Goal: Information Seeking & Learning: Learn about a topic

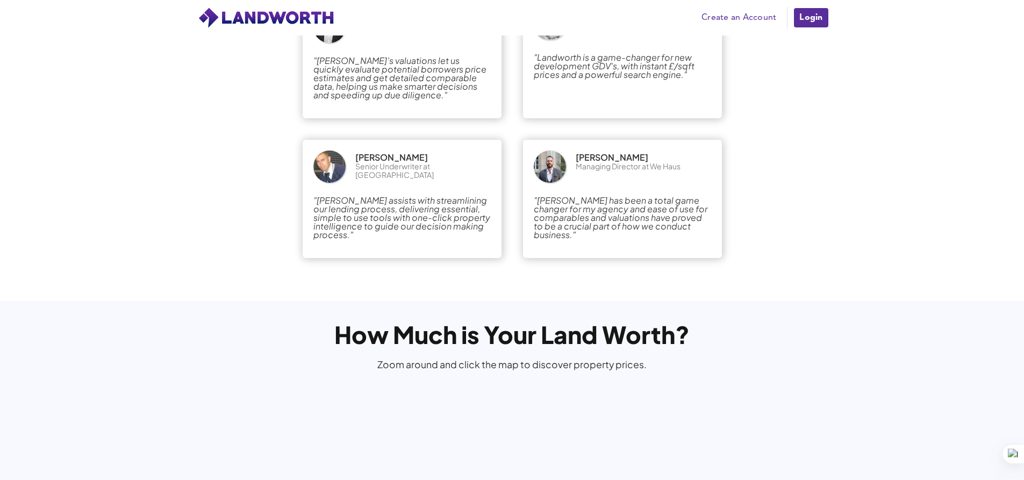
scroll to position [1812, 0]
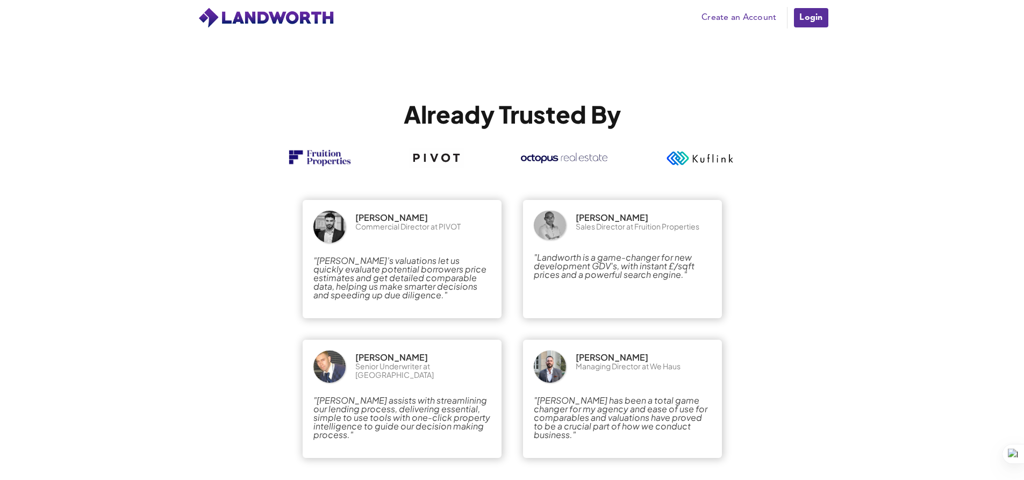
click at [757, 16] on link "Create an Account" at bounding box center [738, 18] width 85 height 16
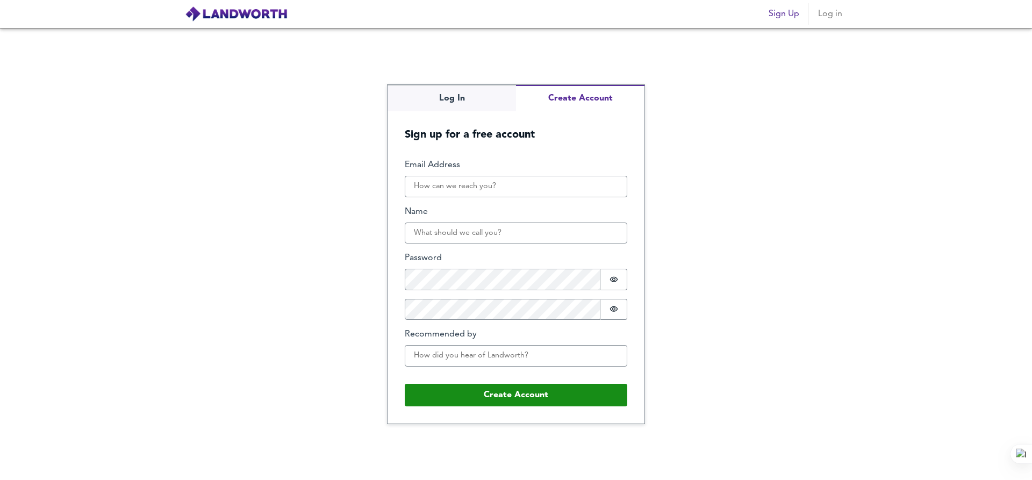
click at [465, 179] on input "Email Address" at bounding box center [516, 187] width 223 height 22
type input "[EMAIL_ADDRESS][DOMAIN_NAME]"
type input "[PERSON_NAME] [PERSON_NAME]"
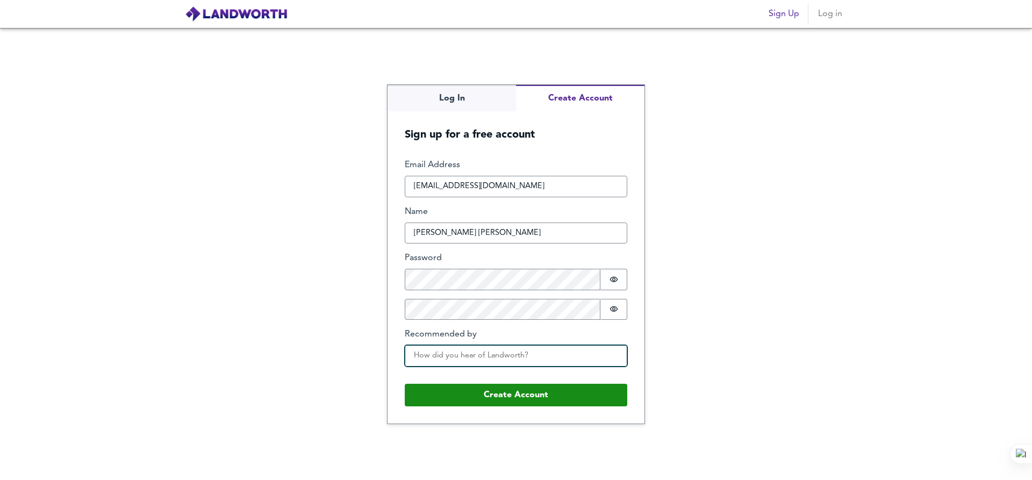
click at [461, 350] on input "Recommended by" at bounding box center [516, 356] width 223 height 22
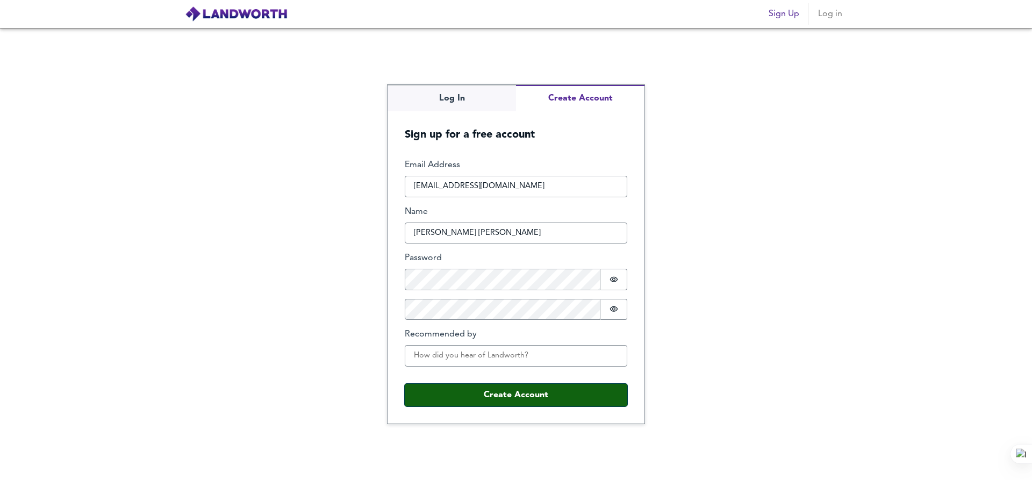
click at [497, 399] on button "Create Account" at bounding box center [516, 395] width 223 height 23
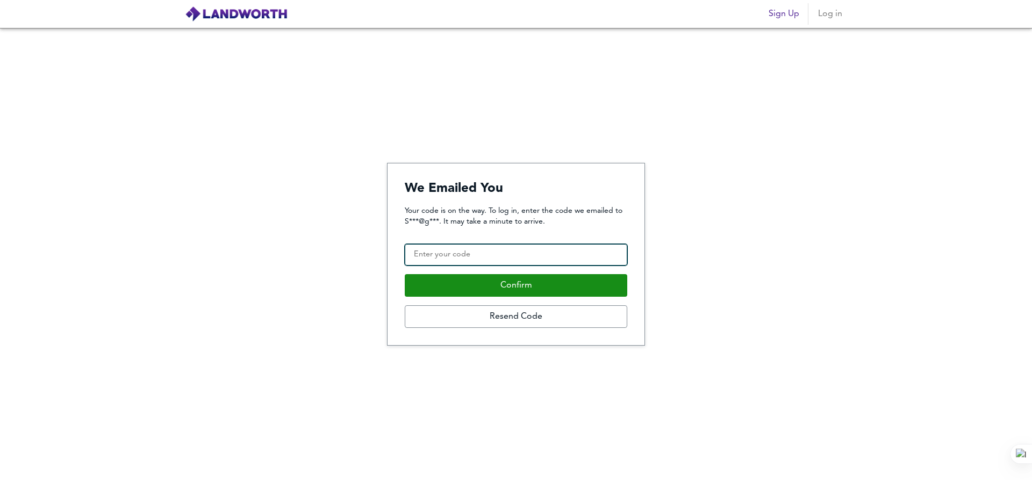
click at [475, 251] on input "Confirmation Code" at bounding box center [516, 255] width 223 height 22
paste input "059254"
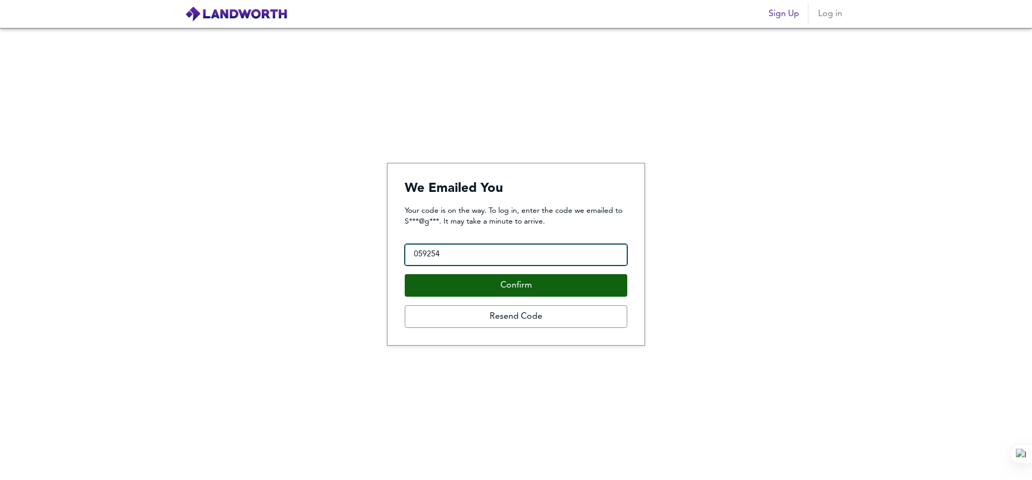
type input "059254"
click at [485, 295] on button "Confirm" at bounding box center [516, 285] width 223 height 23
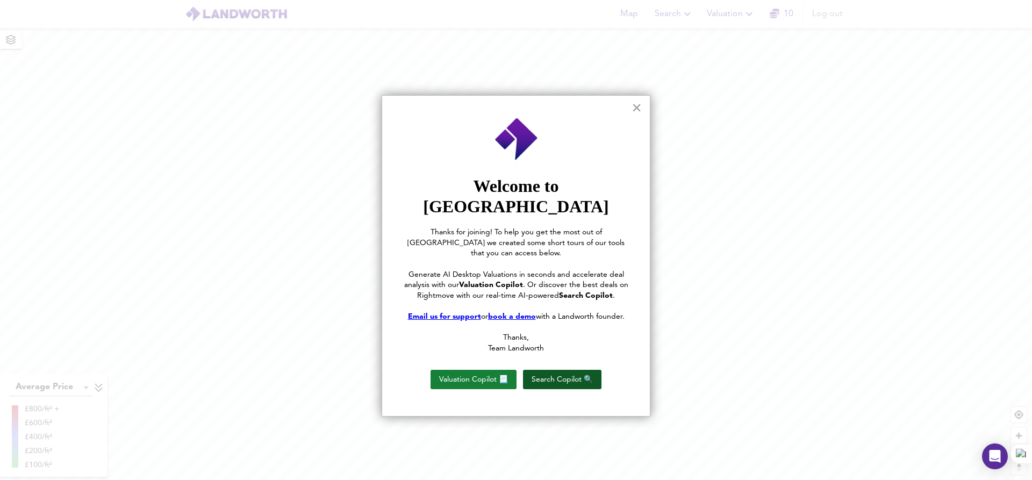
click at [584, 370] on button "Search Copilot 🔍" at bounding box center [562, 379] width 78 height 19
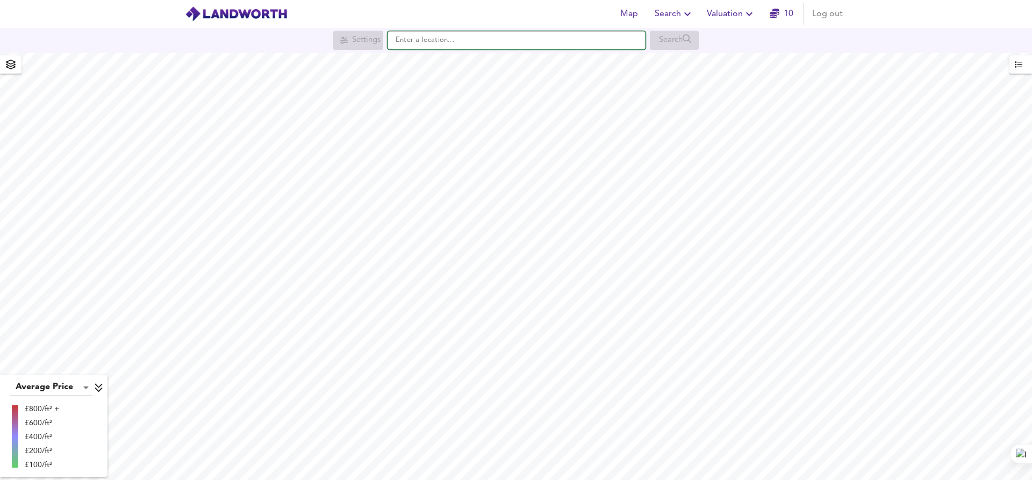
click at [445, 40] on input "text" at bounding box center [517, 40] width 258 height 18
paste input "059254"
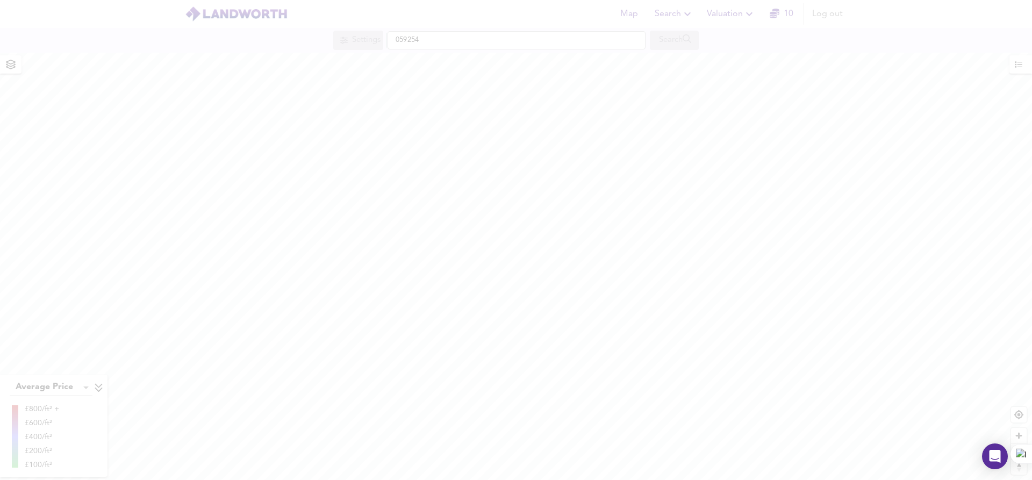
click at [445, 40] on div at bounding box center [516, 240] width 1032 height 480
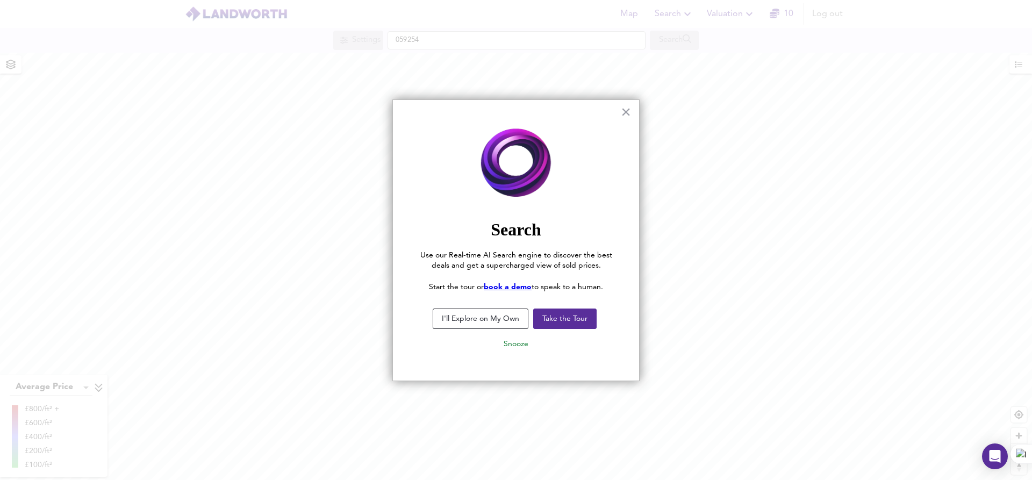
click at [445, 40] on div at bounding box center [516, 240] width 1032 height 480
click at [563, 323] on button "Take the Tour" at bounding box center [564, 319] width 63 height 20
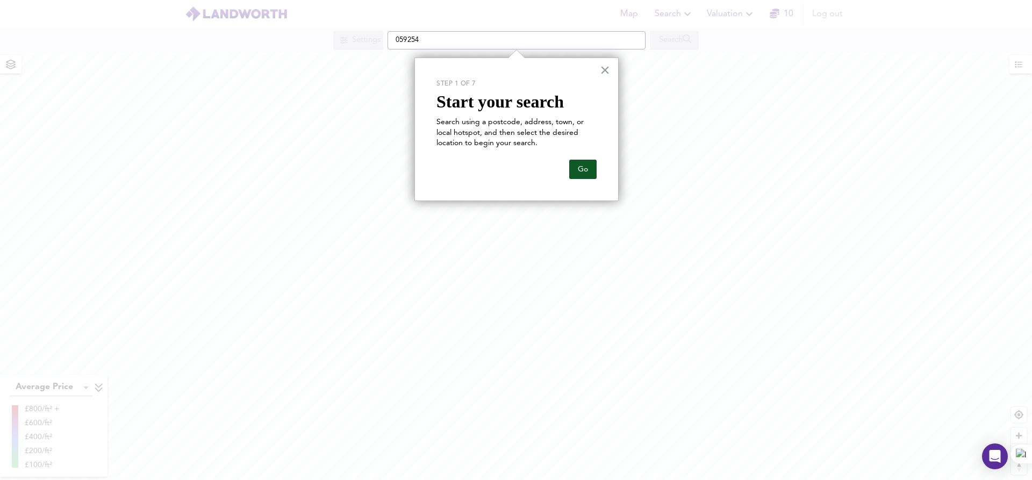
click at [586, 171] on button "Go" at bounding box center [582, 169] width 27 height 19
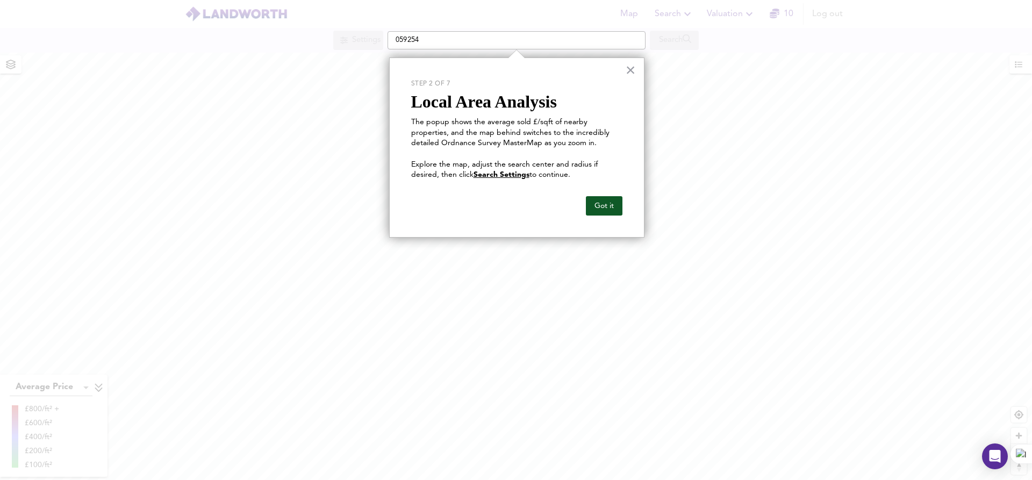
click at [596, 204] on button "Got it" at bounding box center [604, 205] width 37 height 19
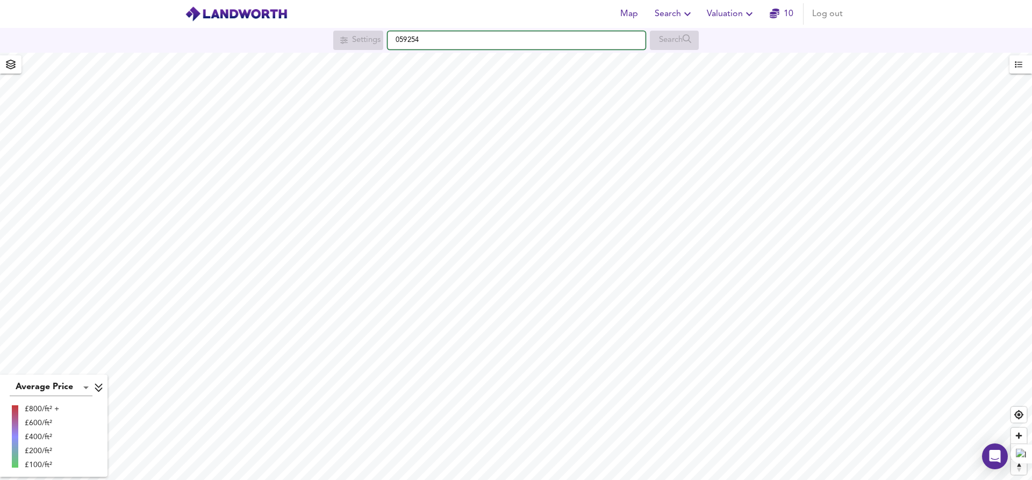
click at [420, 44] on input "059254" at bounding box center [517, 40] width 258 height 18
paste input "Dy1 4ne"
type input "[STREET_ADDRESS][PERSON_NAME]"
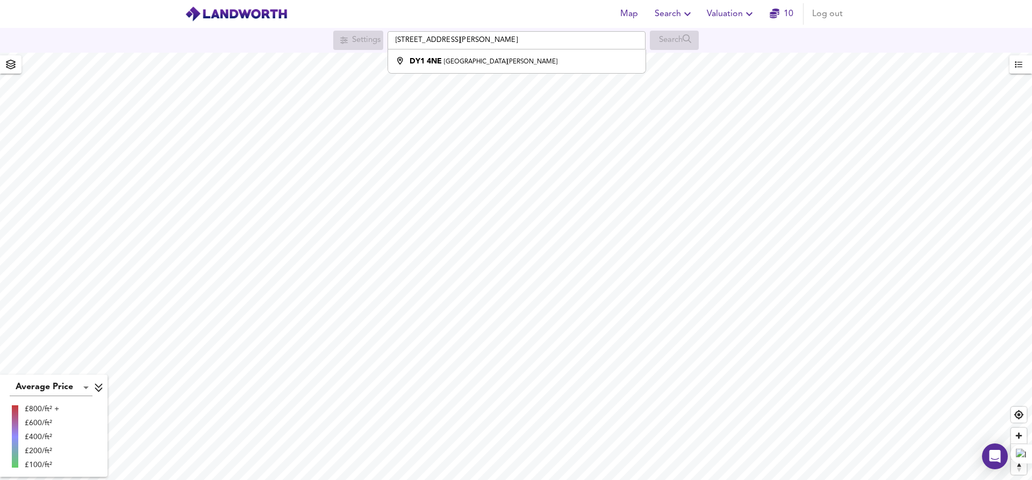
click at [516, 66] on div "DY1 4NE Sedgley Road, Dudley" at bounding box center [514, 61] width 247 height 11
checkbox input "false"
checkbox input "true"
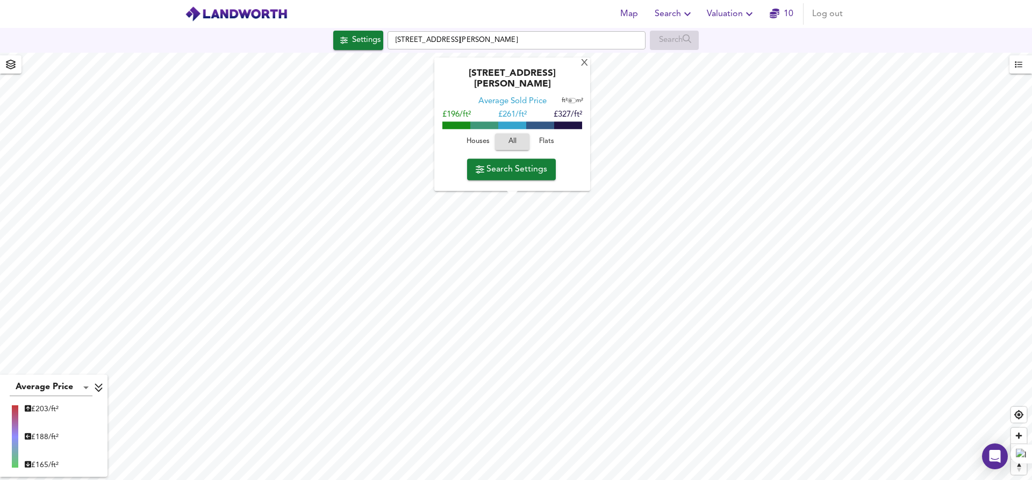
type input "1413"
click at [512, 479] on html "Map Search Valuation 10 Log out Settings Sedgley Road, Dudley DY1 4NE Search X …" at bounding box center [516, 240] width 1032 height 480
click at [525, 174] on span "Search Settings" at bounding box center [511, 169] width 71 height 15
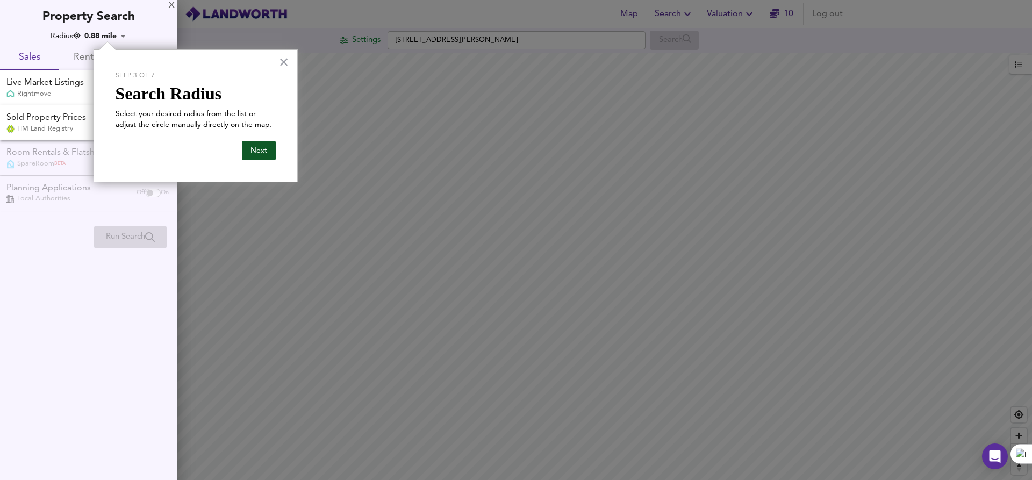
click at [270, 151] on button "Next" at bounding box center [259, 150] width 34 height 19
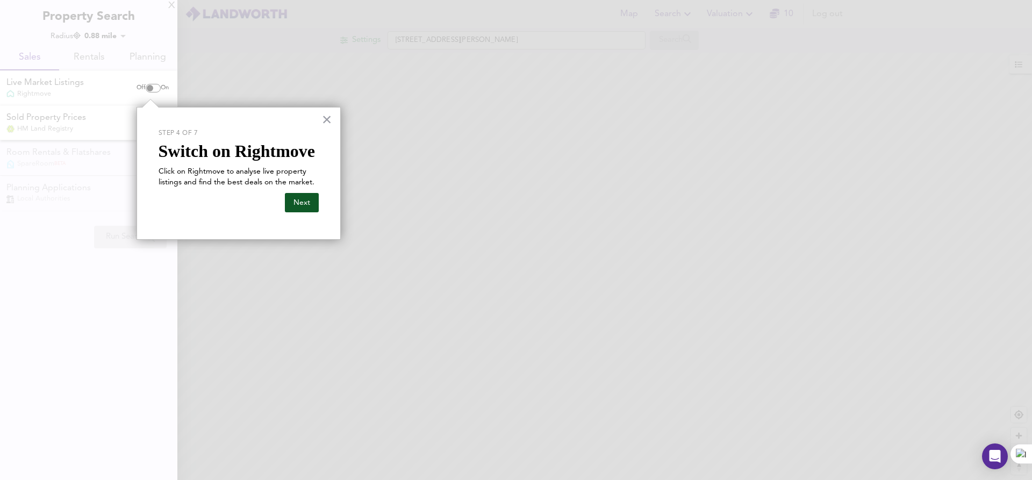
click at [309, 203] on button "Next" at bounding box center [302, 202] width 34 height 19
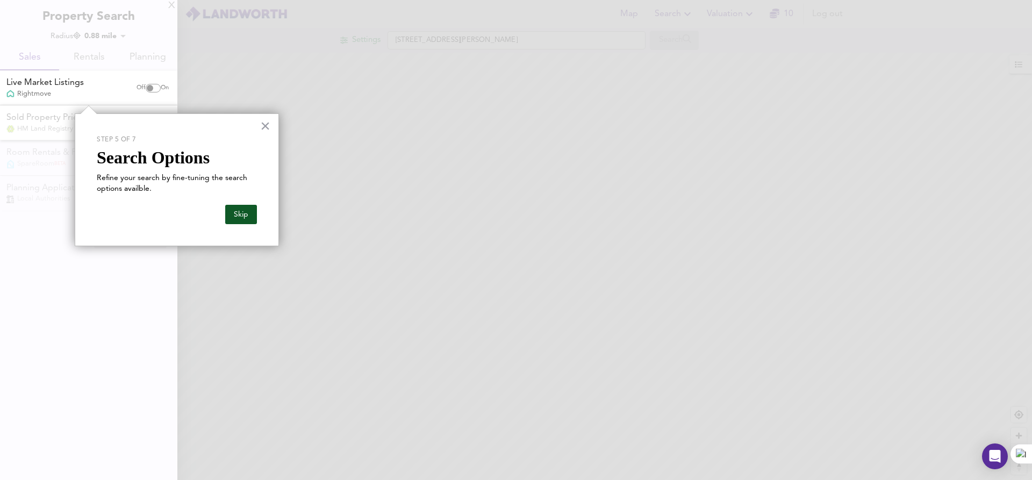
click at [234, 218] on button "Skip" at bounding box center [241, 214] width 32 height 19
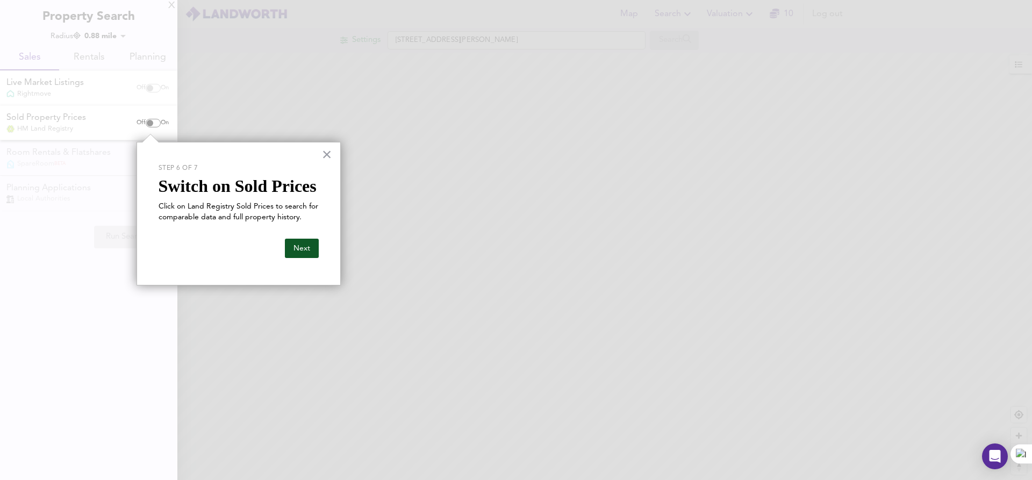
click at [296, 251] on button "Next" at bounding box center [302, 248] width 34 height 19
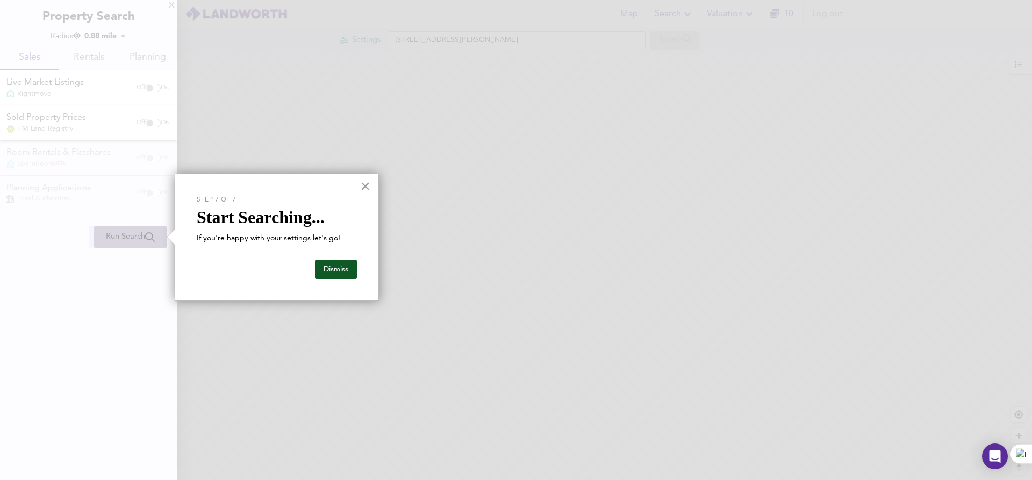
click at [345, 269] on button "Dismiss" at bounding box center [336, 269] width 42 height 19
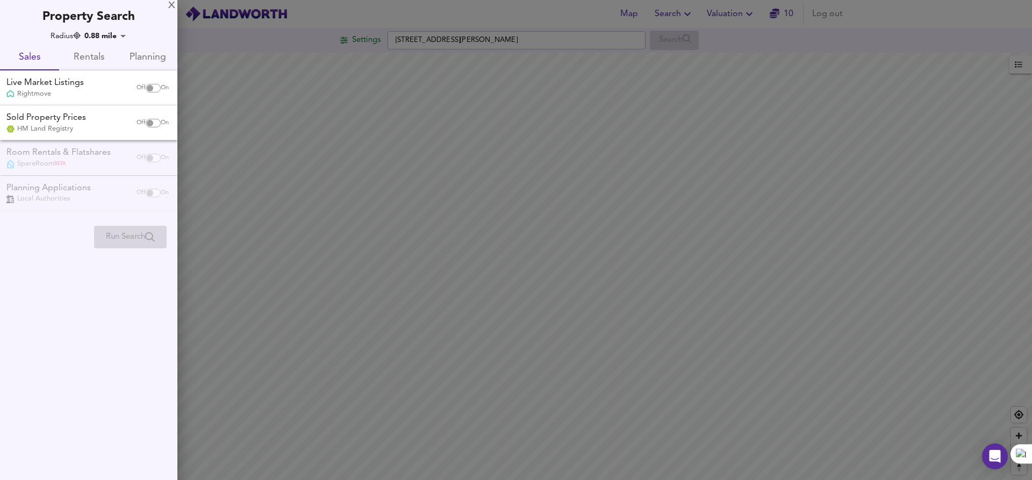
click at [147, 124] on input "checkbox" at bounding box center [150, 123] width 26 height 9
checkbox input "true"
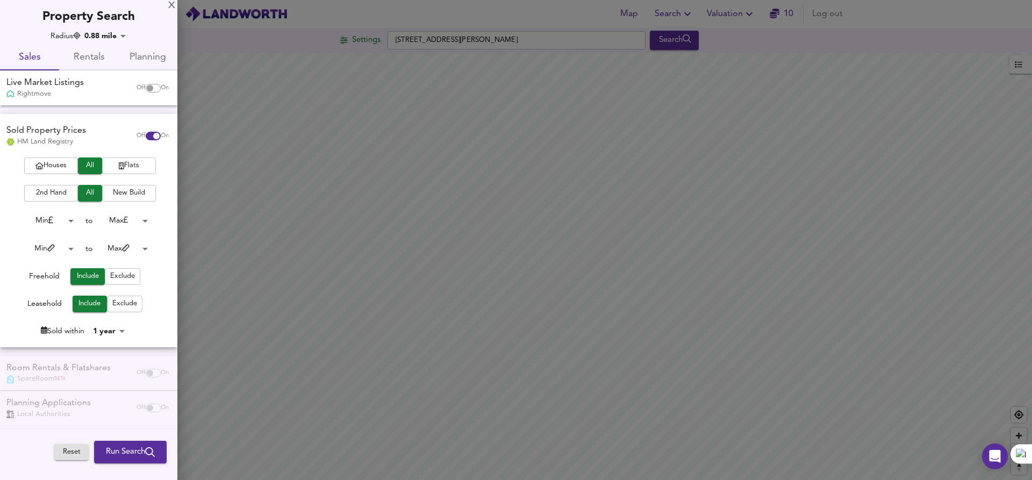
click at [107, 308] on button "Exclude" at bounding box center [124, 304] width 35 height 17
click at [71, 220] on body "Map Search Valuation 10 Log out Settings Sedgley Road, Dudley DY1 4NE Search Av…" at bounding box center [516, 240] width 1032 height 480
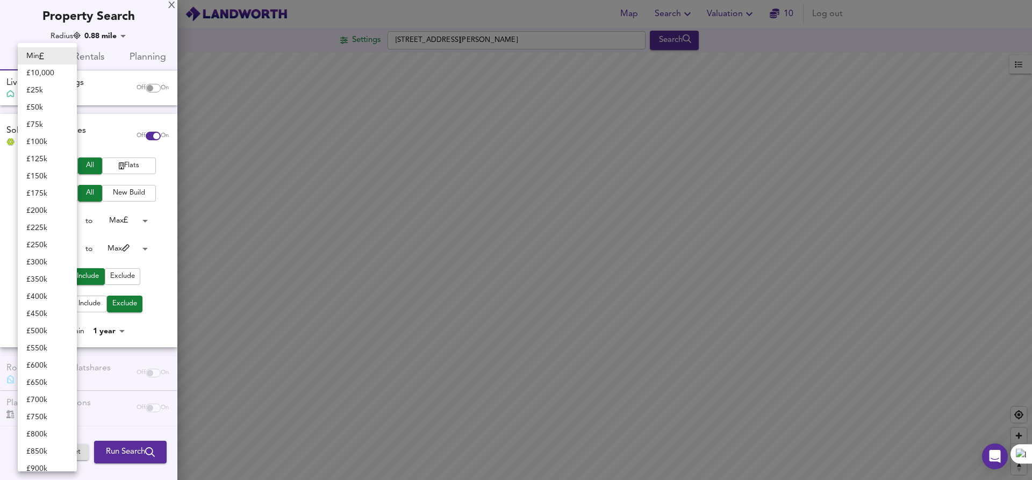
click at [105, 116] on div at bounding box center [516, 240] width 1032 height 480
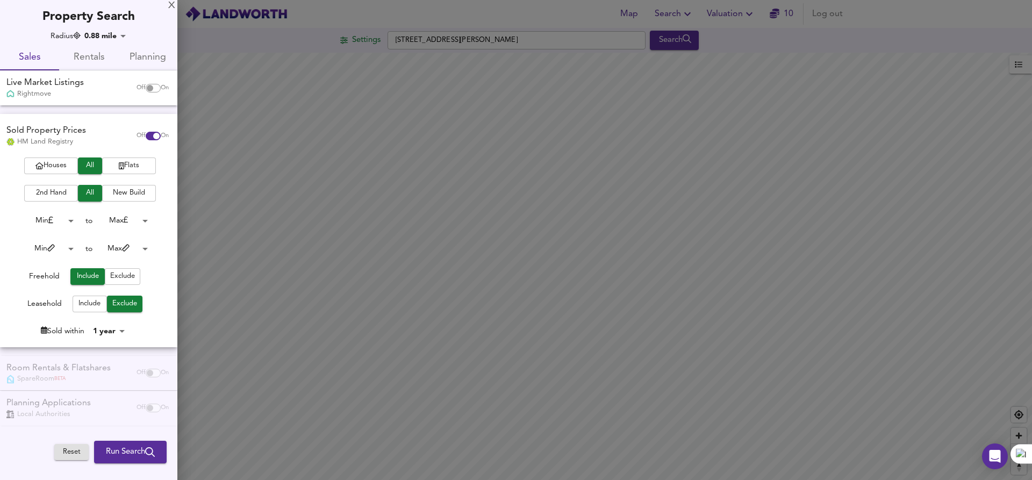
click at [56, 245] on body "Map Search Valuation 10 Log out Settings Sedgley Road, Dudley DY1 4NE Search Av…" at bounding box center [516, 240] width 1032 height 480
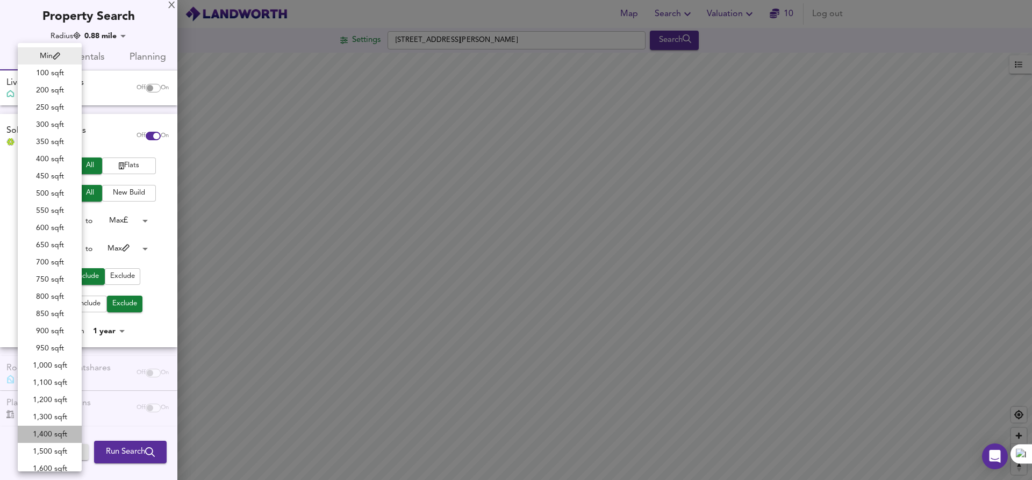
click at [58, 432] on li "1,400 sqft" at bounding box center [50, 434] width 64 height 17
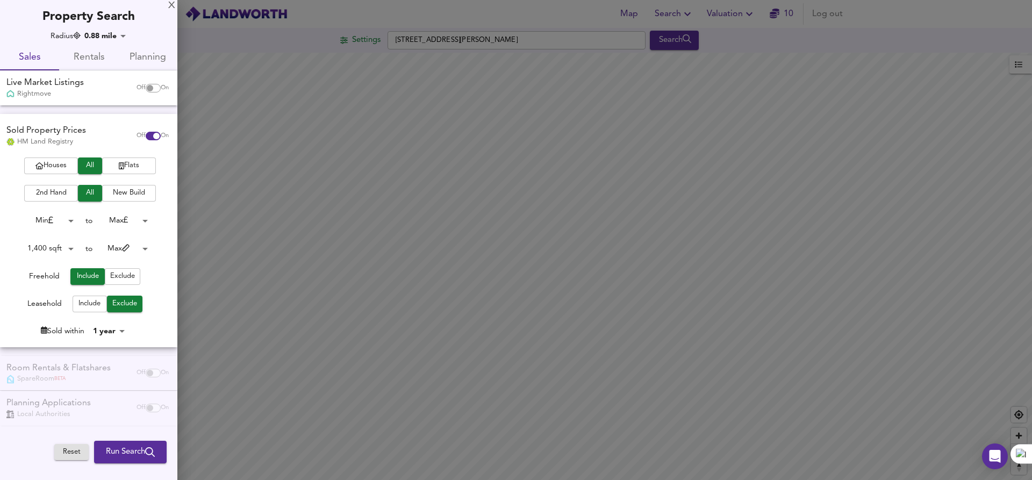
click at [140, 250] on body "Map Search Valuation 10 Log out Settings Sedgley Road, Dudley DY1 4NE Search Av…" at bounding box center [516, 240] width 1032 height 480
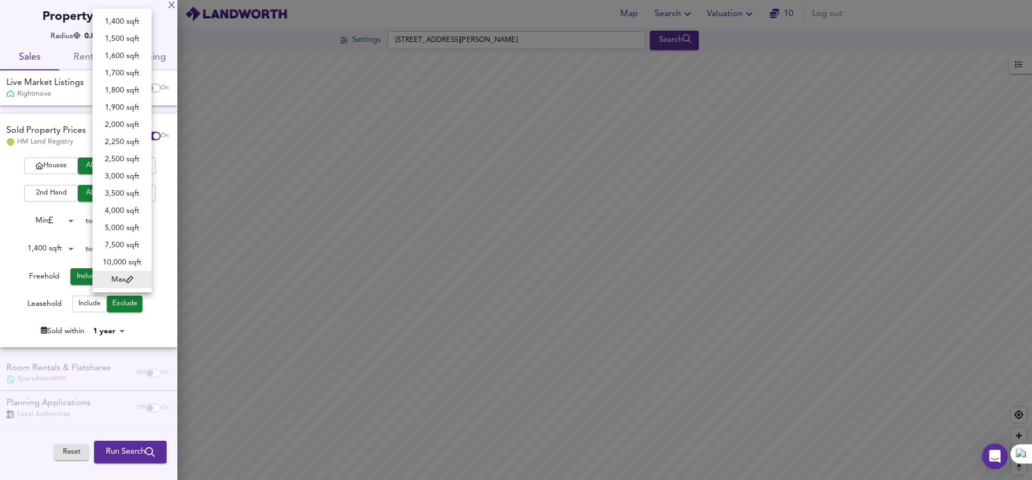
click at [69, 248] on div at bounding box center [516, 240] width 1032 height 480
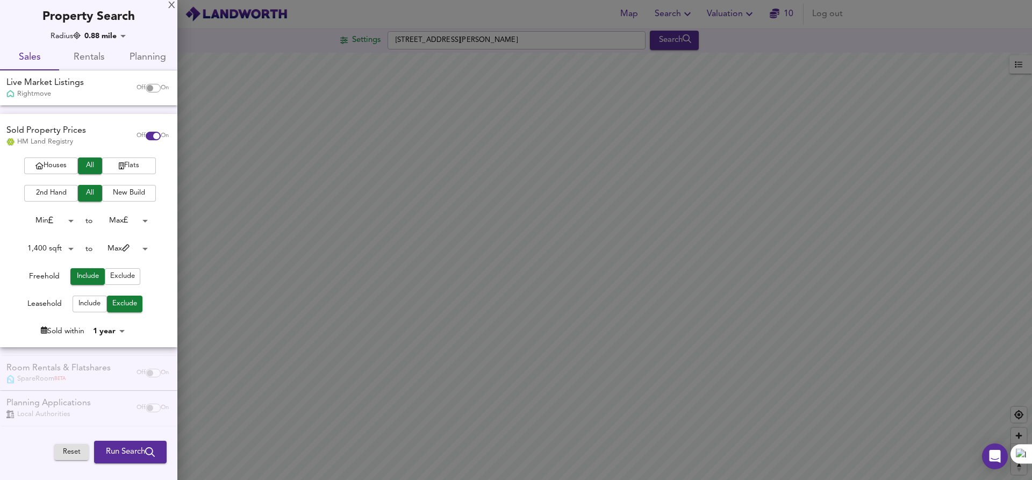
click at [70, 252] on body "Map Search Valuation 10 Log out Settings Sedgley Road, Dudley DY1 4NE Search Av…" at bounding box center [516, 240] width 1032 height 480
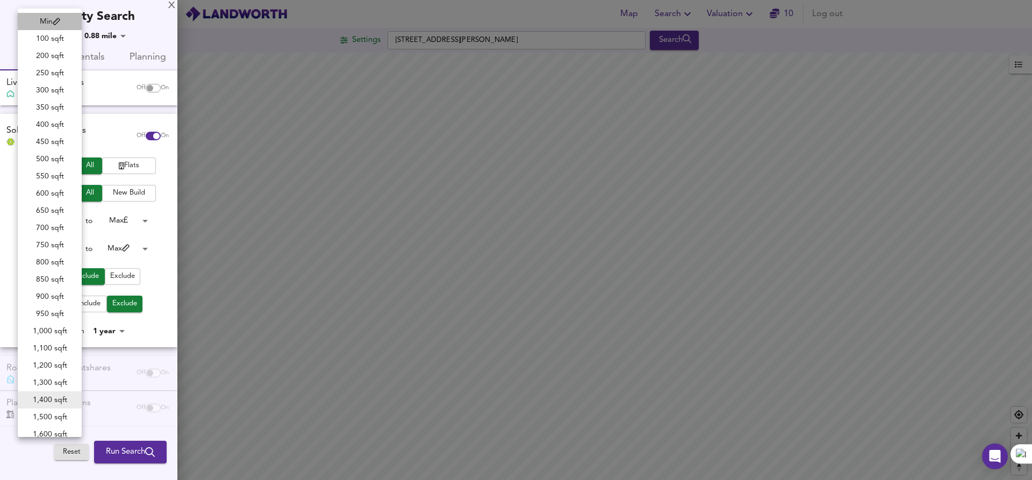
click at [56, 13] on li "Min" at bounding box center [50, 21] width 64 height 17
type input "0"
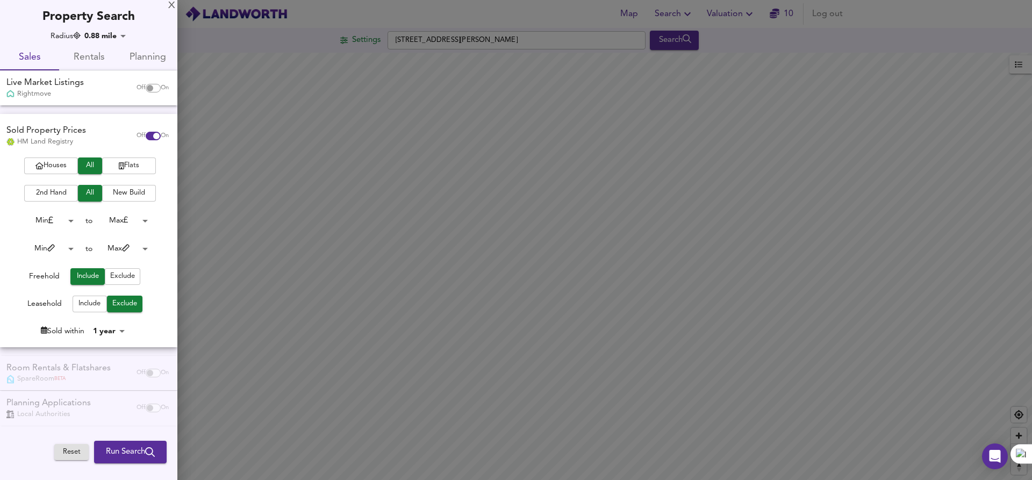
click at [144, 252] on body "Map Search Valuation 10 Log out Settings Sedgley Road, Dudley DY1 4NE Search Av…" at bounding box center [516, 240] width 1032 height 480
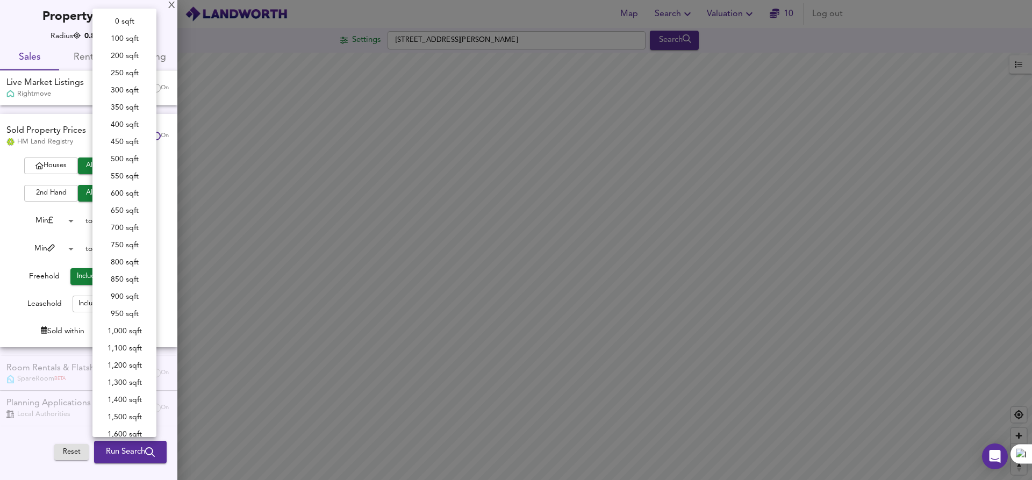
scroll to position [234, 0]
click at [125, 184] on li "1,500 sqft" at bounding box center [124, 182] width 64 height 17
type input "1500"
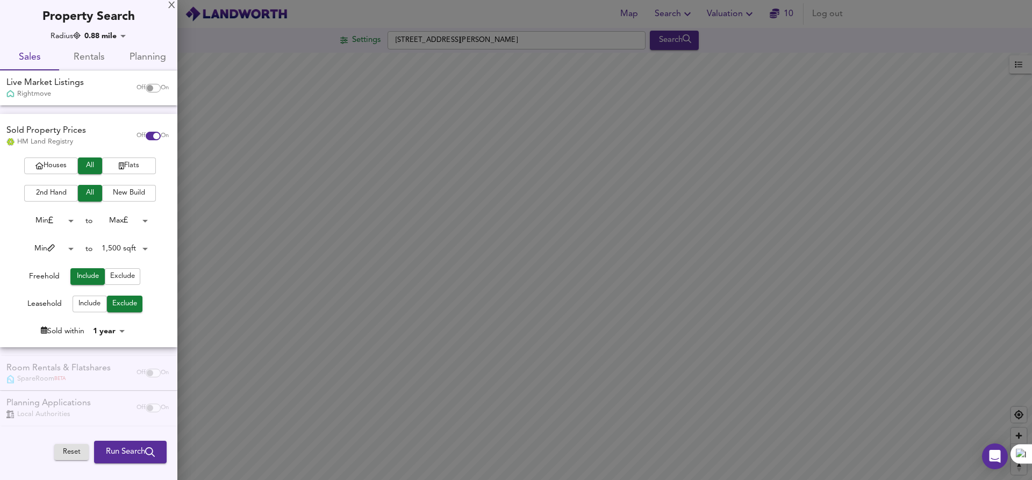
click at [58, 173] on button "Houses" at bounding box center [51, 165] width 54 height 17
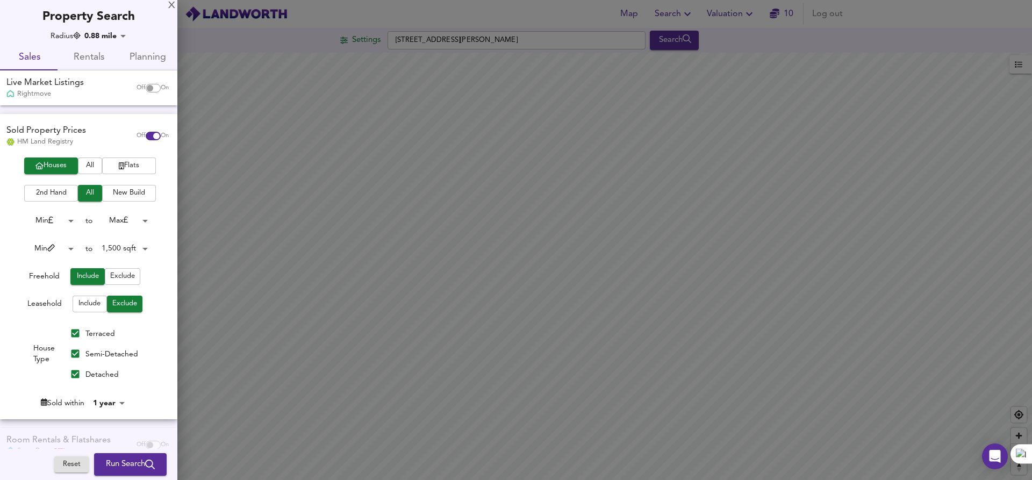
click at [89, 171] on span "All" at bounding box center [89, 166] width 13 height 12
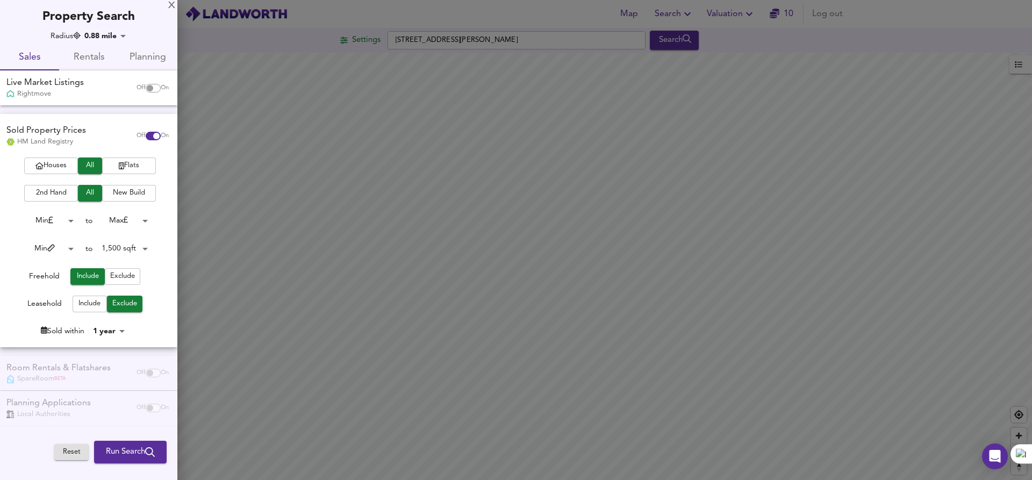
click at [59, 160] on span "Houses" at bounding box center [51, 166] width 43 height 12
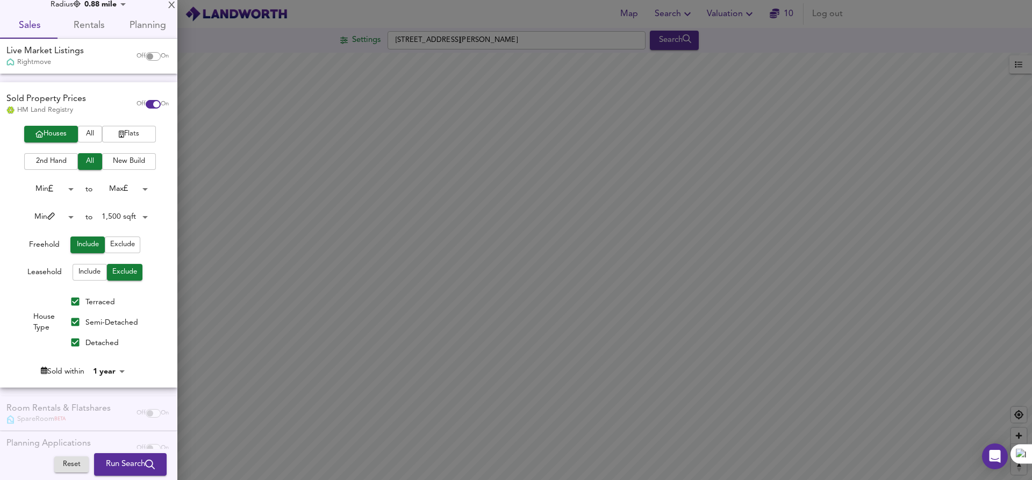
scroll to position [40, 0]
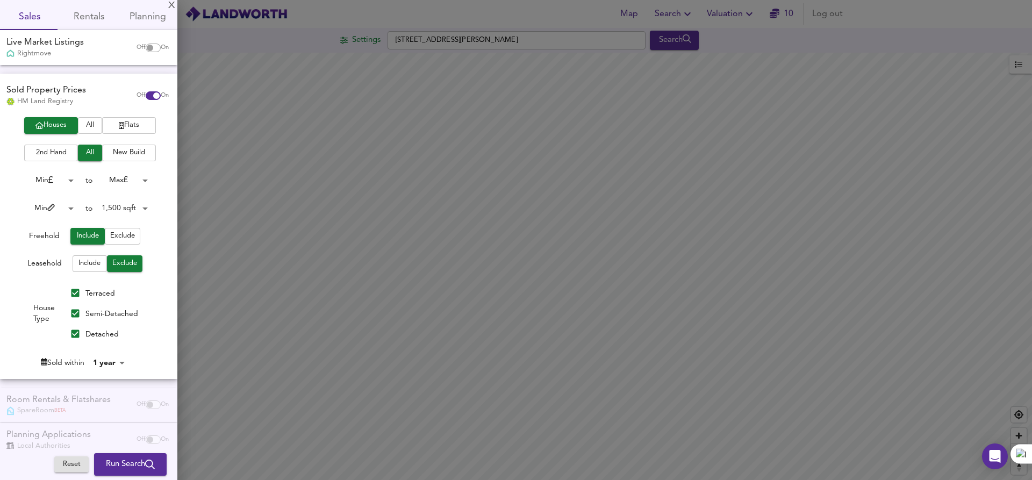
click at [96, 292] on span "Terraced" at bounding box center [100, 294] width 30 height 8
click at [85, 292] on input "Terraced" at bounding box center [75, 293] width 20 height 20
checkbox input "false"
click at [103, 313] on span "Semi-Detached" at bounding box center [111, 314] width 53 height 8
click at [85, 313] on input "Semi-Detached" at bounding box center [75, 313] width 20 height 20
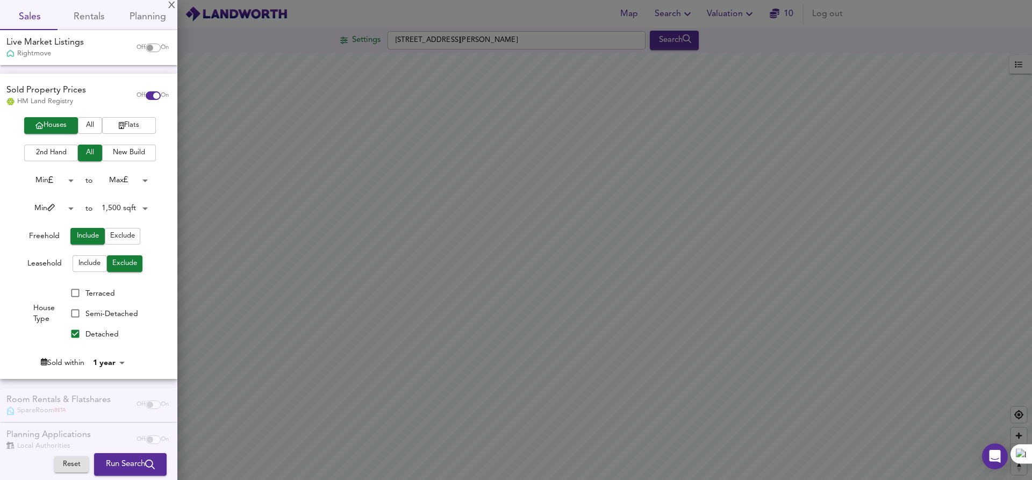
scroll to position [59, 0]
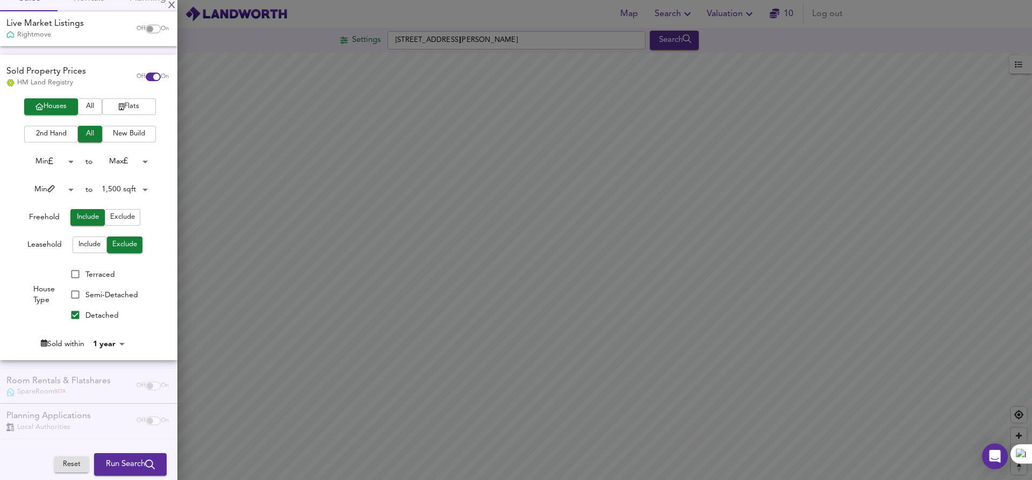
click at [100, 295] on span "Semi-Detached" at bounding box center [111, 295] width 53 height 8
click at [85, 295] on input "Semi-Detached" at bounding box center [75, 294] width 20 height 20
checkbox input "true"
click at [98, 276] on span "Terraced" at bounding box center [100, 274] width 30 height 8
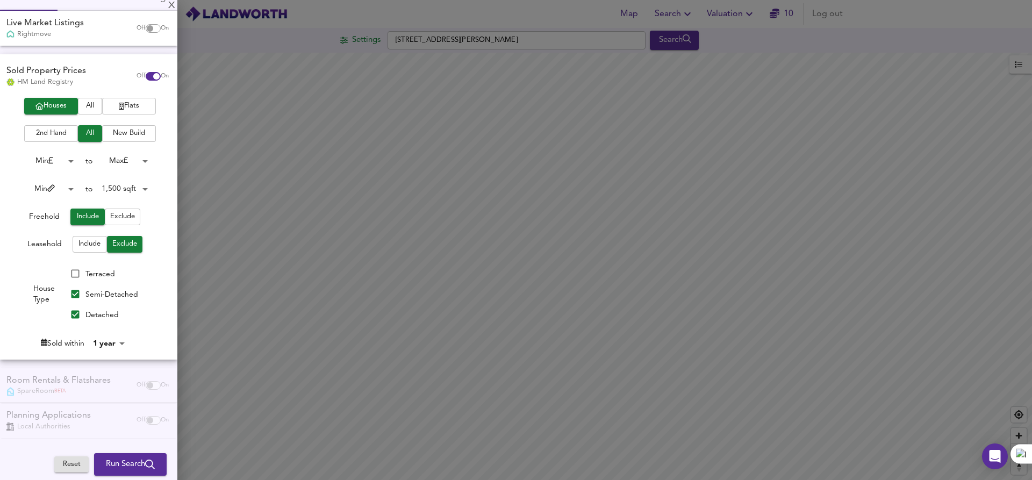
click at [85, 276] on input "Terraced" at bounding box center [75, 273] width 20 height 20
checkbox input "true"
click at [128, 465] on span "Run Search" at bounding box center [130, 464] width 49 height 14
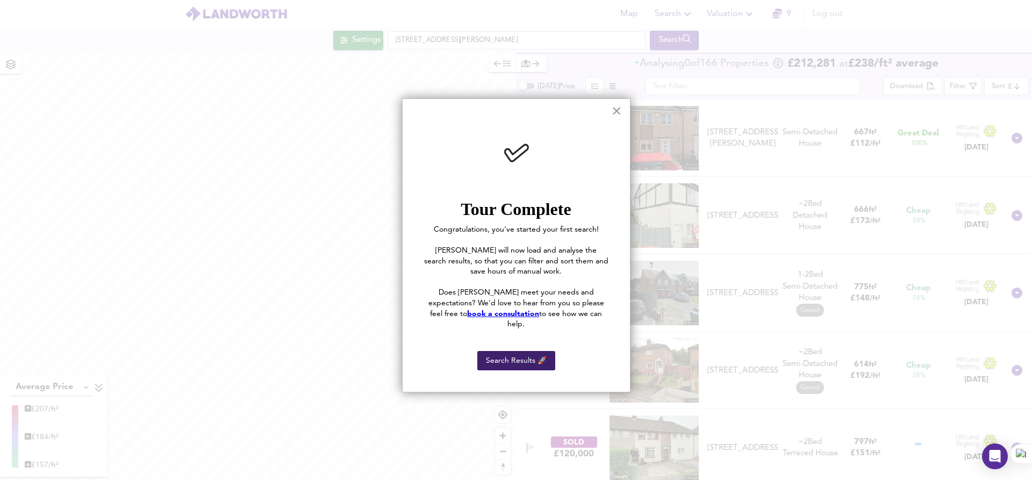
click at [537, 352] on button "Search Results 🚀" at bounding box center [516, 360] width 78 height 19
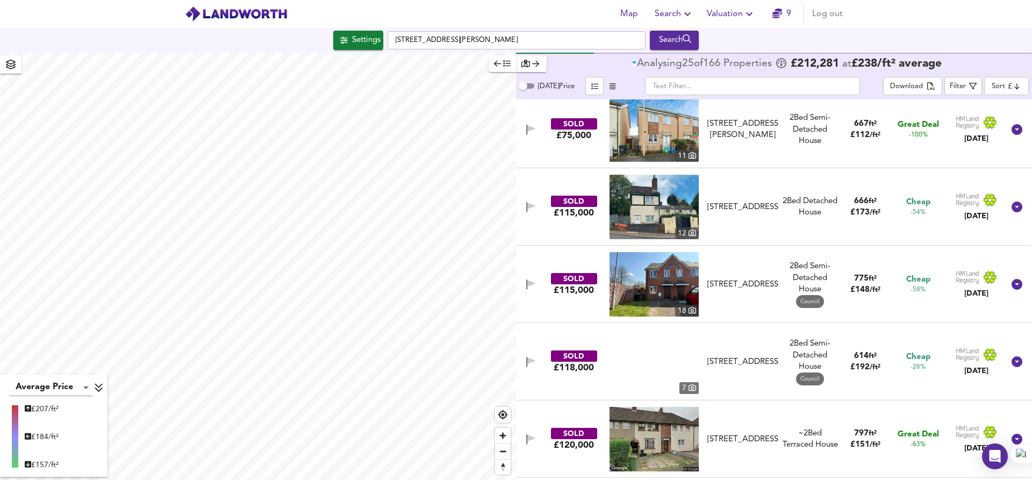
scroll to position [8, 0]
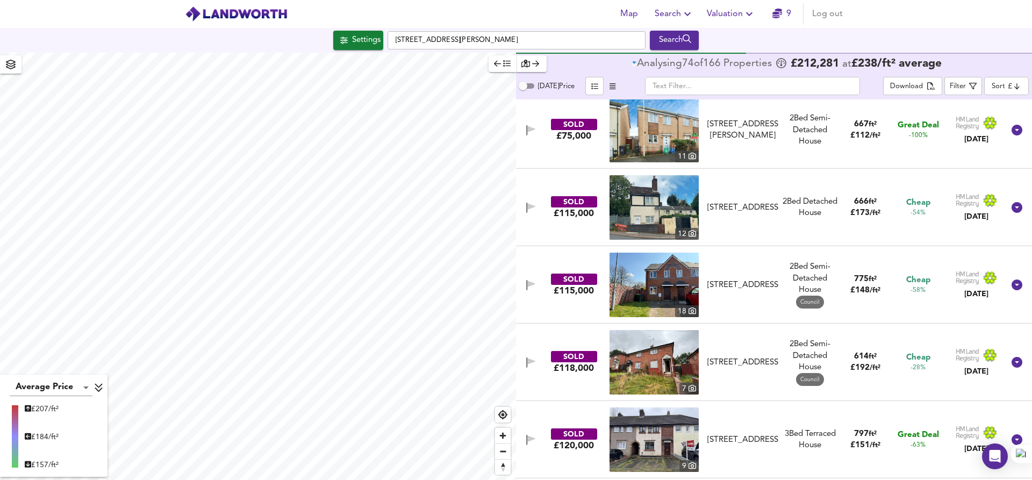
type input "1044"
click at [16, 70] on span "button" at bounding box center [10, 64] width 17 height 15
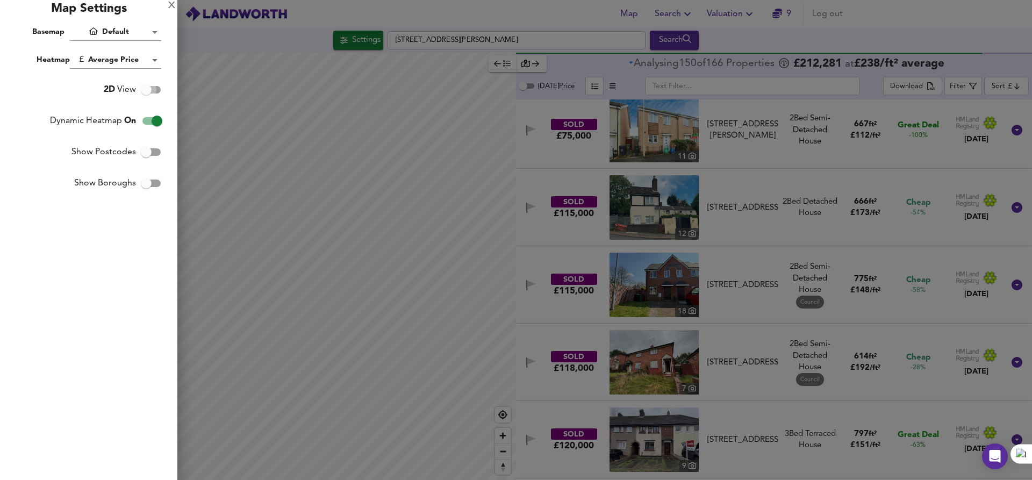
click at [148, 91] on input "2D View" at bounding box center [146, 90] width 61 height 20
click at [160, 90] on input "3D View" at bounding box center [156, 90] width 61 height 20
click at [157, 89] on input "2D View" at bounding box center [146, 90] width 61 height 20
checkbox input "true"
click at [133, 37] on body "Map Search Valuation 9 Log out Settings Sedgley Road, Dudley DY1 4NE Search Ave…" at bounding box center [516, 240] width 1032 height 480
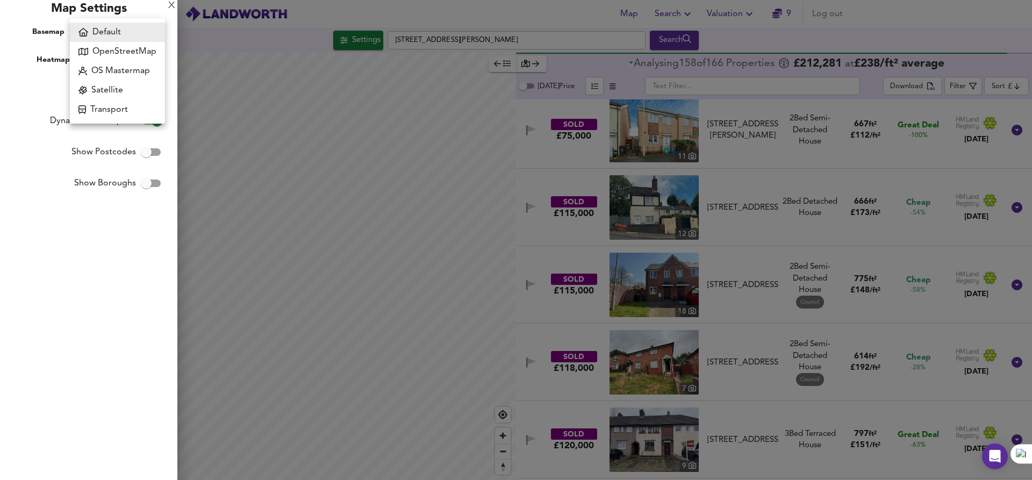
click at [171, 5] on div at bounding box center [516, 240] width 1032 height 480
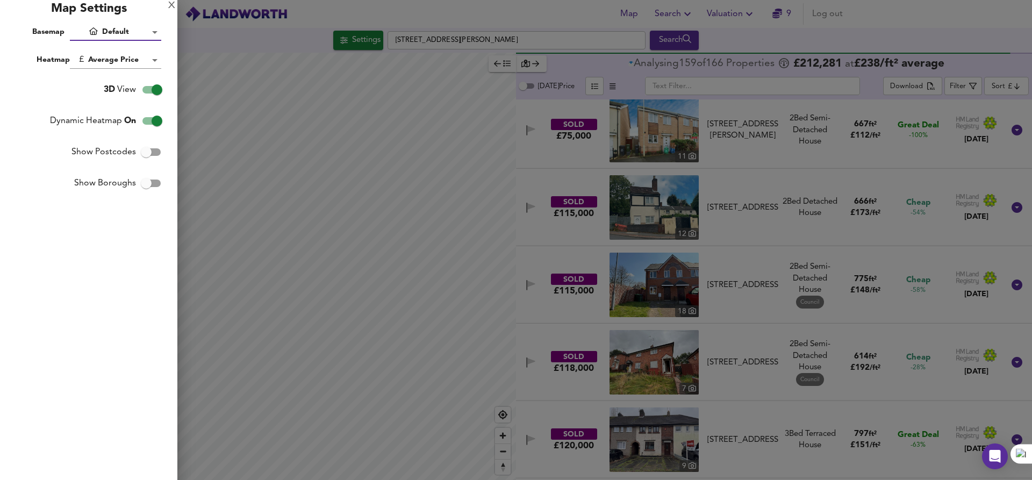
click at [643, 203] on div at bounding box center [516, 240] width 1032 height 480
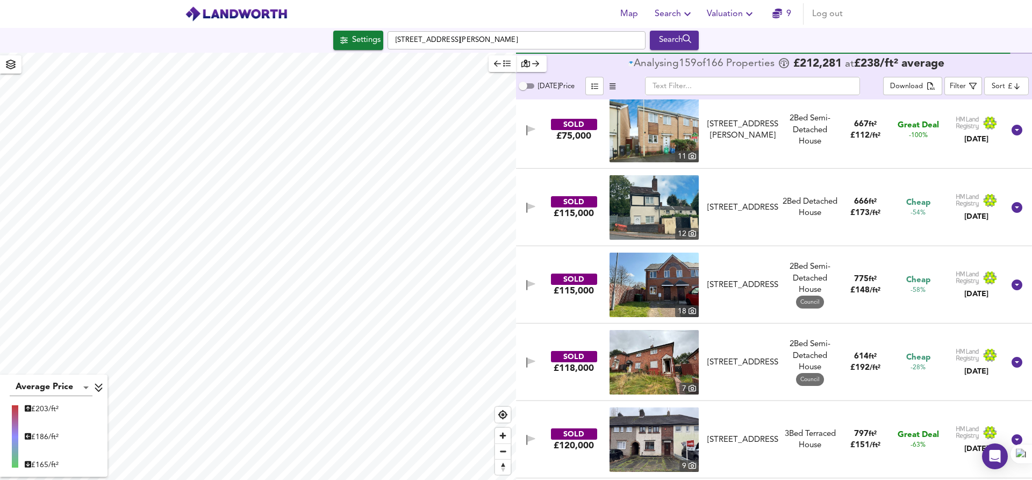
click at [532, 65] on icon "button" at bounding box center [535, 64] width 7 height 8
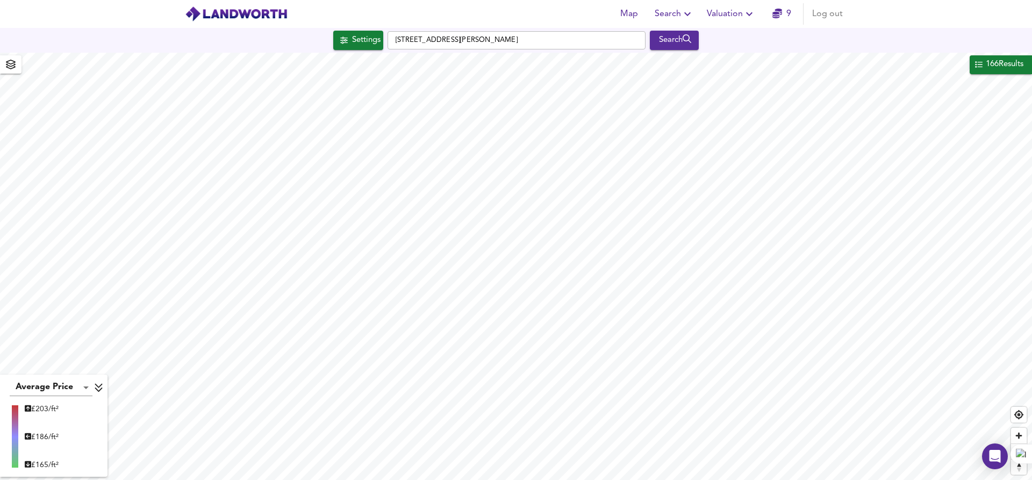
click at [102, 387] on icon at bounding box center [99, 387] width 10 height 11
click at [1008, 66] on div "166 Results" at bounding box center [1005, 65] width 40 height 14
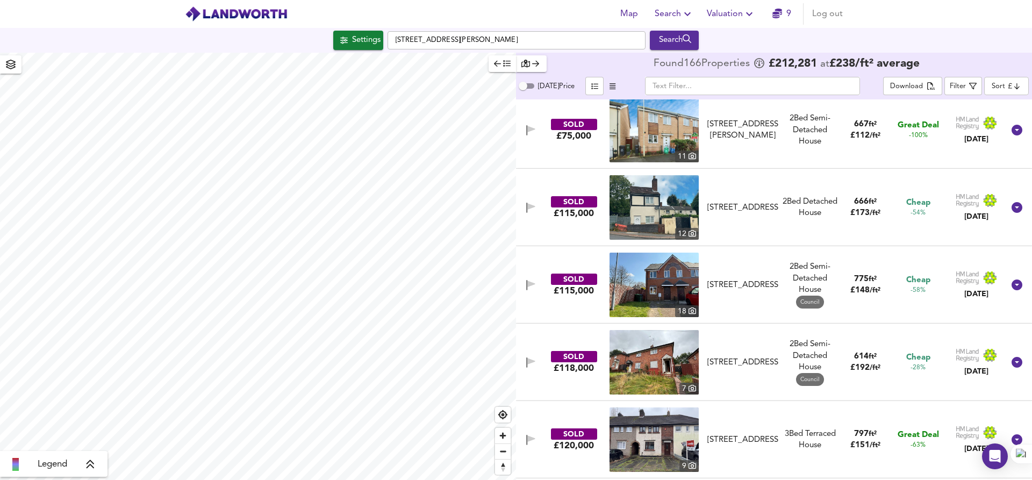
type input "1236"
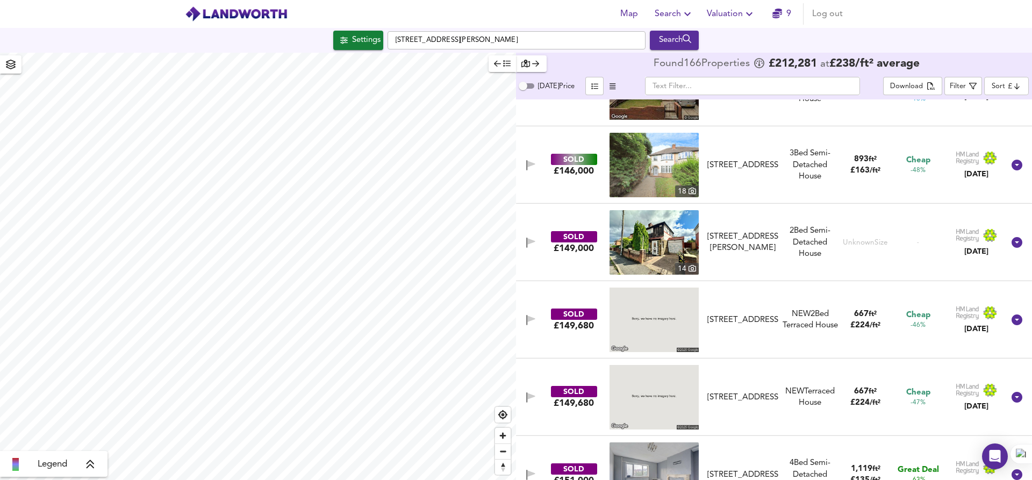
scroll to position [1291, 0]
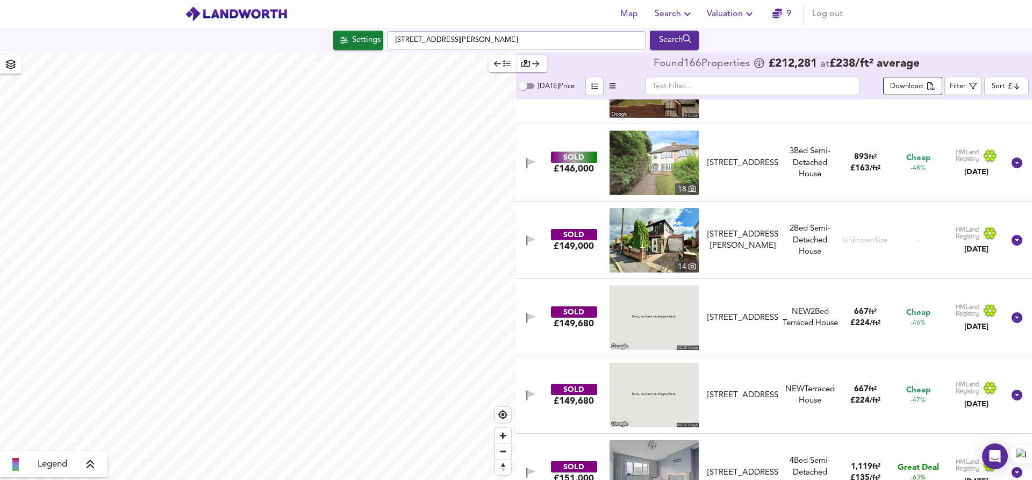
click at [911, 85] on div "Download" at bounding box center [906, 87] width 33 height 12
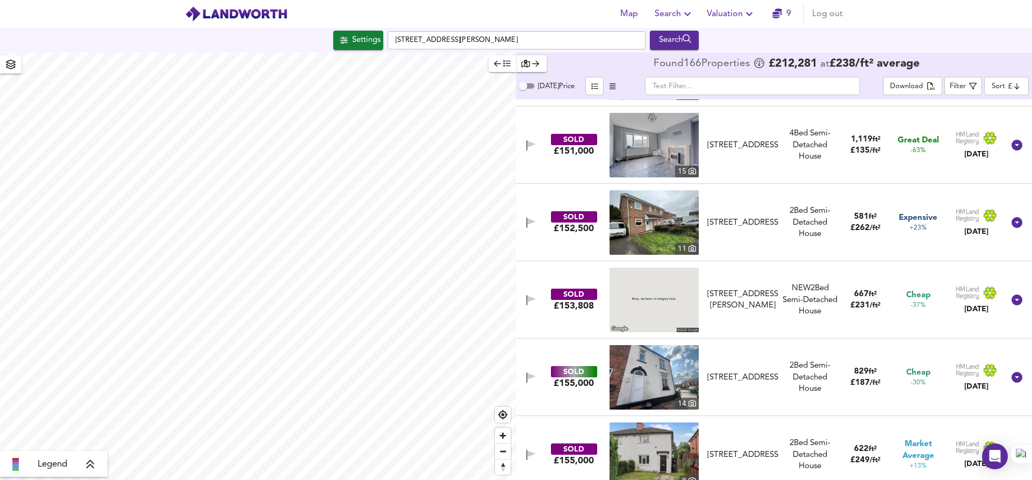
scroll to position [1879, 0]
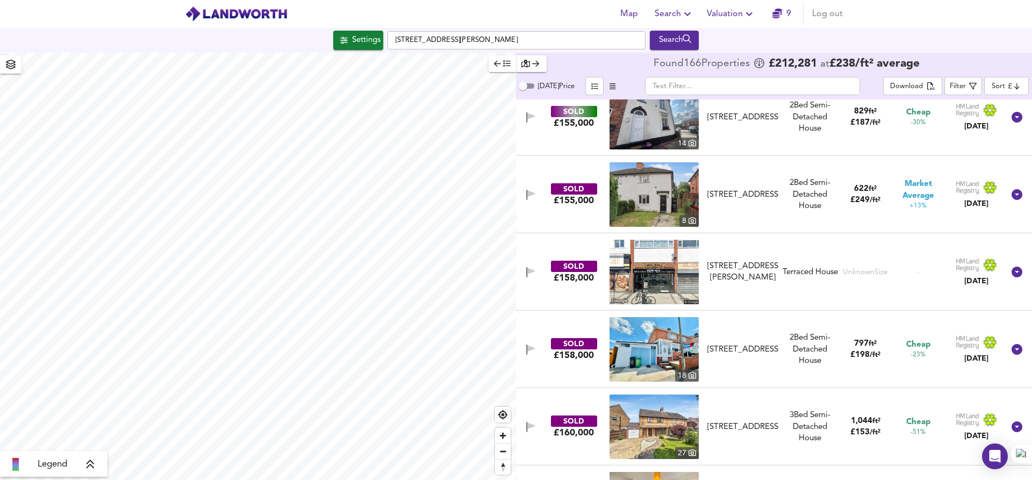
click at [79, 463] on div "Legend" at bounding box center [53, 464] width 101 height 13
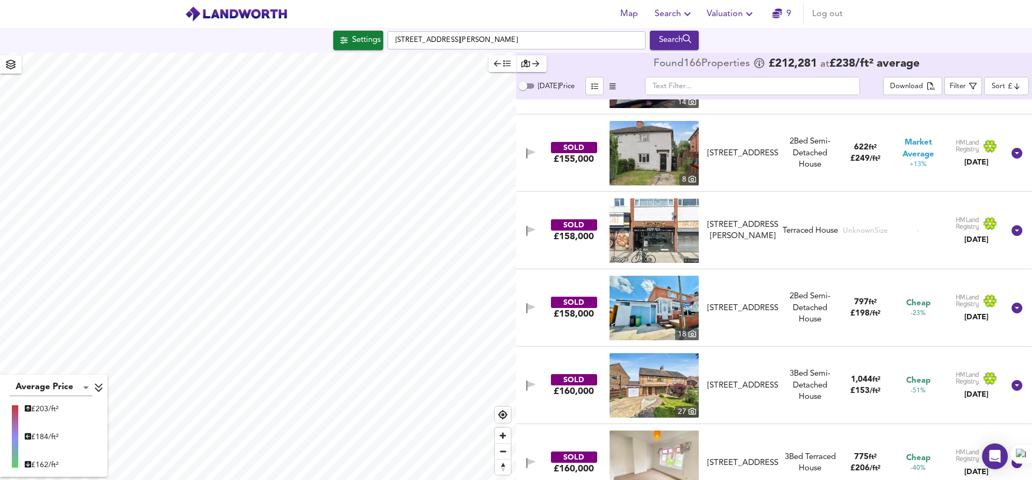
scroll to position [2062, 0]
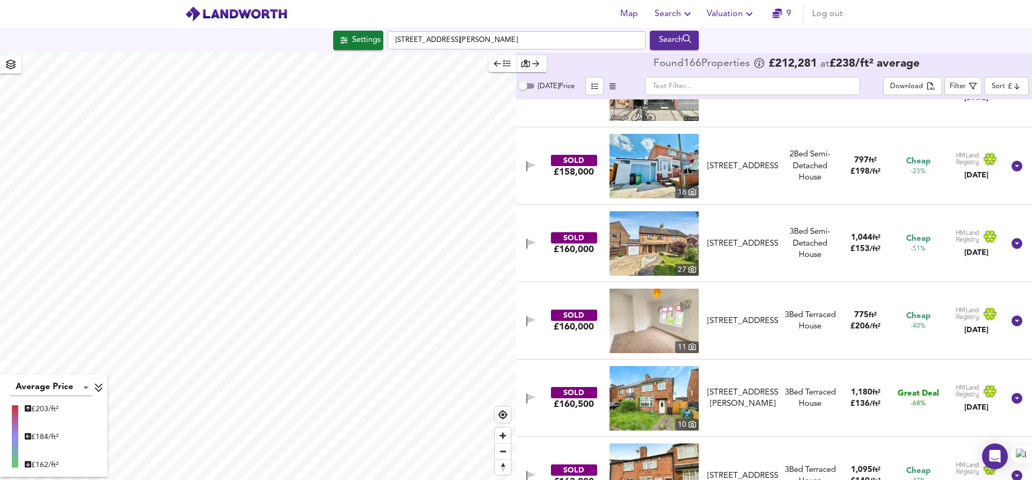
click at [614, 88] on icon "button" at bounding box center [613, 86] width 6 height 7
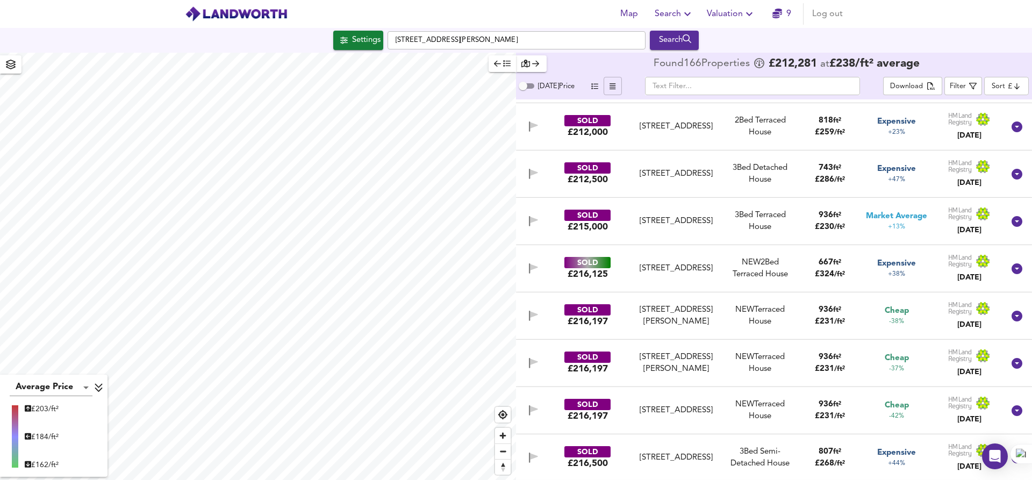
scroll to position [4167, 0]
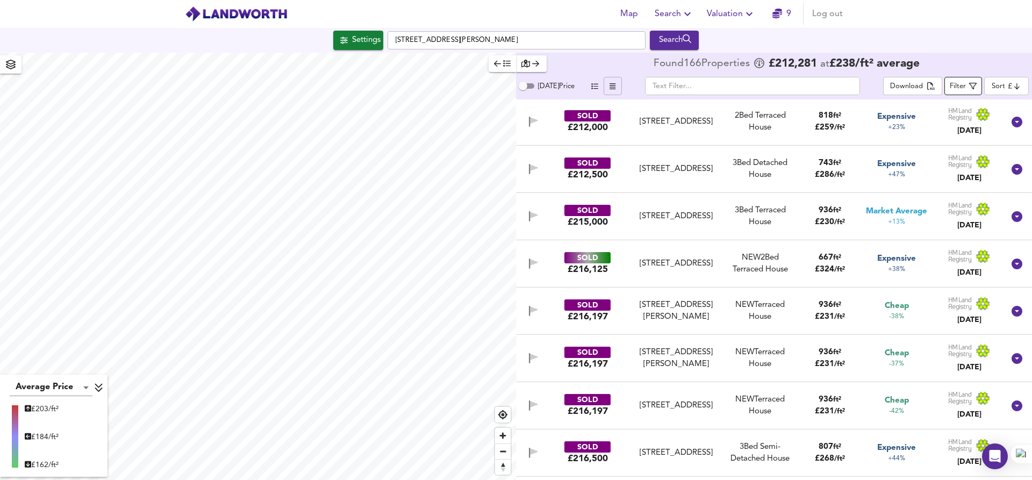
click at [965, 86] on div "Filter" at bounding box center [958, 87] width 16 height 12
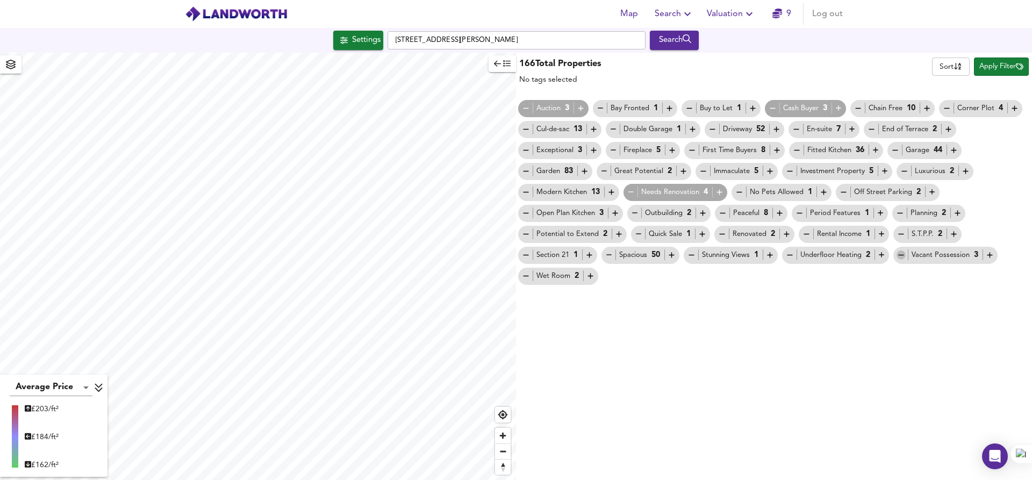
click at [900, 256] on icon "button" at bounding box center [901, 254] width 9 height 9
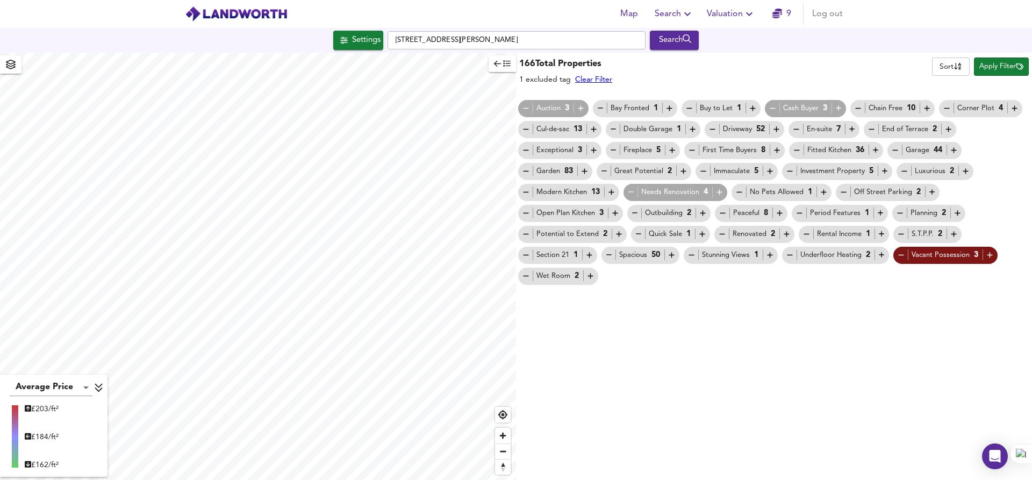
click at [897, 263] on div "Vacant Possession 3" at bounding box center [945, 255] width 109 height 21
click at [900, 256] on icon "button" at bounding box center [901, 254] width 9 height 9
click at [985, 256] on icon "button" at bounding box center [989, 254] width 9 height 9
click at [992, 256] on icon "button" at bounding box center [989, 254] width 9 height 9
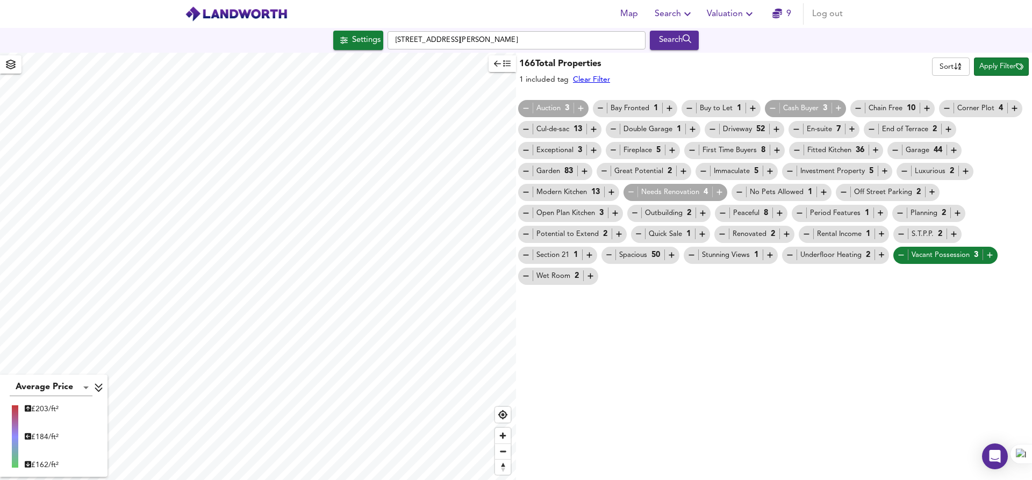
click at [992, 256] on icon "button" at bounding box center [989, 254] width 9 height 9
click at [608, 257] on icon "button" at bounding box center [609, 254] width 9 height 9
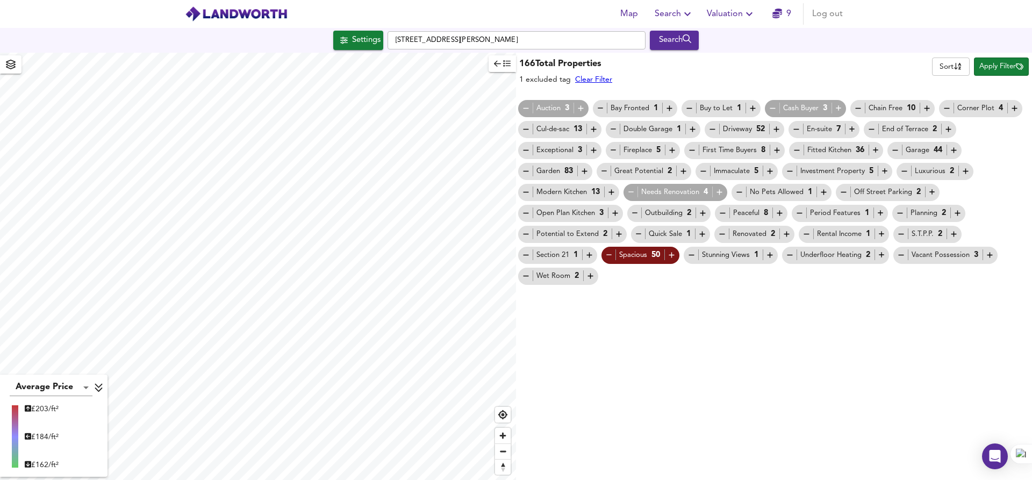
click at [608, 257] on icon "button" at bounding box center [609, 254] width 9 height 9
click at [945, 62] on body "Map Search Valuation 9 Log out Settings Sedgley Road, Dudley DY1 4NE Search Ave…" at bounding box center [516, 240] width 1032 height 480
click at [879, 75] on div at bounding box center [516, 240] width 1032 height 480
click at [12, 69] on icon "button" at bounding box center [10, 65] width 11 height 10
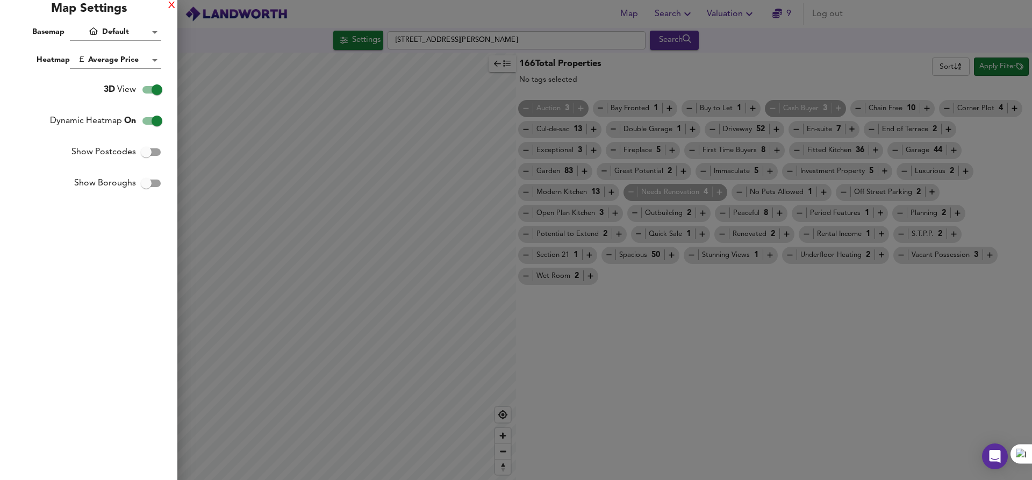
click at [171, 5] on div "X" at bounding box center [171, 6] width 7 height 8
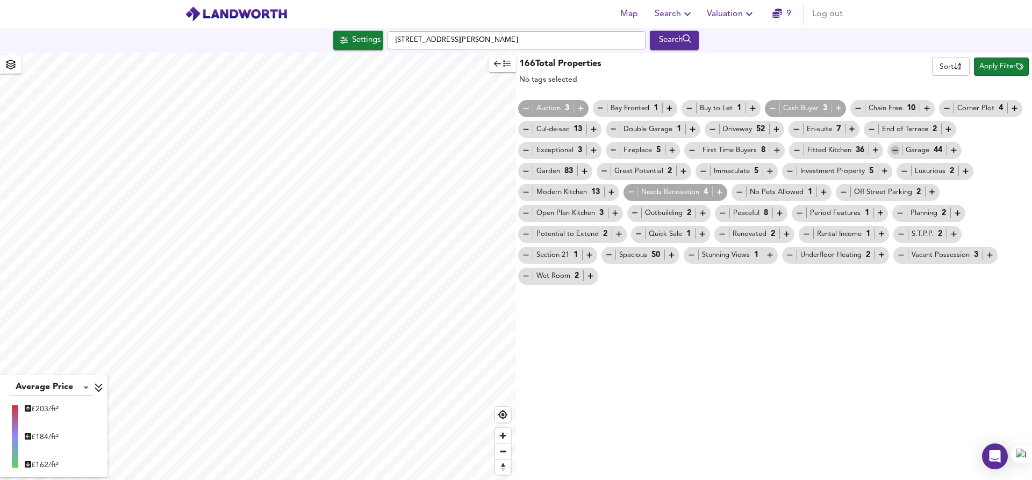
click at [898, 153] on icon "button" at bounding box center [895, 150] width 9 height 9
click at [503, 65] on icon "button" at bounding box center [507, 64] width 8 height 8
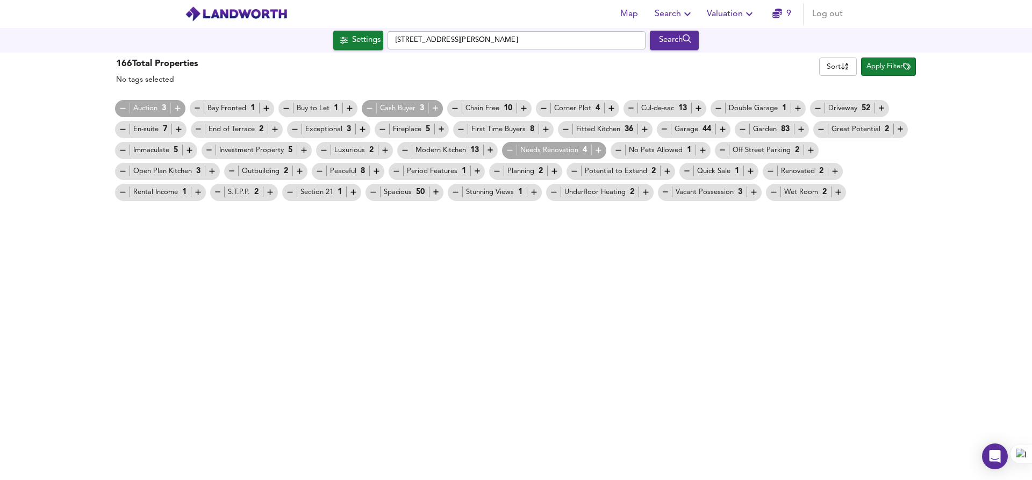
click at [342, 37] on icon "button" at bounding box center [344, 41] width 8 height 8
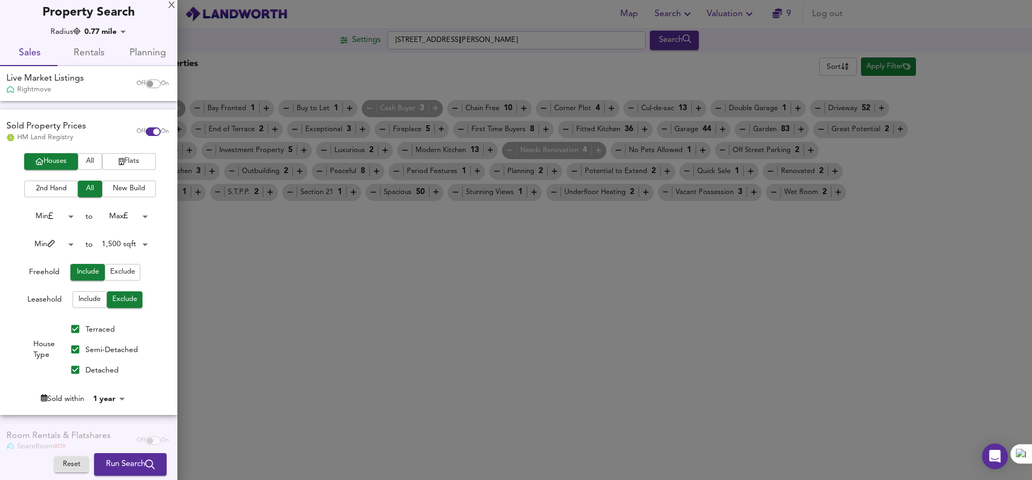
scroll to position [3, 0]
click at [55, 195] on span "2nd Hand" at bounding box center [51, 190] width 43 height 12
click at [117, 469] on span "Run Search" at bounding box center [130, 464] width 49 height 14
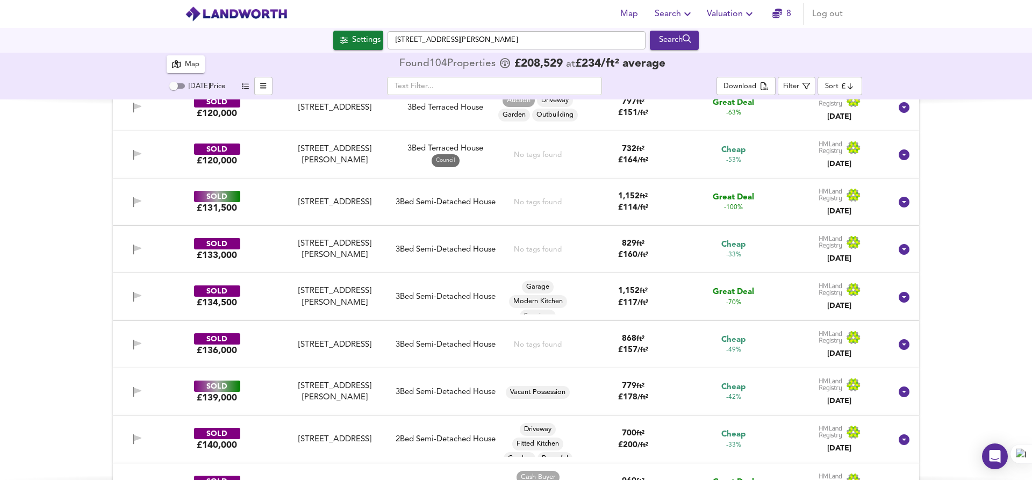
scroll to position [360, 0]
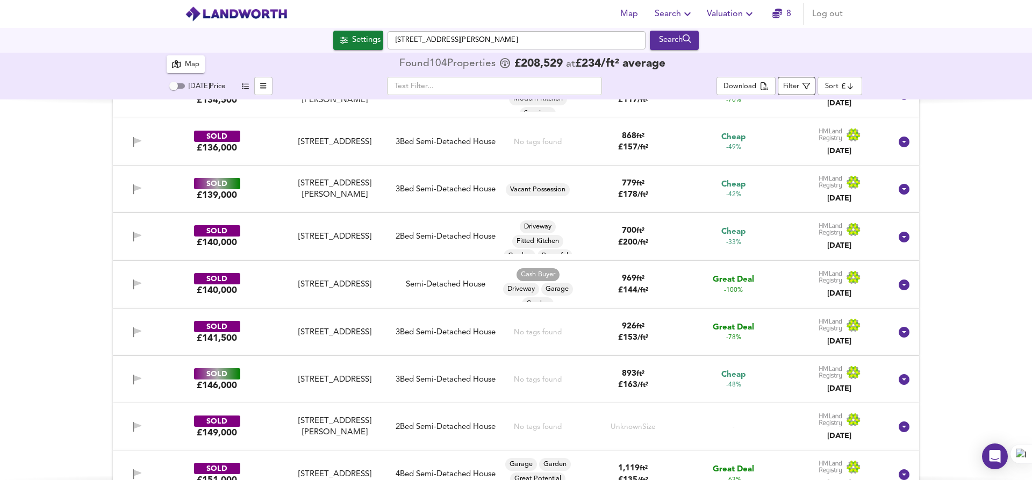
click at [809, 84] on icon "button" at bounding box center [807, 86] width 8 height 8
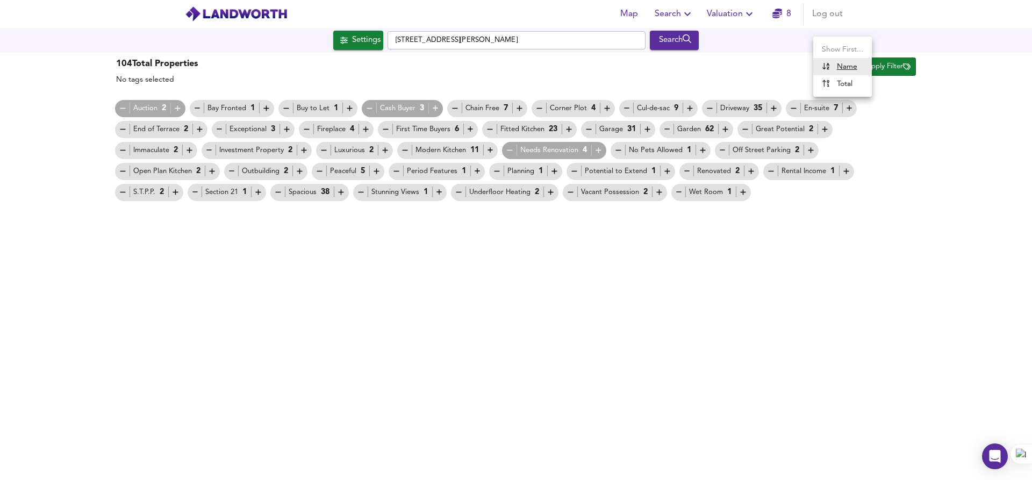
click at [834, 64] on body "Map Search Valuation 8 Log out Settings Sedgley Road, Dudley DY1 4NE Search 104…" at bounding box center [516, 240] width 1032 height 480
click at [834, 64] on div "Name" at bounding box center [839, 66] width 35 height 11
click at [481, 250] on div "104 Total Properties No tags selected Sort name ​ Apply Filter Auction 2 Bay Fr…" at bounding box center [516, 266] width 1032 height 427
type input "1413"
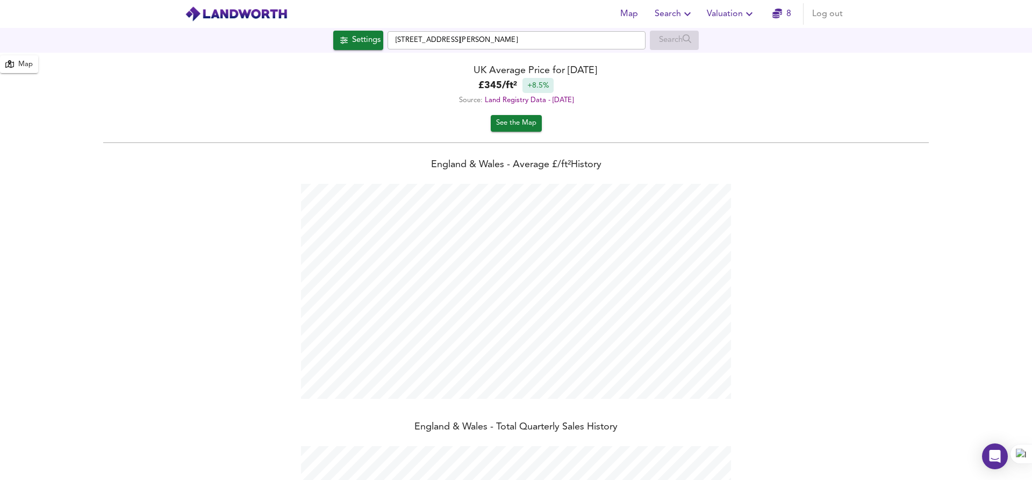
scroll to position [480, 1032]
click at [512, 118] on span "See the Map" at bounding box center [516, 123] width 40 height 12
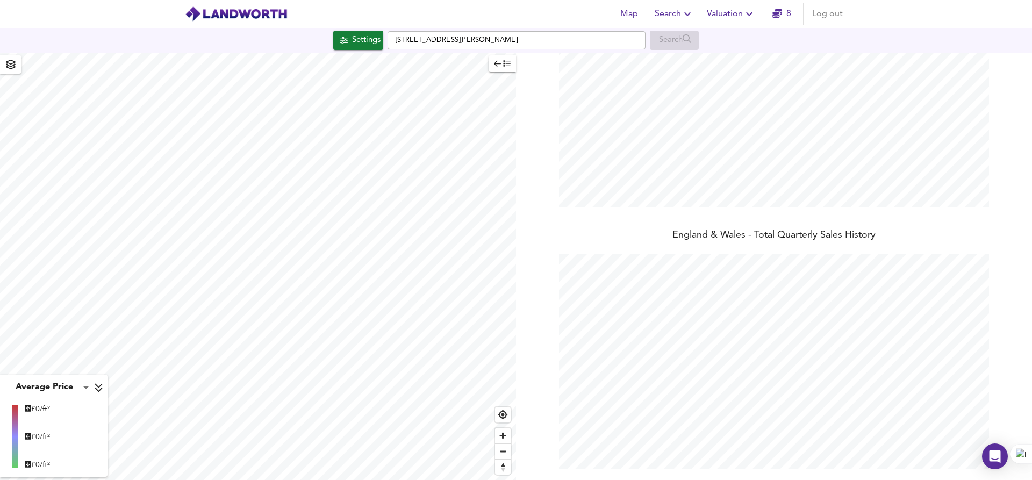
scroll to position [0, 0]
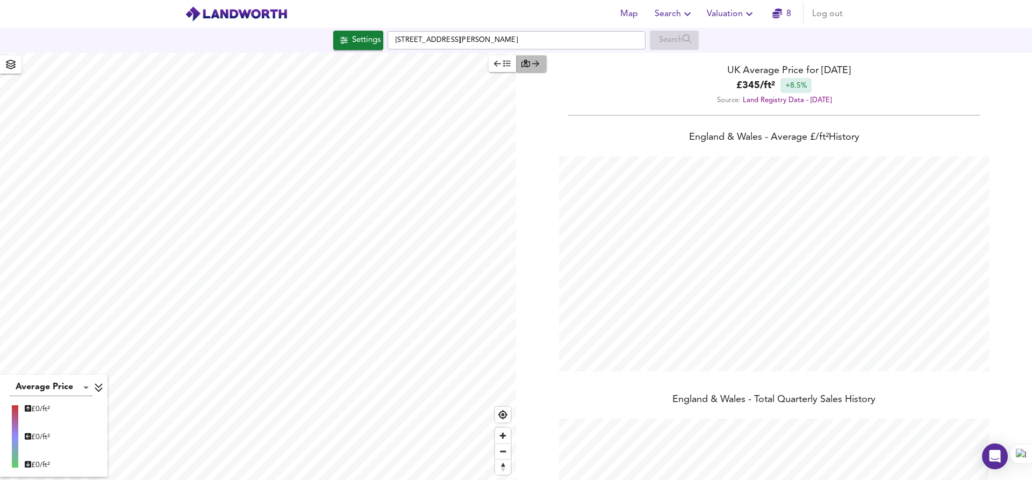
click at [540, 60] on div "button" at bounding box center [531, 64] width 20 height 12
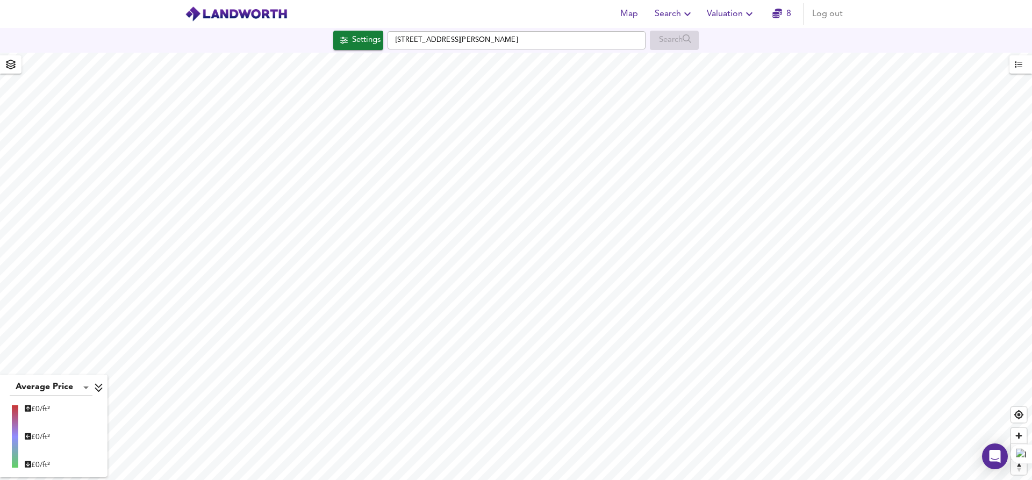
click at [12, 66] on icon "button" at bounding box center [11, 65] width 10 height 10
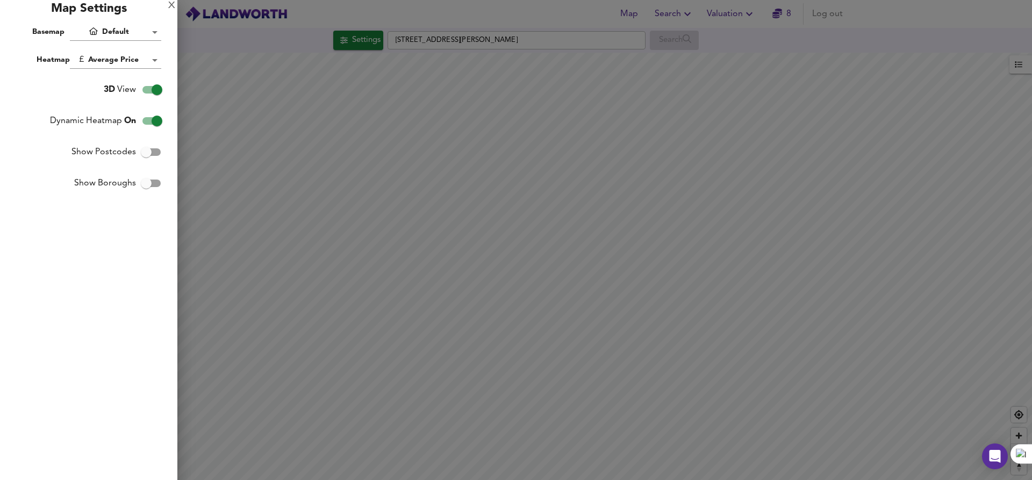
click at [133, 30] on body "Map Search Valuation 8 Log out Settings Sedgley Road, Dudley DY1 4NE Search Ave…" at bounding box center [516, 240] width 1032 height 480
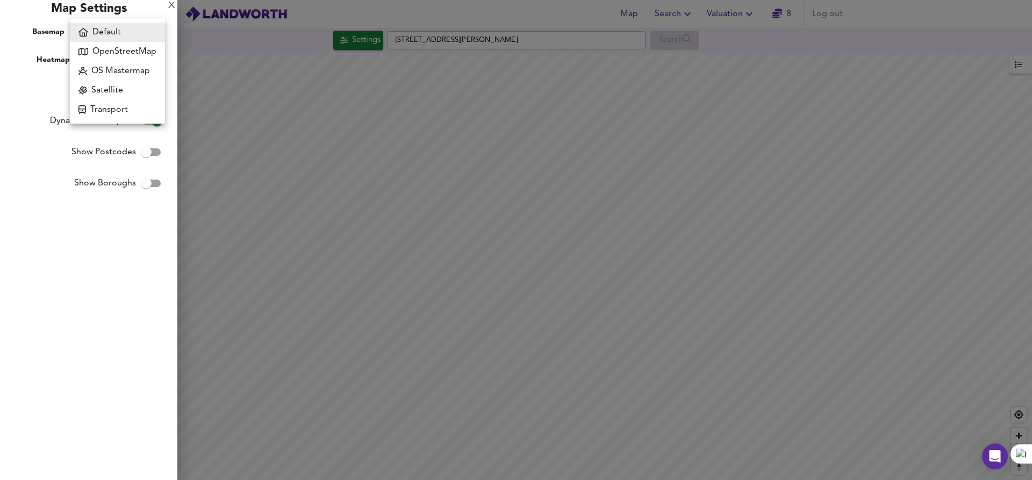
click at [133, 31] on li "Default" at bounding box center [117, 32] width 95 height 19
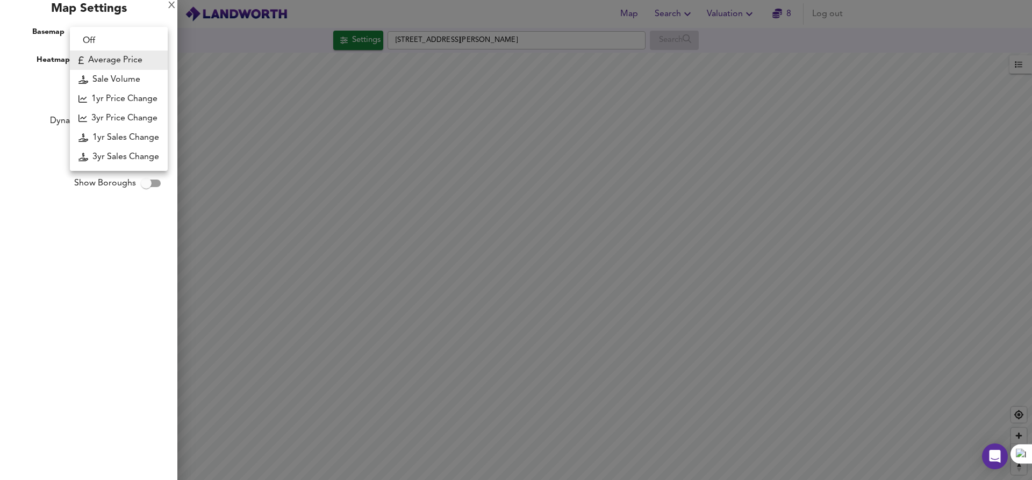
click at [149, 58] on body "Map Search Valuation 8 Log out Settings Sedgley Road, Dudley DY1 4NE Search Ave…" at bounding box center [516, 240] width 1032 height 480
click at [30, 124] on div at bounding box center [516, 240] width 1032 height 480
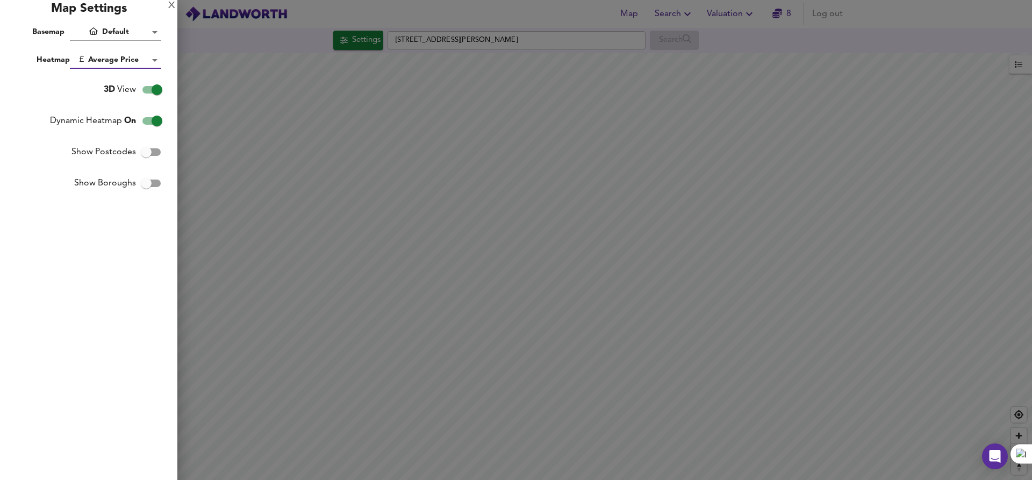
click at [139, 60] on body "Map Search Valuation 8 Log out Settings Sedgley Road, Dudley DY1 4NE Search Ave…" at bounding box center [516, 240] width 1032 height 480
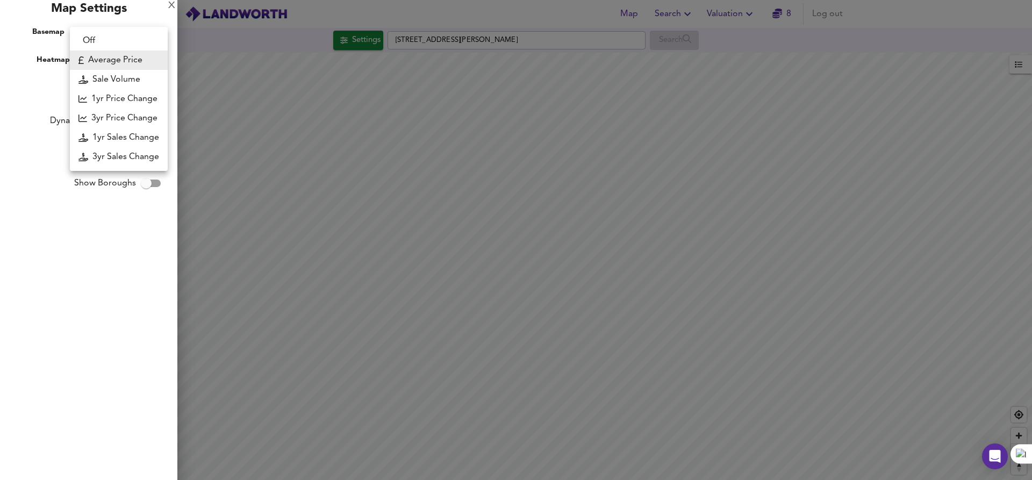
click at [139, 60] on li "Average Price" at bounding box center [119, 60] width 98 height 19
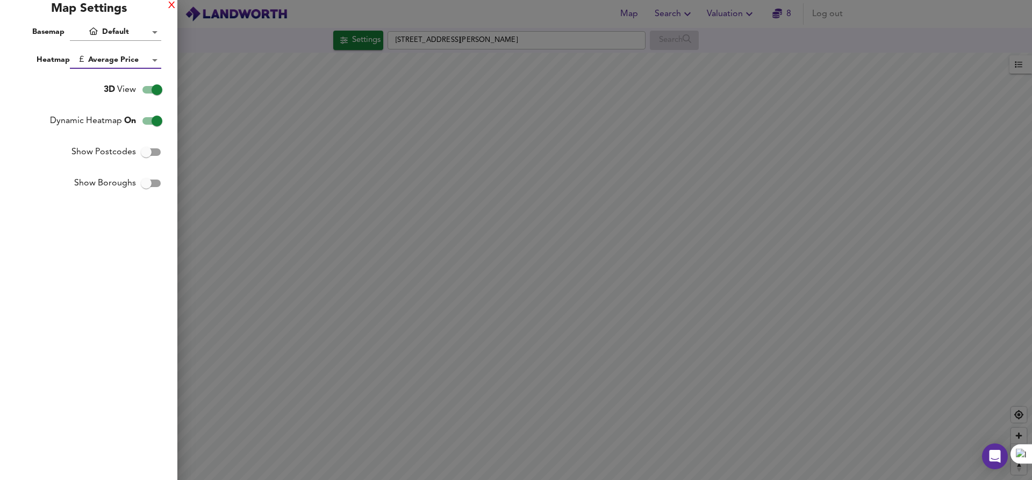
click at [173, 2] on div "X" at bounding box center [171, 6] width 7 height 8
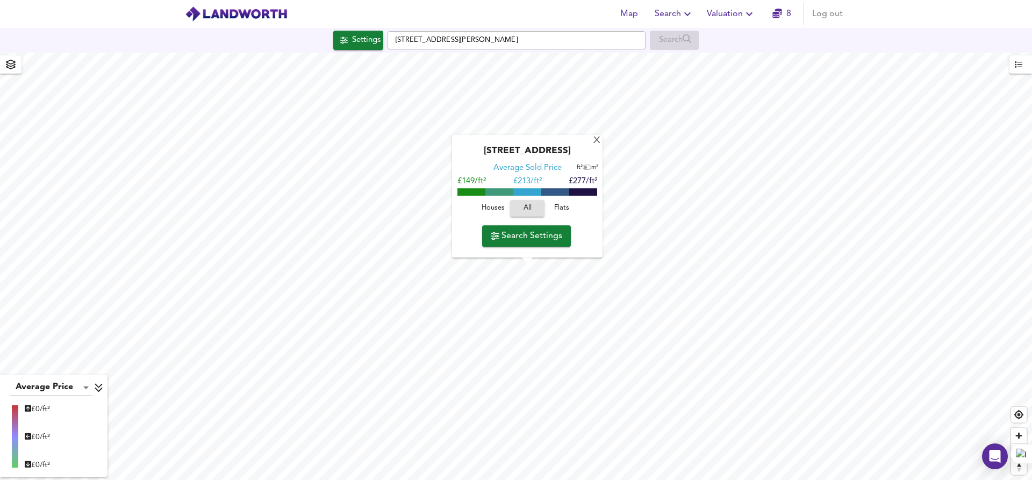
click at [21, 65] on button "button" at bounding box center [11, 64] width 22 height 18
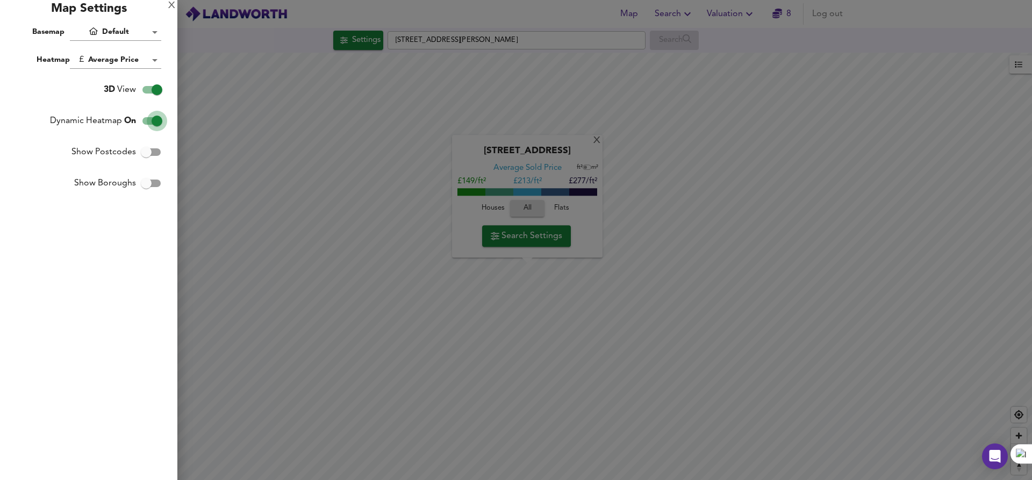
click at [154, 124] on input "Dynamic Heatmap On" at bounding box center [156, 121] width 61 height 20
click at [154, 124] on input "Dynamic Heatmap Off" at bounding box center [146, 121] width 61 height 20
checkbox input "true"
click at [154, 91] on input "3D View" at bounding box center [156, 90] width 61 height 20
click at [154, 91] on input "2D View" at bounding box center [146, 90] width 61 height 20
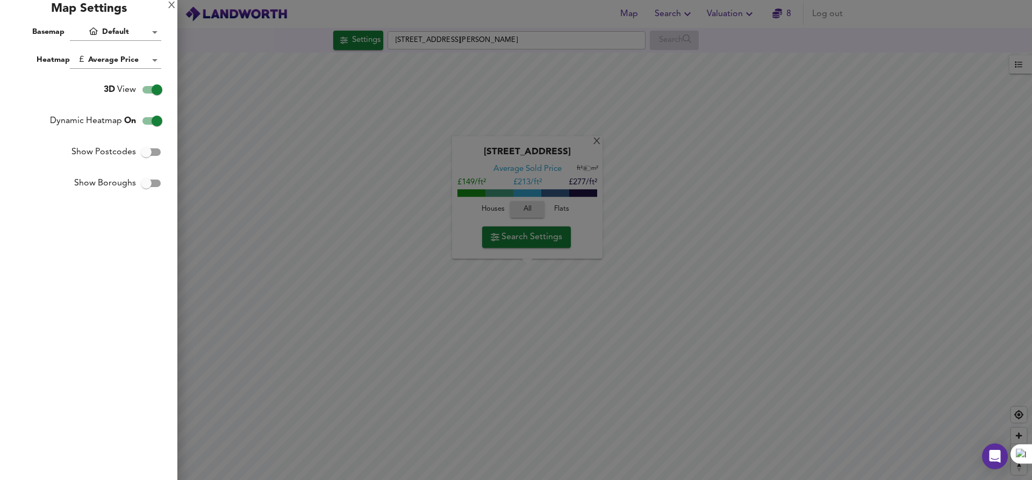
click at [154, 91] on input "3D View" at bounding box center [156, 90] width 61 height 20
checkbox input "false"
click at [174, 6] on div "X" at bounding box center [171, 6] width 7 height 8
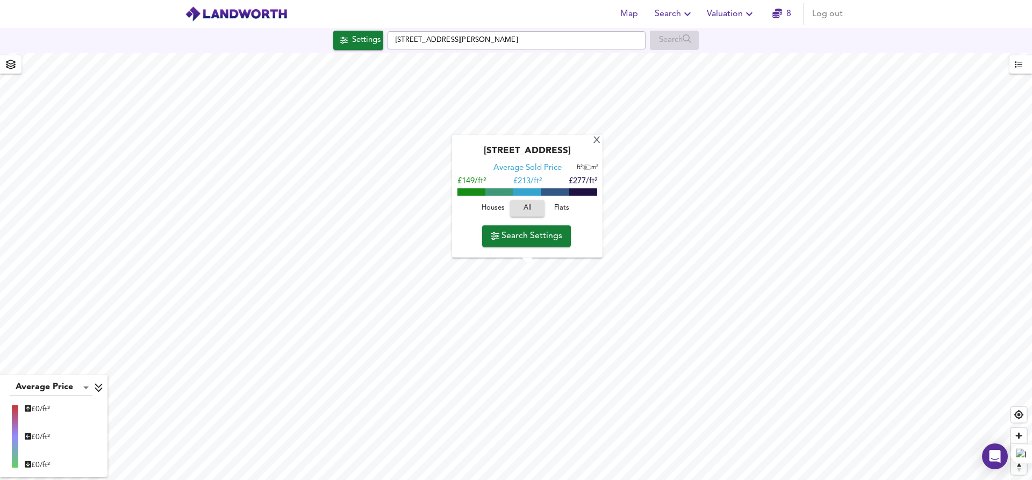
click at [1021, 63] on icon "button" at bounding box center [1019, 65] width 8 height 8
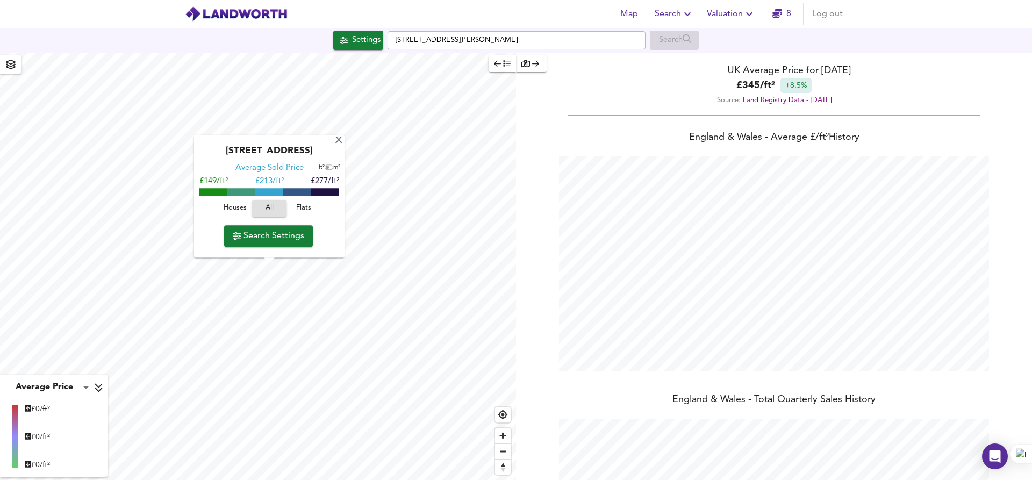
click at [534, 63] on icon "button" at bounding box center [535, 64] width 7 height 8
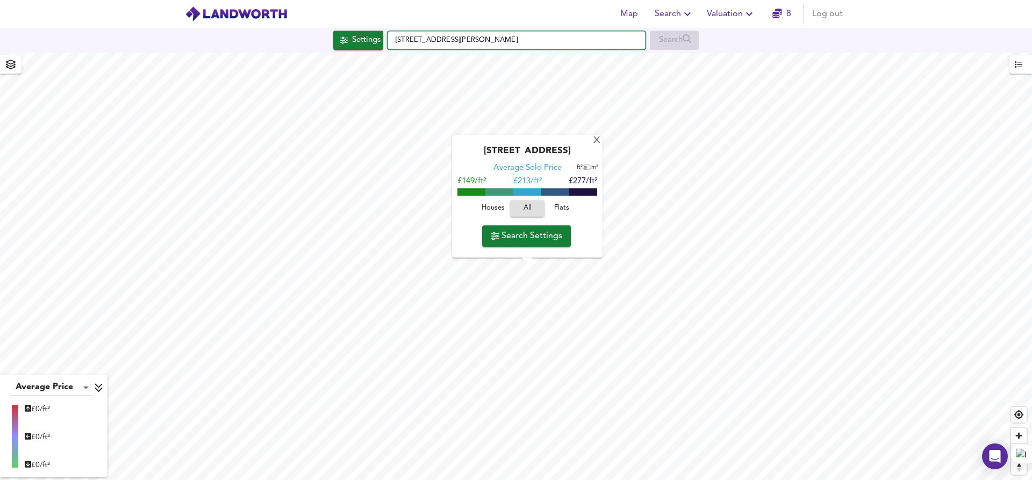
click at [496, 36] on input "[STREET_ADDRESS][PERSON_NAME]" at bounding box center [517, 40] width 258 height 18
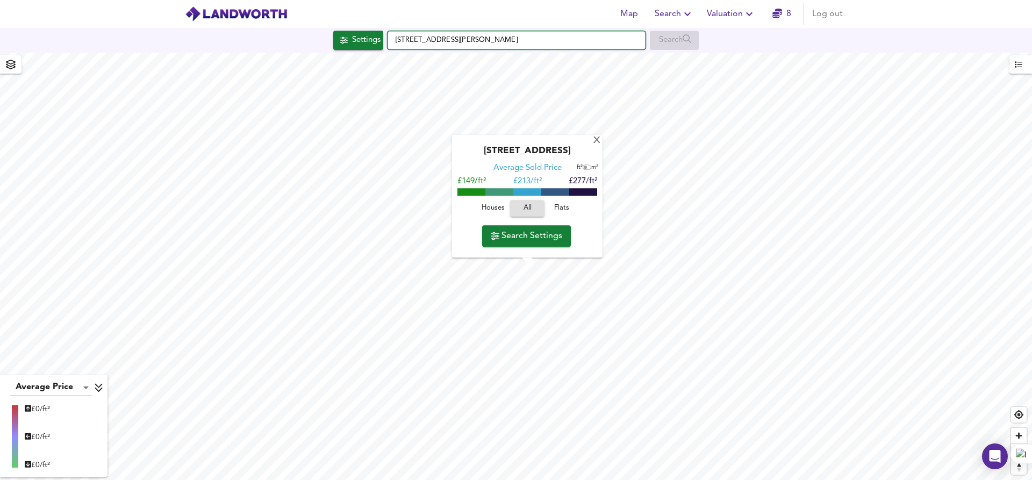
click at [496, 36] on input "[STREET_ADDRESS][PERSON_NAME]" at bounding box center [517, 40] width 258 height 18
paste input "Dy1 4ne"
type input "[STREET_ADDRESS][PERSON_NAME]"
click at [475, 60] on small "[GEOGRAPHIC_DATA][PERSON_NAME]" at bounding box center [500, 62] width 113 height 6
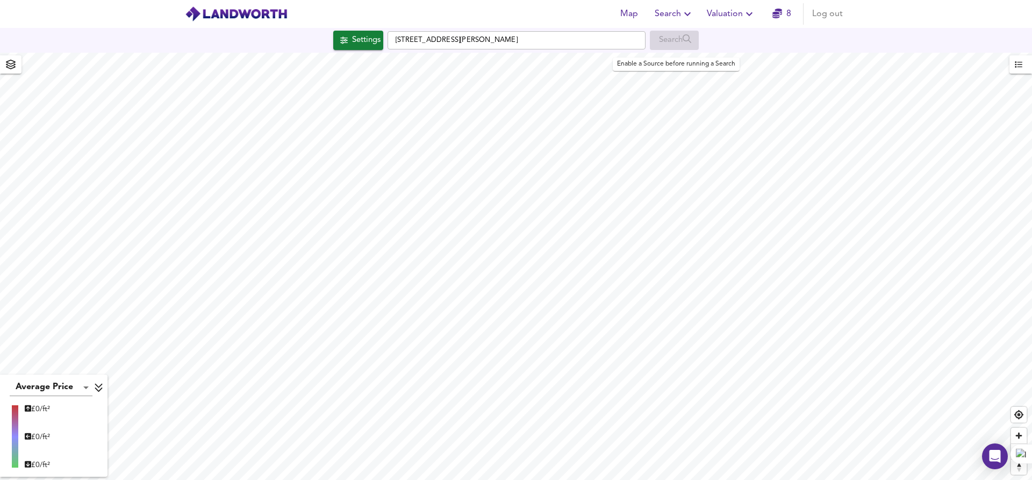
click at [687, 40] on div "Search" at bounding box center [674, 40] width 49 height 19
click at [522, 37] on input "[STREET_ADDRESS][PERSON_NAME]" at bounding box center [517, 40] width 258 height 18
click at [515, 46] on input "[STREET_ADDRESS][PERSON_NAME]" at bounding box center [517, 40] width 258 height 18
click at [370, 33] on div "Settings" at bounding box center [366, 40] width 28 height 14
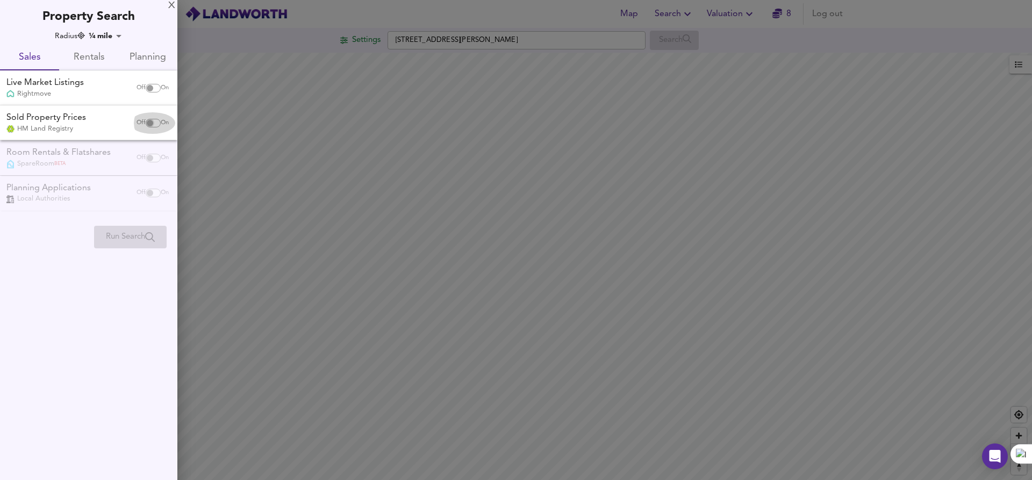
click at [147, 124] on input "checkbox" at bounding box center [150, 123] width 26 height 9
checkbox input "true"
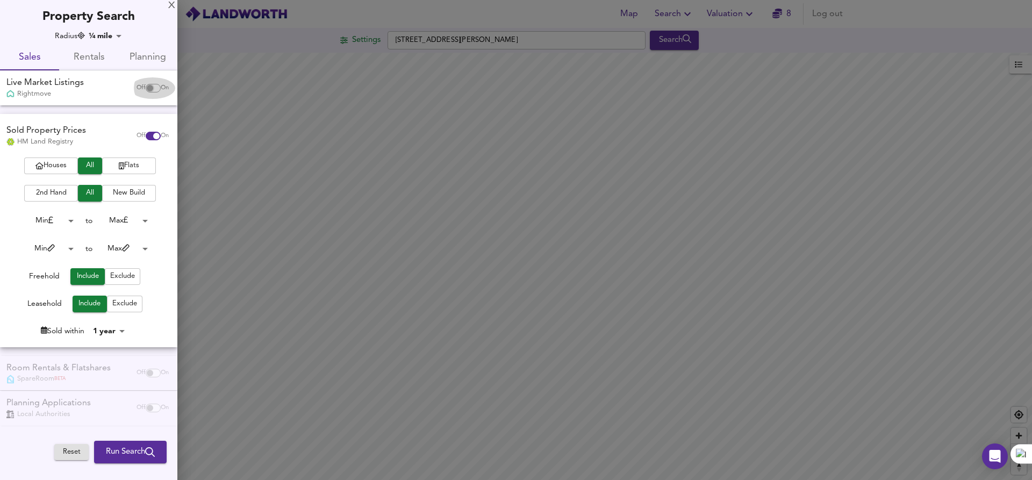
click at [152, 84] on input "checkbox" at bounding box center [150, 88] width 26 height 9
checkbox input "true"
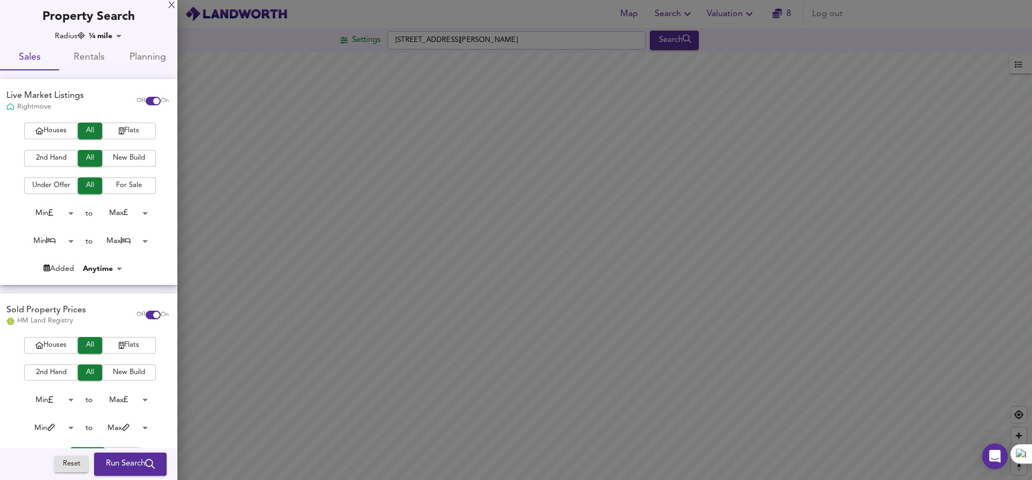
scroll to position [15, 0]
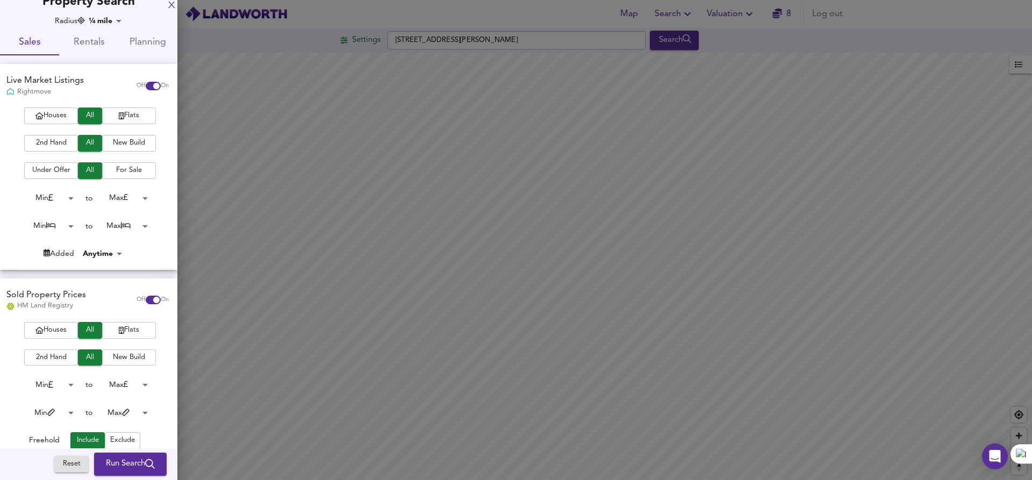
click at [59, 356] on span "2nd Hand" at bounding box center [51, 358] width 43 height 12
click at [697, 44] on div at bounding box center [516, 240] width 1032 height 480
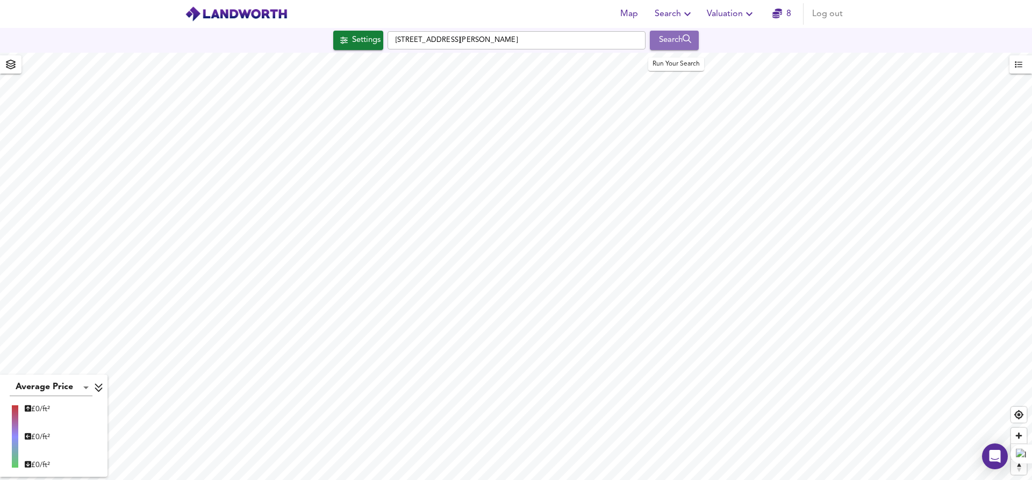
click at [691, 39] on icon "submit" at bounding box center [687, 38] width 9 height 9
click at [675, 42] on div "Search" at bounding box center [675, 40] width 44 height 14
click at [672, 41] on div "Search" at bounding box center [675, 40] width 44 height 14
click at [503, 41] on input "[STREET_ADDRESS][PERSON_NAME]" at bounding box center [517, 40] width 258 height 18
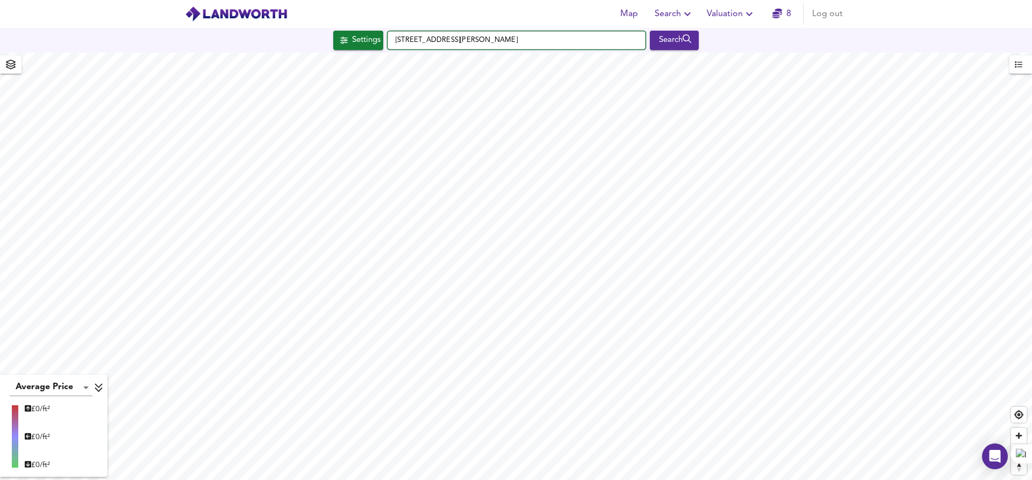
click at [503, 41] on input "[STREET_ADDRESS][PERSON_NAME]" at bounding box center [517, 40] width 258 height 18
paste input "Dy1 4ne"
type input "[STREET_ADDRESS][PERSON_NAME]"
click at [397, 68] on li "DY1 4NE Sedgley Road, Dudley" at bounding box center [516, 61] width 257 height 24
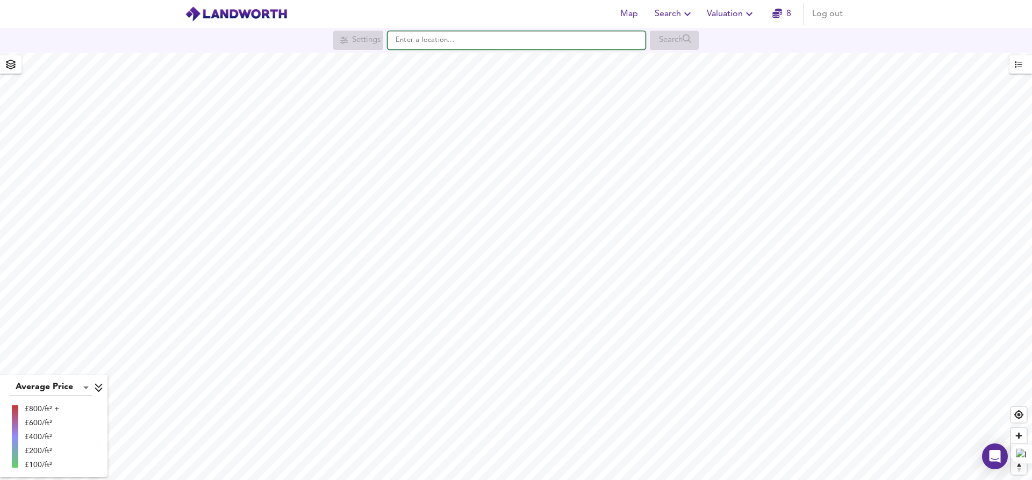
click at [446, 44] on input "text" at bounding box center [517, 40] width 258 height 18
paste input "Dy1 4ne"
click at [448, 64] on small "Sedgley Road, Dudley" at bounding box center [500, 62] width 113 height 6
type input "Sedgley Road, Dudley DY1 4NE"
checkbox input "false"
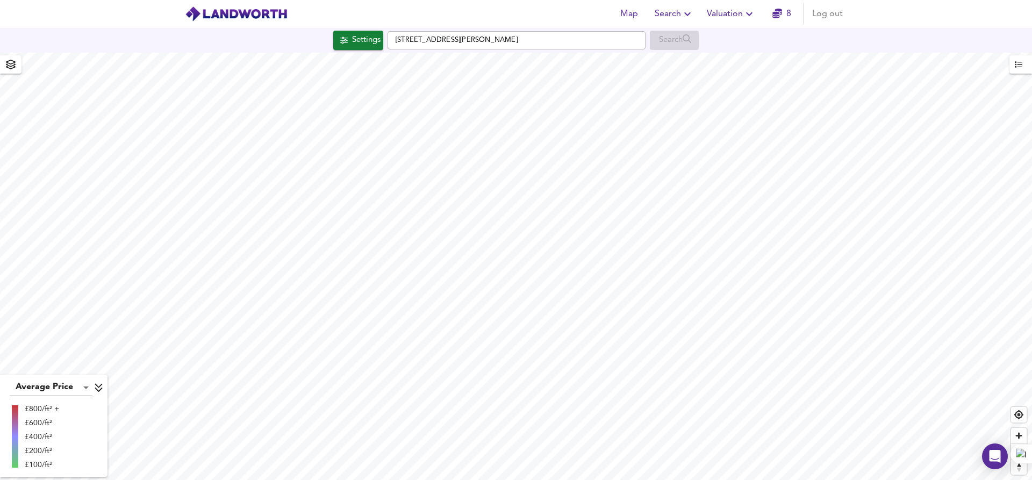
checkbox input "true"
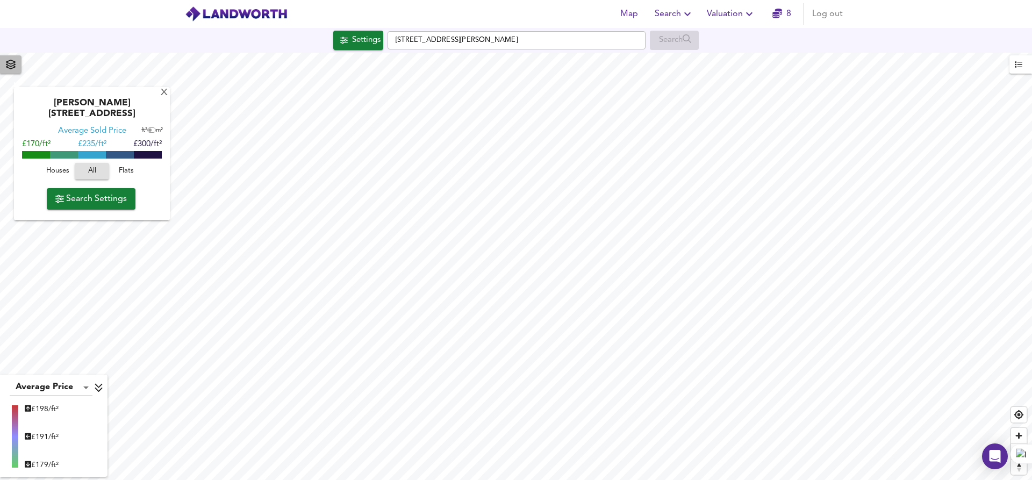
click at [16, 73] on button "button" at bounding box center [11, 64] width 22 height 18
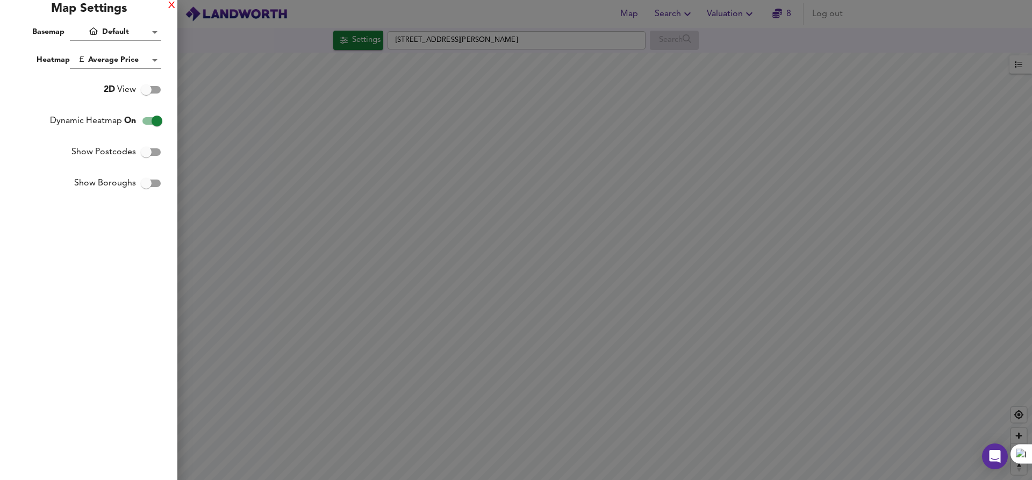
click at [173, 2] on div "X" at bounding box center [171, 6] width 7 height 8
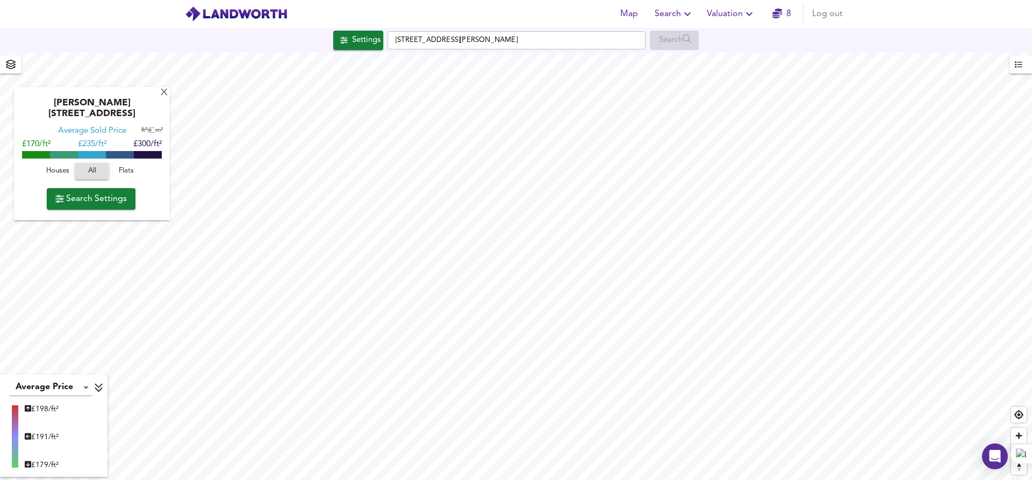
click at [95, 387] on icon at bounding box center [99, 387] width 10 height 11
click at [88, 466] on icon at bounding box center [91, 464] width 8 height 9
click at [39, 397] on div "Average Price landworth £ 198/ft² £ 191/ft² £ 179/ft²" at bounding box center [53, 426] width 101 height 95
click at [41, 384] on body "Map Search Valuation 8 Log out Settings Sedgley Road, Dudley DY1 4NE Search X J…" at bounding box center [516, 240] width 1032 height 480
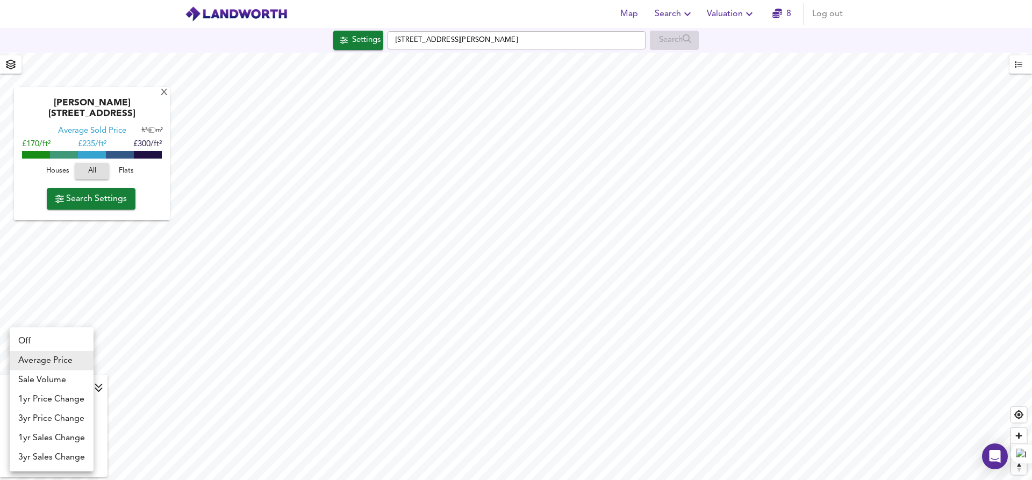
click at [123, 313] on div at bounding box center [516, 240] width 1032 height 480
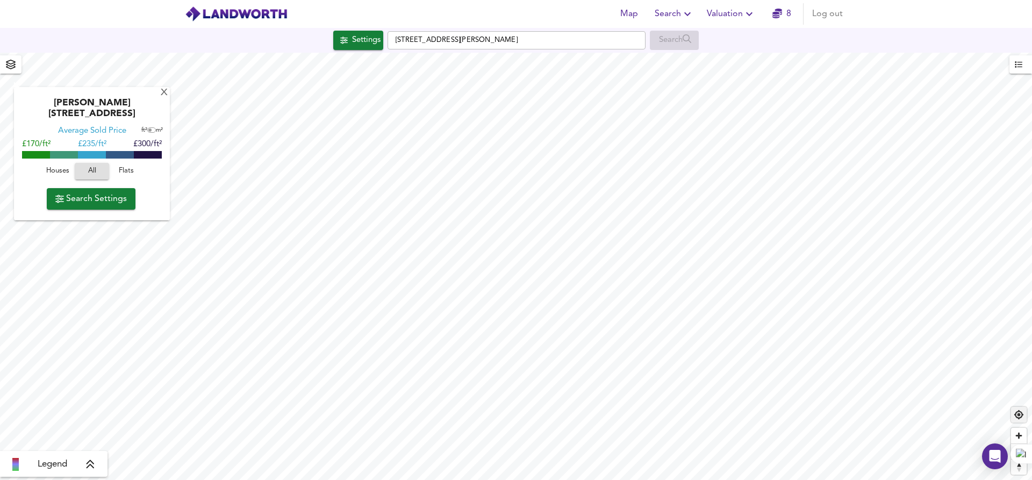
click at [1021, 418] on span "Find my location" at bounding box center [1019, 415] width 16 height 16
click at [1021, 418] on span "Find my location" at bounding box center [1019, 414] width 16 height 16
click at [637, 19] on span "Map" at bounding box center [629, 13] width 26 height 15
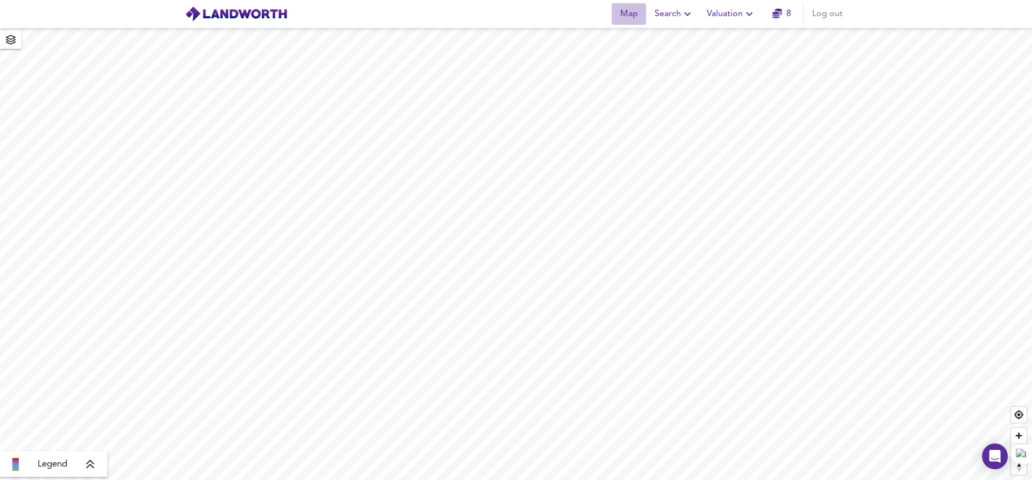
click at [635, 15] on span "Map" at bounding box center [629, 13] width 26 height 15
click at [687, 19] on icon "button" at bounding box center [687, 14] width 13 height 13
click at [686, 33] on li "New Search" at bounding box center [674, 38] width 106 height 19
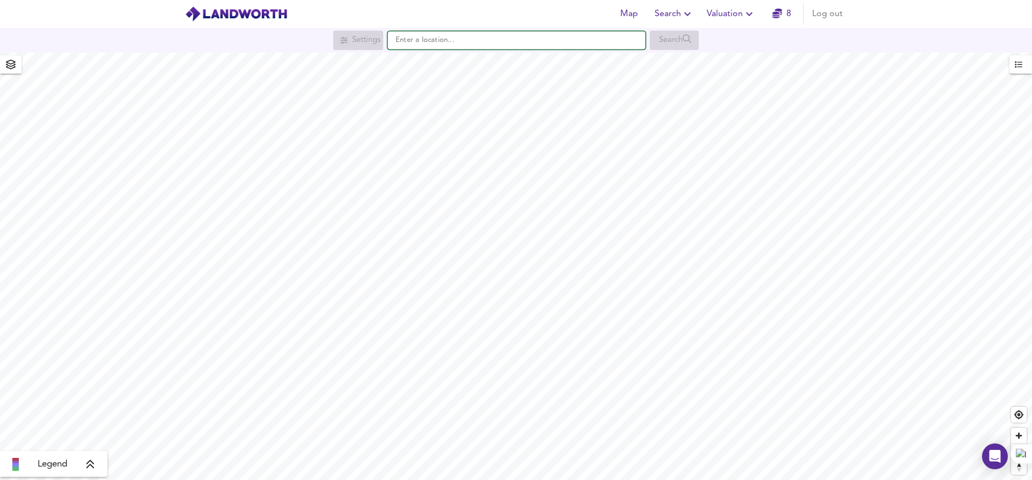
click at [467, 38] on input "text" at bounding box center [517, 40] width 258 height 18
paste input "Dy1 4ne"
click at [449, 61] on small "[GEOGRAPHIC_DATA][PERSON_NAME]" at bounding box center [500, 62] width 113 height 6
type input "[STREET_ADDRESS][PERSON_NAME]"
click at [736, 20] on span "Valuation" at bounding box center [731, 13] width 49 height 15
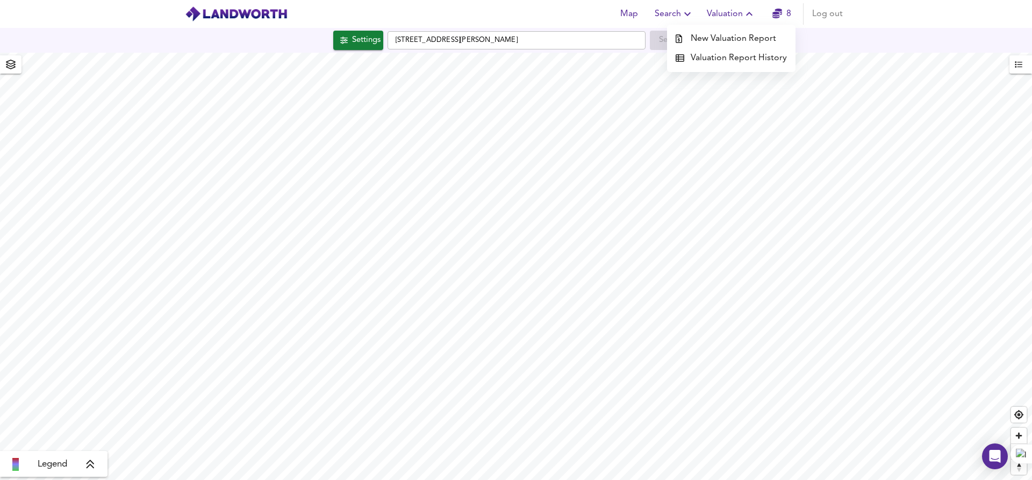
checkbox input "false"
checkbox input "true"
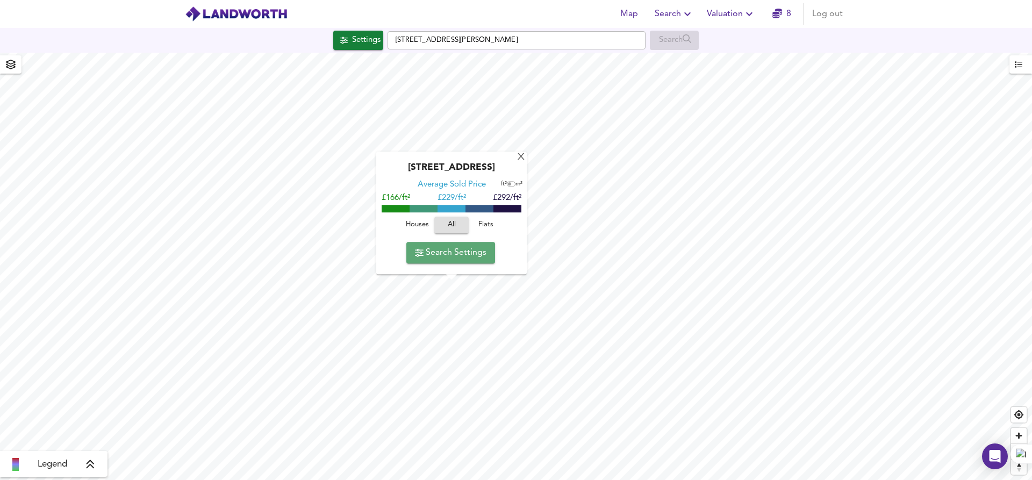
click at [463, 259] on span "Search Settings" at bounding box center [450, 252] width 71 height 15
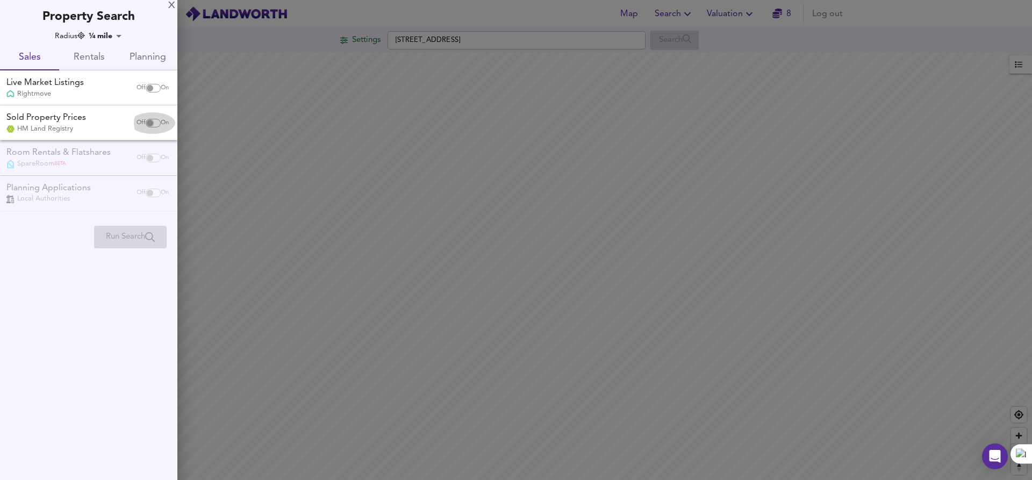
click at [150, 119] on input "checkbox" at bounding box center [150, 123] width 26 height 9
checkbox input "true"
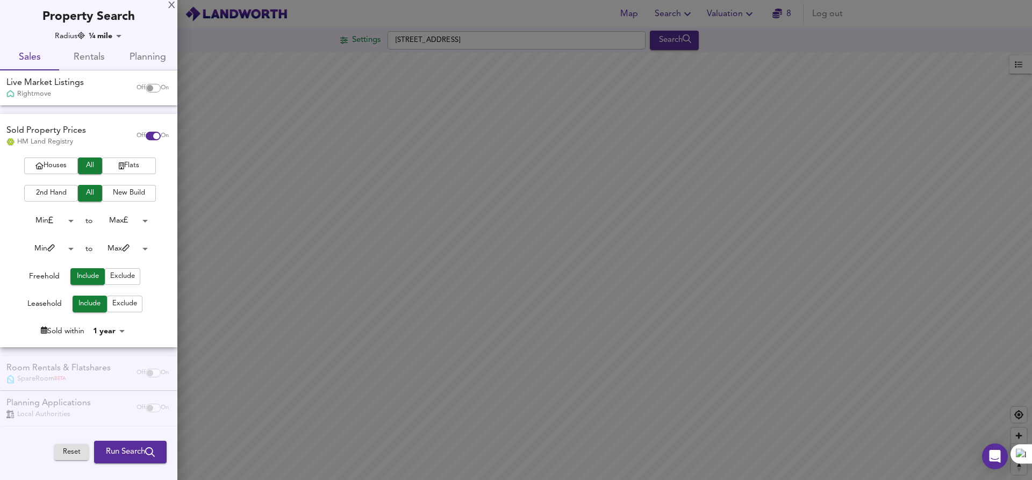
click at [62, 192] on span "2nd Hand" at bounding box center [51, 193] width 43 height 12
click at [54, 168] on span "Houses" at bounding box center [51, 166] width 43 height 12
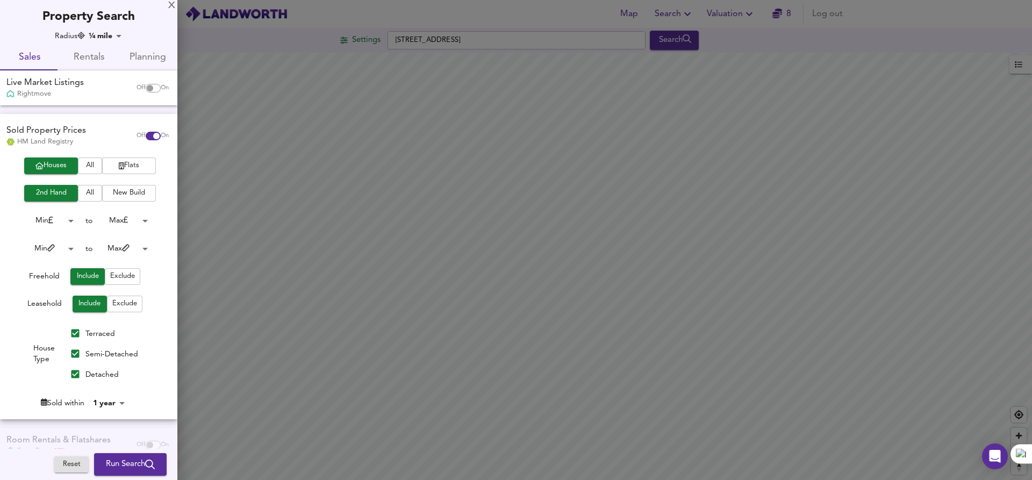
click at [67, 164] on span "Houses" at bounding box center [51, 166] width 43 height 12
click at [83, 164] on span "All" at bounding box center [89, 166] width 13 height 12
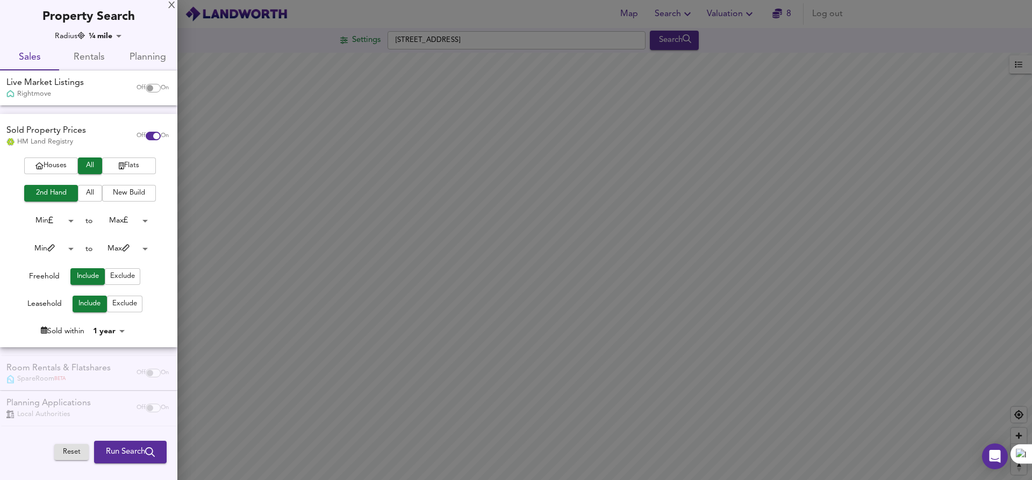
click at [131, 223] on body "Map Search Valuation 8 Log out Settings [GEOGRAPHIC_DATA] Search Legend UK Aver…" at bounding box center [516, 240] width 1032 height 480
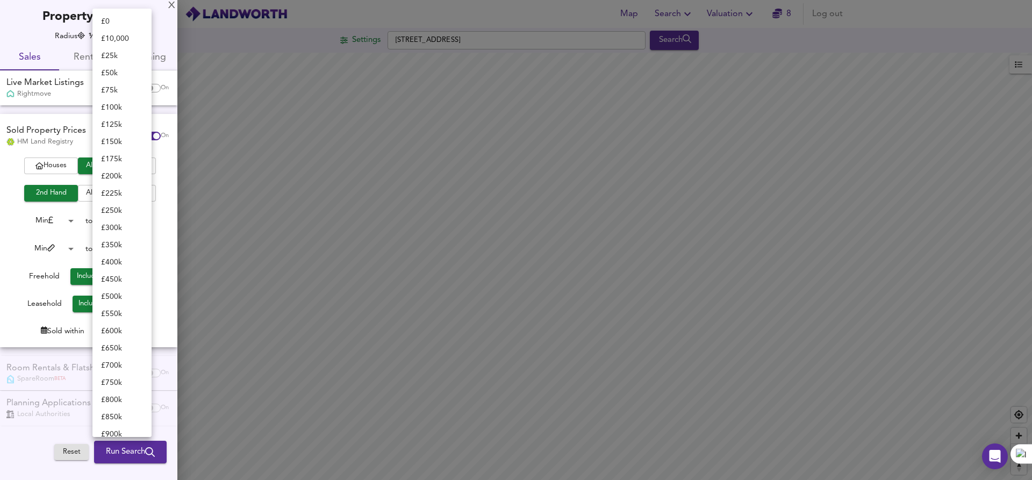
scroll to position [320, 0]
click at [188, 237] on div at bounding box center [516, 240] width 1032 height 480
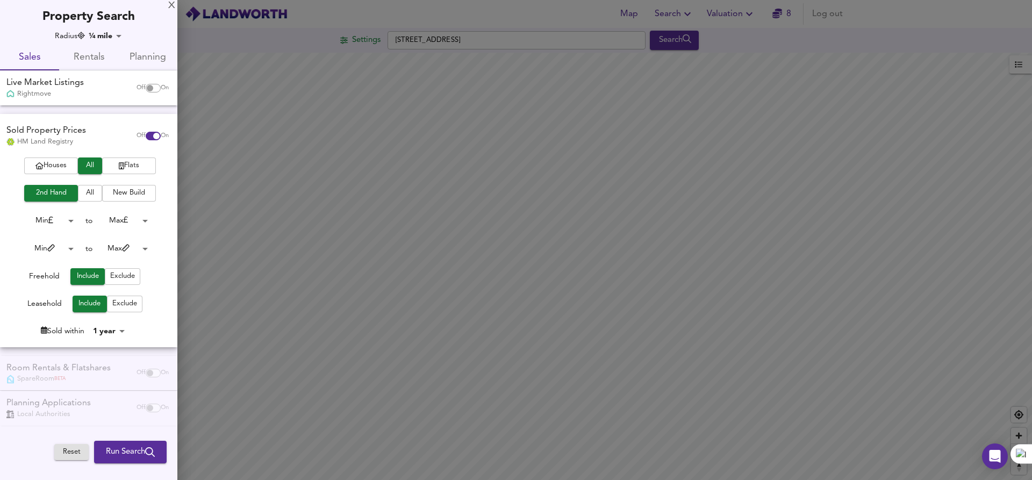
click at [132, 213] on body "Map Search Valuation 8 Log out Settings [GEOGRAPHIC_DATA] Search Legend UK Aver…" at bounding box center [516, 240] width 1032 height 480
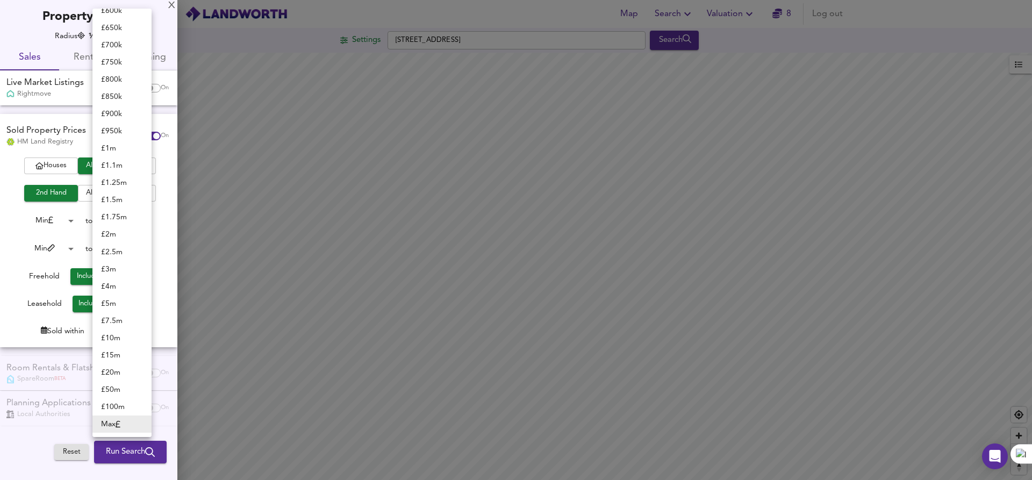
click at [161, 249] on div at bounding box center [516, 240] width 1032 height 480
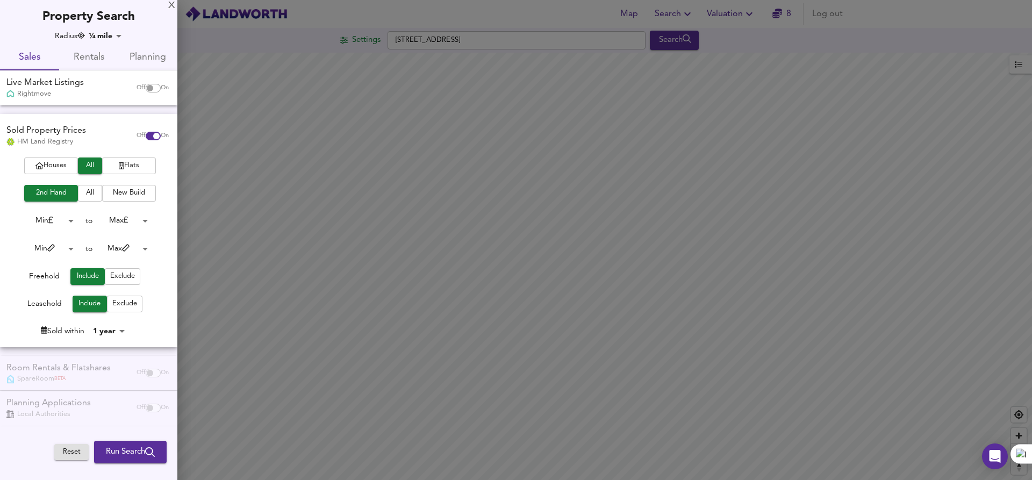
click at [126, 248] on body "Map Search Valuation 8 Log out Settings [GEOGRAPHIC_DATA] Search Legend UK Aver…" at bounding box center [516, 240] width 1032 height 480
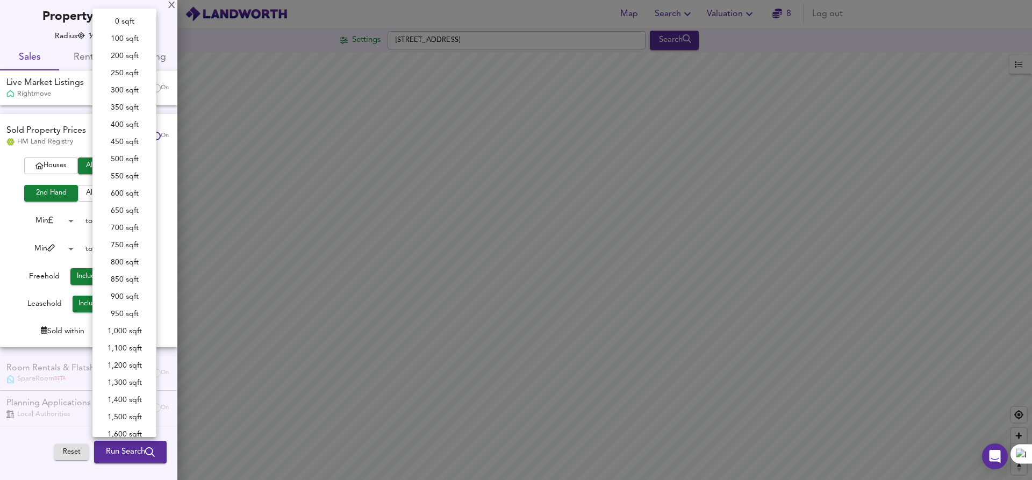
scroll to position [234, 0]
click at [124, 183] on li "1,500 sqft" at bounding box center [124, 182] width 64 height 17
type input "1500"
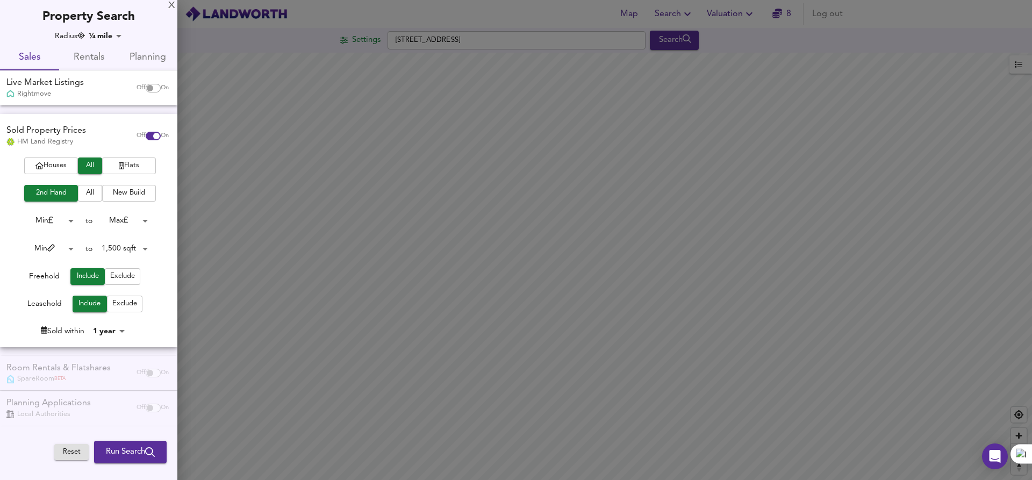
click at [65, 251] on body "Map Search Valuation 8 Log out Settings [GEOGRAPHIC_DATA] Search Legend UK Aver…" at bounding box center [516, 240] width 1032 height 480
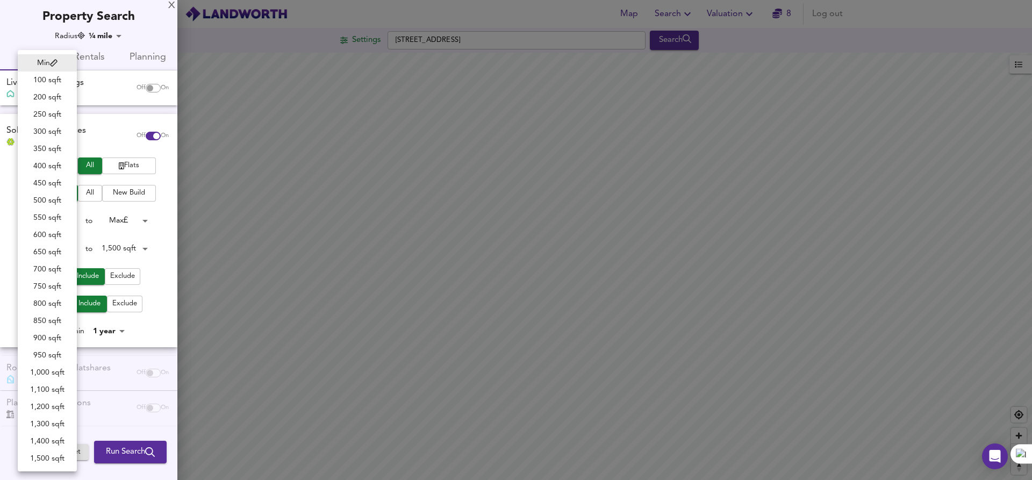
click at [47, 371] on li "1,000 sqft" at bounding box center [47, 372] width 59 height 17
type input "1000"
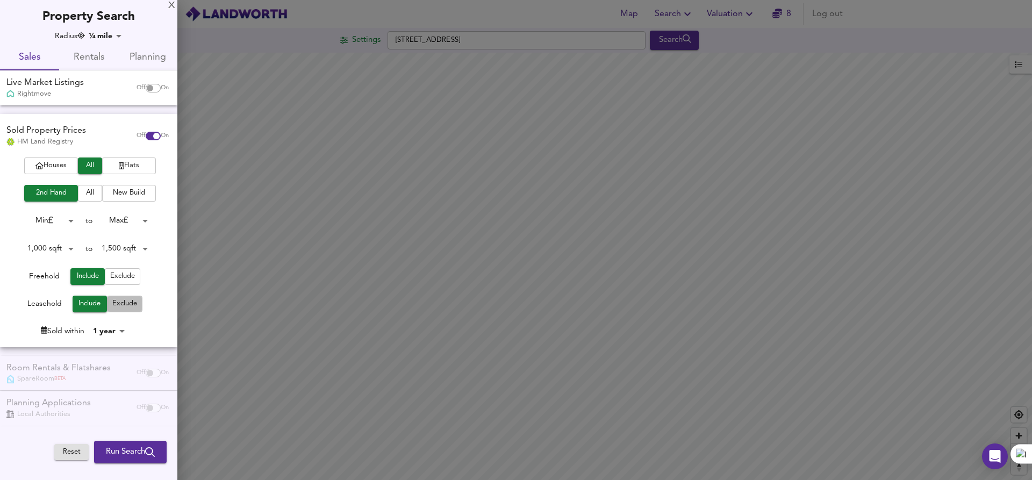
click at [132, 301] on span "Exclude" at bounding box center [124, 304] width 25 height 12
click at [131, 452] on span "Run Search" at bounding box center [130, 452] width 49 height 14
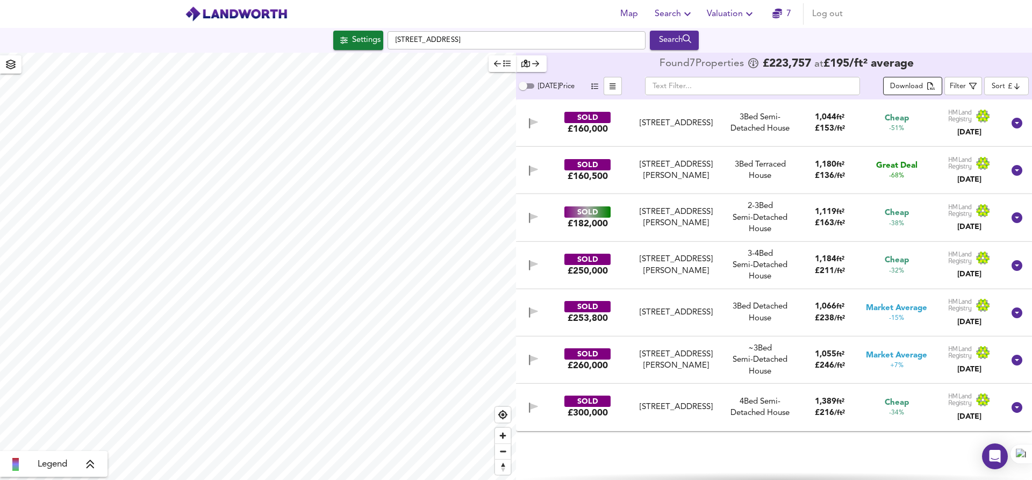
click at [922, 87] on div "Download" at bounding box center [906, 87] width 33 height 12
click at [522, 87] on input "[DATE] Price" at bounding box center [523, 86] width 39 height 13
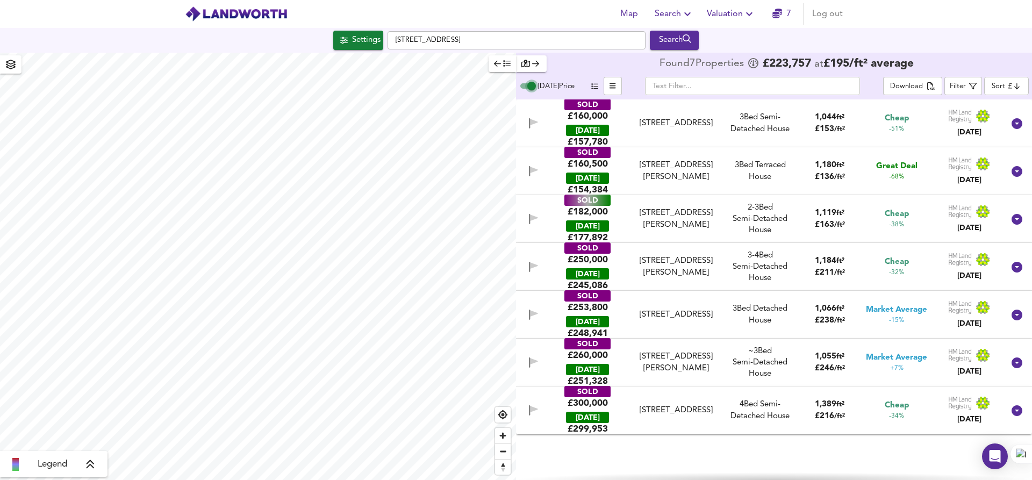
click at [527, 85] on input "[DATE] Price" at bounding box center [531, 86] width 39 height 13
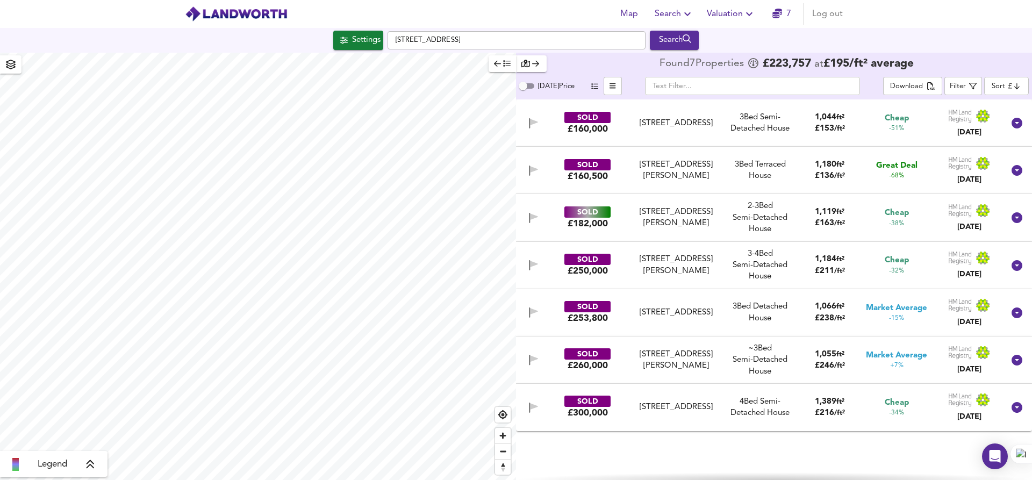
click at [527, 85] on input "[DATE] Price" at bounding box center [523, 86] width 39 height 13
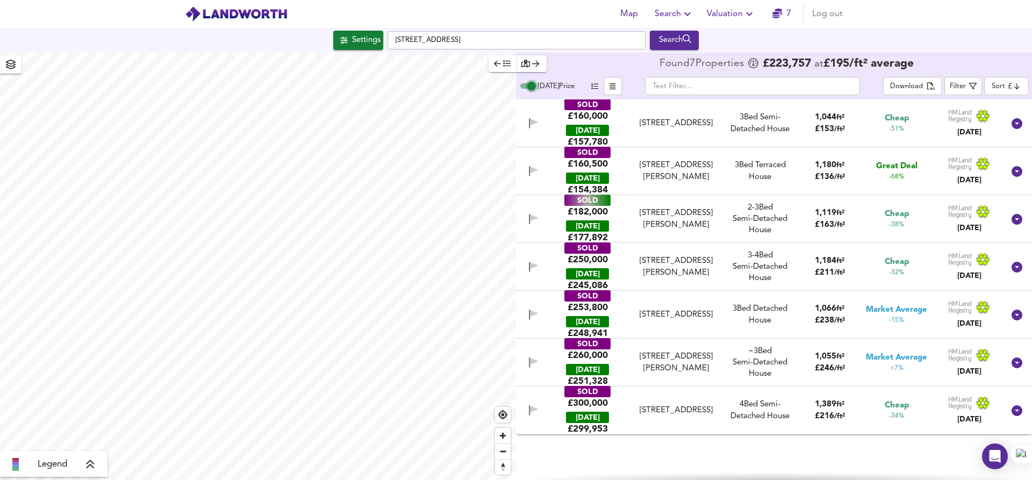
click at [527, 85] on input "[DATE] Price" at bounding box center [531, 86] width 39 height 13
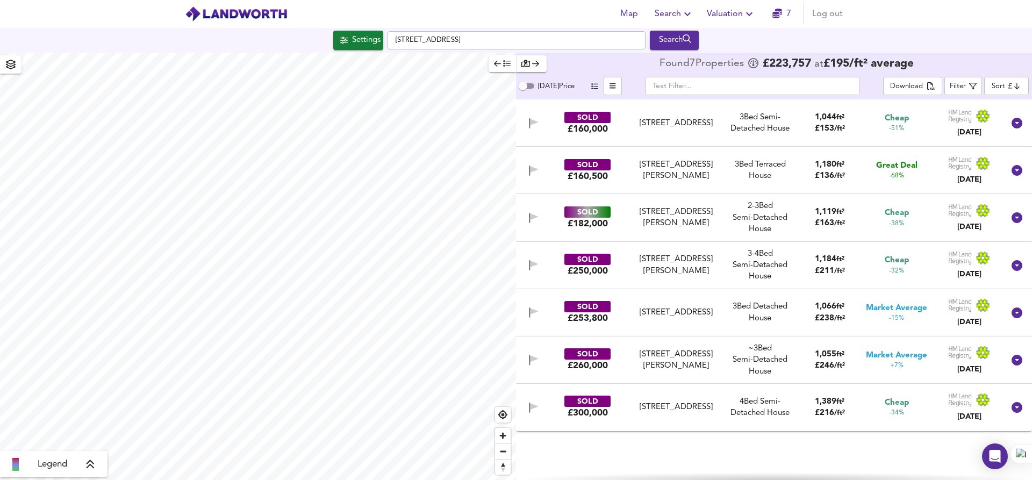
click at [527, 85] on input "[DATE] Price" at bounding box center [523, 86] width 39 height 13
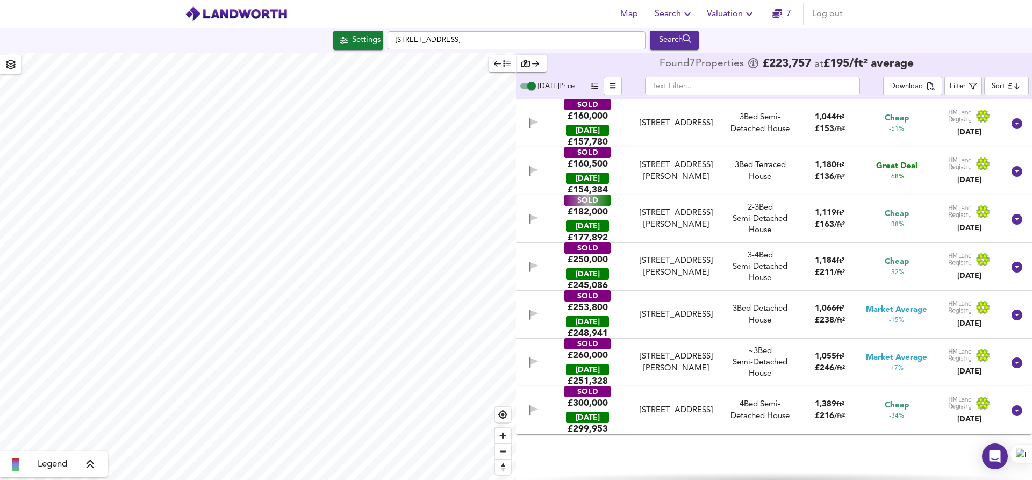
click at [527, 85] on input "[DATE] Price" at bounding box center [531, 86] width 39 height 13
checkbox input "false"
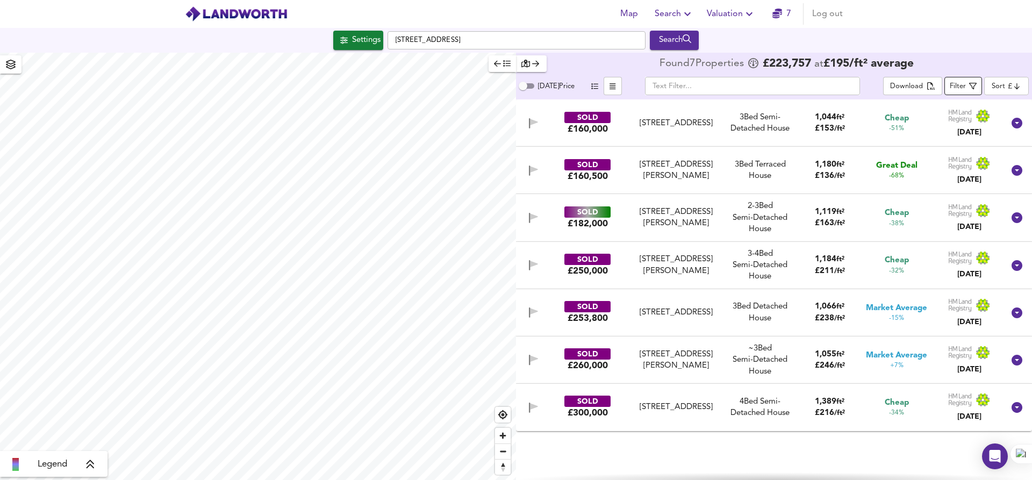
click at [953, 90] on div "Filter" at bounding box center [958, 87] width 16 height 12
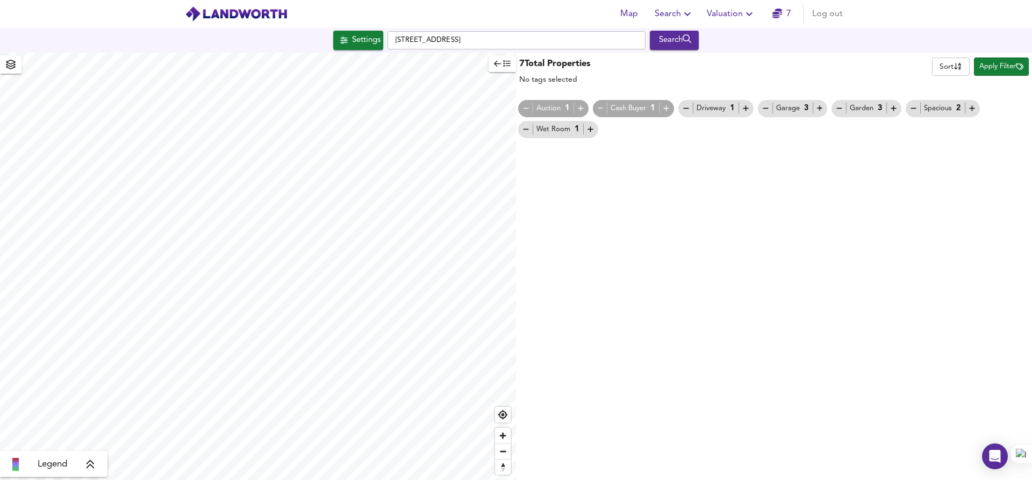
click at [940, 70] on body "Map Search Valuation 7 Log out Settings [GEOGRAPHIC_DATA] Search Legend 7 Total…" at bounding box center [516, 240] width 1032 height 480
click at [827, 71] on div at bounding box center [516, 240] width 1032 height 480
click at [18, 71] on span "button" at bounding box center [10, 64] width 17 height 15
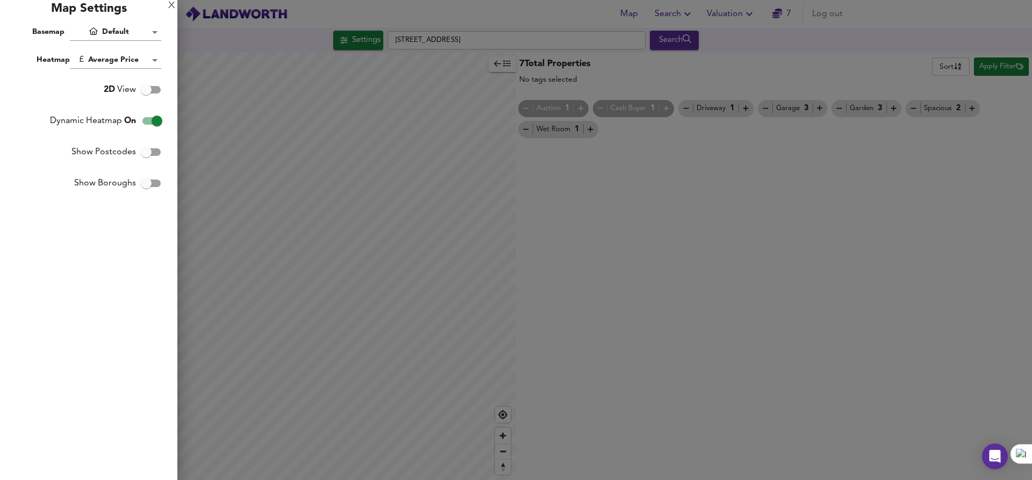
click at [125, 34] on body "Map Search Valuation 7 Log out Settings [GEOGRAPHIC_DATA] Search Legend 7 Total…" at bounding box center [516, 240] width 1032 height 480
click at [118, 91] on li "Satellite" at bounding box center [117, 90] width 95 height 19
click at [171, 5] on div "X" at bounding box center [171, 6] width 7 height 8
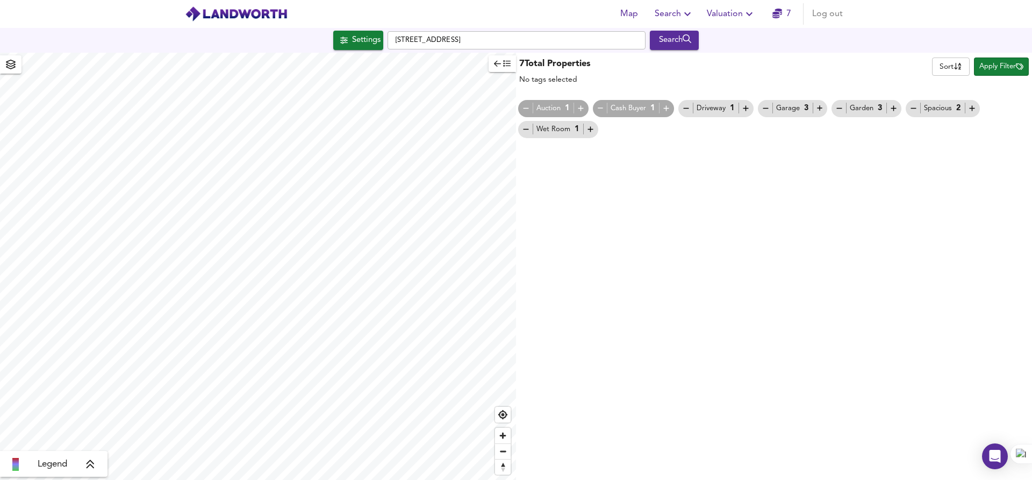
click at [955, 70] on body "Map Search Valuation 7 Log out Settings [GEOGRAPHIC_DATA] Search Legend 7 Total…" at bounding box center [516, 240] width 1032 height 480
click at [914, 199] on div at bounding box center [516, 240] width 1032 height 480
click at [11, 61] on icon "button" at bounding box center [10, 65] width 11 height 10
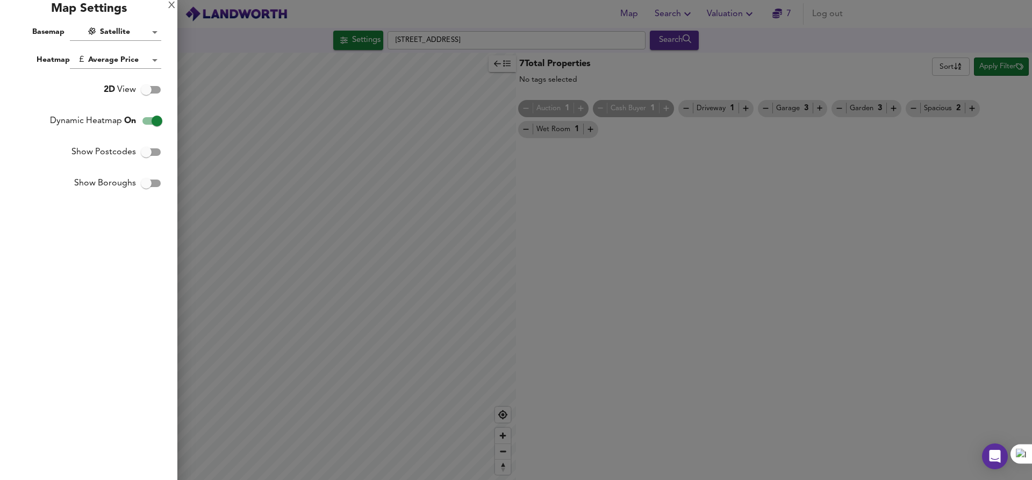
click at [141, 36] on body "Map Search Valuation 7 Log out Settings [GEOGRAPHIC_DATA] Search Legend 7 Total…" at bounding box center [516, 240] width 1032 height 480
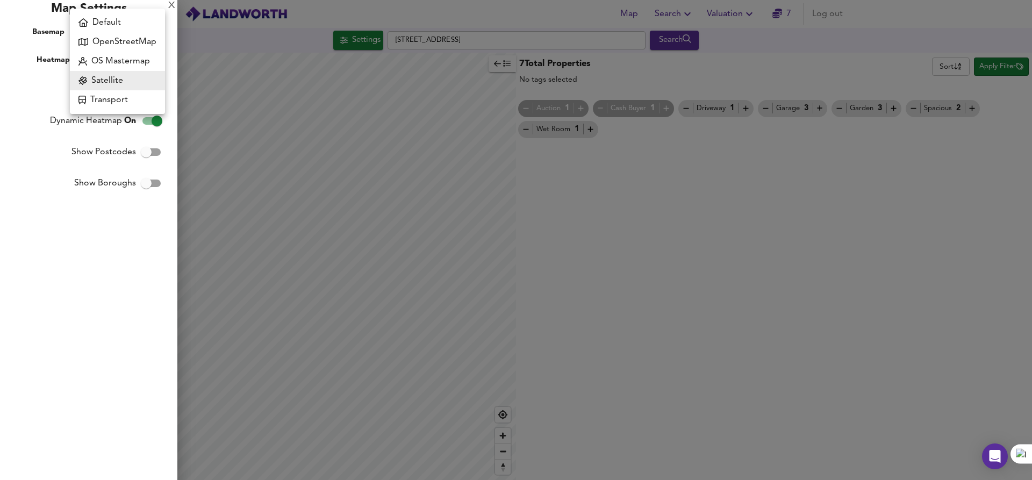
click at [95, 18] on li "Default" at bounding box center [117, 22] width 95 height 19
type input "hybrid"
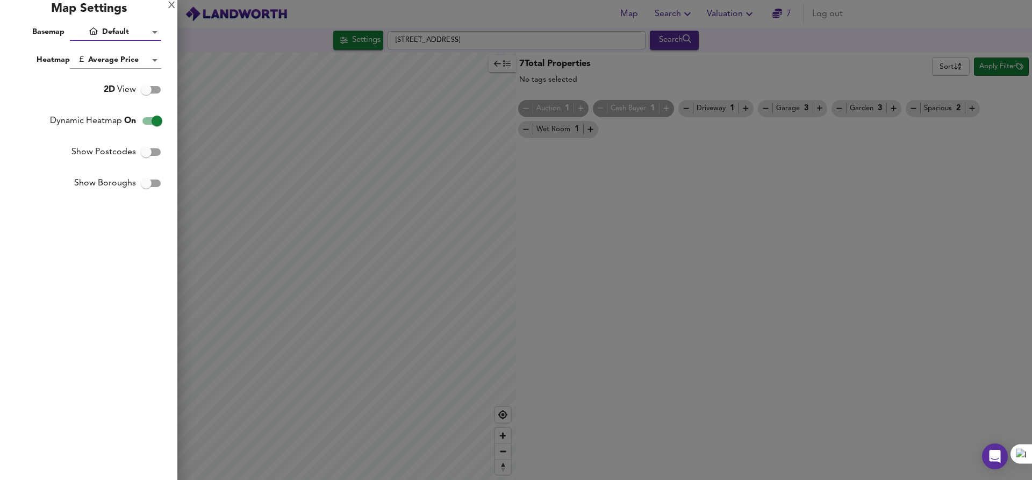
click at [737, 76] on div at bounding box center [516, 240] width 1032 height 480
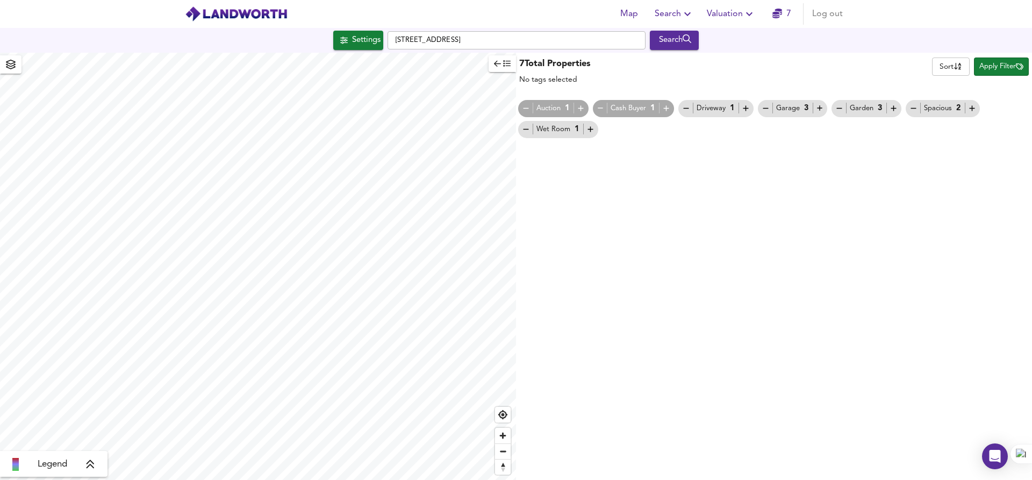
click at [994, 71] on span "Apply Filter" at bounding box center [1001, 67] width 44 height 12
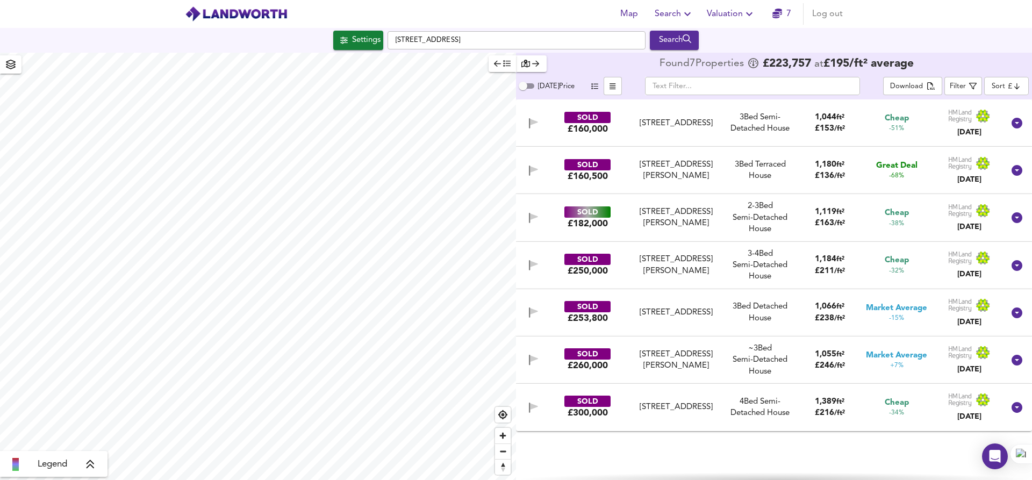
click at [661, 406] on div "[STREET_ADDRESS]" at bounding box center [676, 407] width 89 height 11
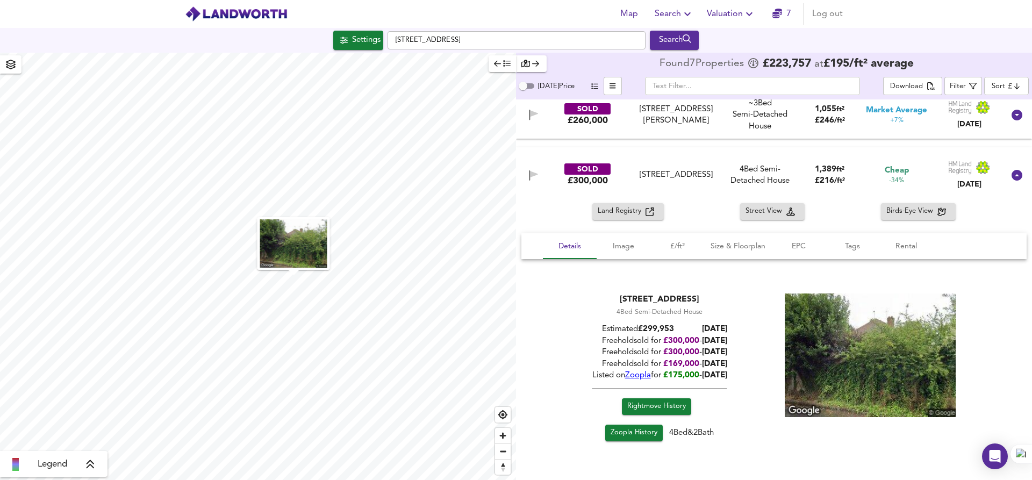
scroll to position [248, 0]
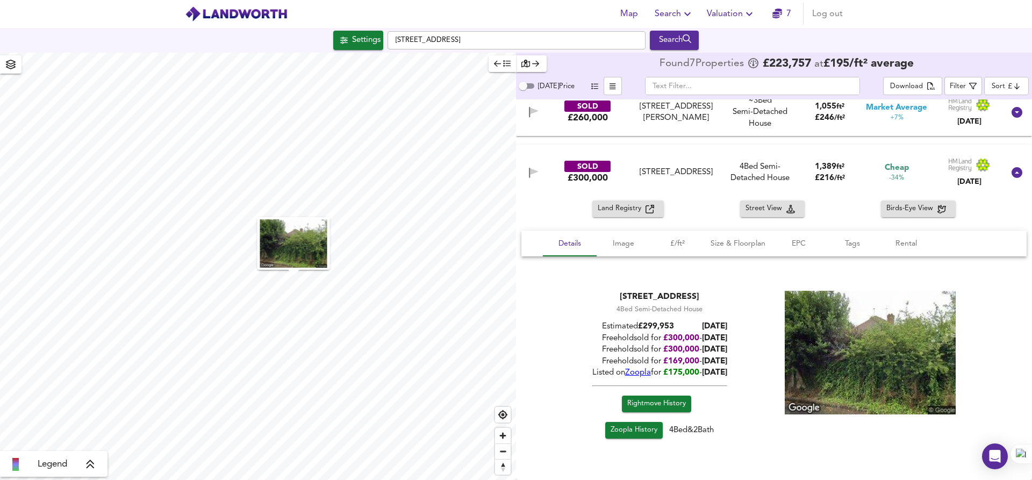
drag, startPoint x: 605, startPoint y: 322, endPoint x: 752, endPoint y: 373, distance: 155.9
click at [754, 372] on div "[STREET_ADDRESS] 4 Bed Semi-Detached House Estimated £ 299,953 [DATE] Freehold …" at bounding box center [773, 367] width 479 height 152
click at [752, 374] on div "[STREET_ADDRESS] 4 Bed Semi-Detached House Estimated £ 299,953 [DATE] Freehold …" at bounding box center [773, 367] width 479 height 152
drag, startPoint x: 747, startPoint y: 375, endPoint x: 603, endPoint y: 291, distance: 166.2
click at [603, 292] on div "[STREET_ADDRESS] 4 Bed Semi-Detached House Estimated £ 299,953 [DATE] Freehold …" at bounding box center [773, 367] width 479 height 152
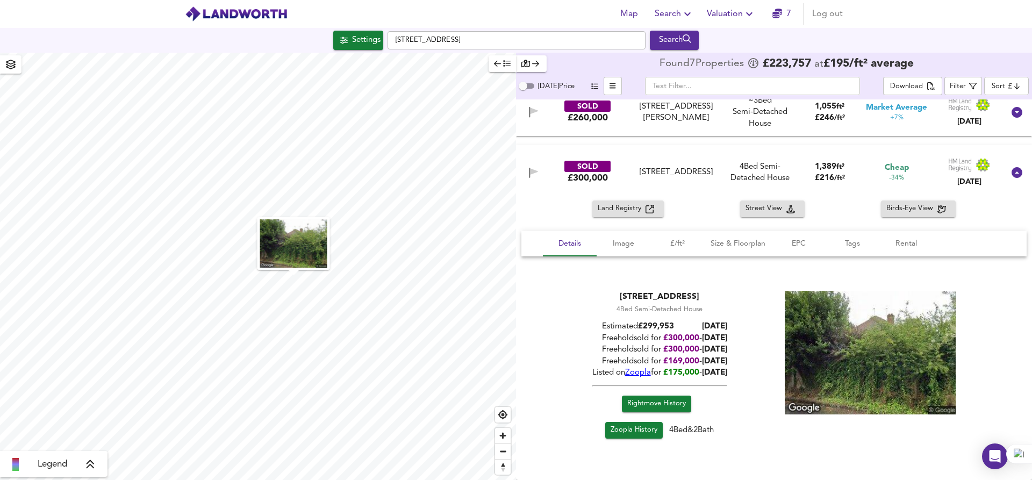
click at [603, 291] on div "[STREET_ADDRESS]" at bounding box center [659, 297] width 135 height 12
drag, startPoint x: 604, startPoint y: 292, endPoint x: 755, endPoint y: 372, distance: 171.0
click at [755, 372] on div "[STREET_ADDRESS] 4 Bed Semi-Detached House Estimated £ 299,953 [DATE] Freehold …" at bounding box center [773, 367] width 479 height 152
drag, startPoint x: 725, startPoint y: 372, endPoint x: 604, endPoint y: 293, distance: 144.0
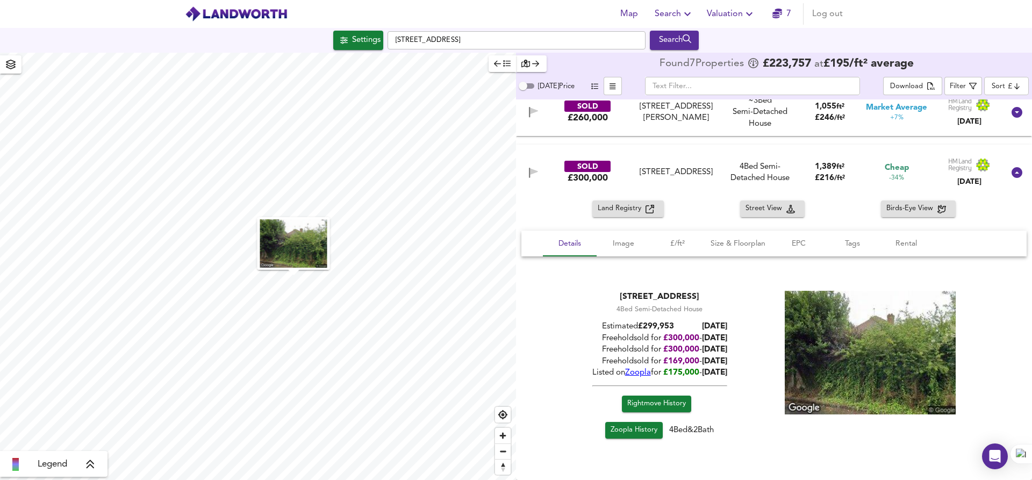
click at [604, 293] on div "[STREET_ADDRESS] 4 Bed Semi-Detached House Estimated £ 299,953 [DATE] Freehold …" at bounding box center [773, 367] width 479 height 152
click at [604, 293] on div "[STREET_ADDRESS]" at bounding box center [659, 297] width 135 height 12
drag, startPoint x: 604, startPoint y: 293, endPoint x: 745, endPoint y: 374, distance: 162.5
click at [745, 374] on div "[STREET_ADDRESS] 4 Bed Semi-Detached House Estimated £ 299,953 [DATE] Freehold …" at bounding box center [773, 367] width 479 height 152
click at [747, 374] on div "[STREET_ADDRESS] 4 Bed Semi-Detached House Estimated £ 299,953 [DATE] Freehold …" at bounding box center [773, 367] width 479 height 152
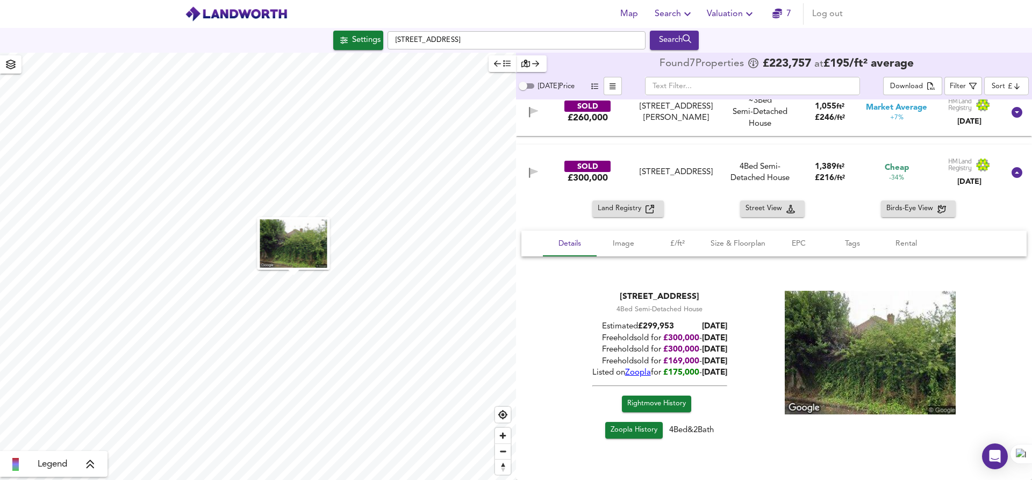
drag, startPoint x: 746, startPoint y: 375, endPoint x: 586, endPoint y: 288, distance: 182.1
click at [586, 288] on div "[STREET_ADDRESS] 4 Bed Semi-Detached House Estimated £ 299,953 [DATE] Freehold …" at bounding box center [773, 367] width 505 height 178
drag, startPoint x: 603, startPoint y: 290, endPoint x: 750, endPoint y: 373, distance: 169.4
click at [751, 374] on div "[STREET_ADDRESS] 4 Bed Semi-Detached House Estimated £ 299,953 [DATE] Freehold …" at bounding box center [773, 367] width 505 height 178
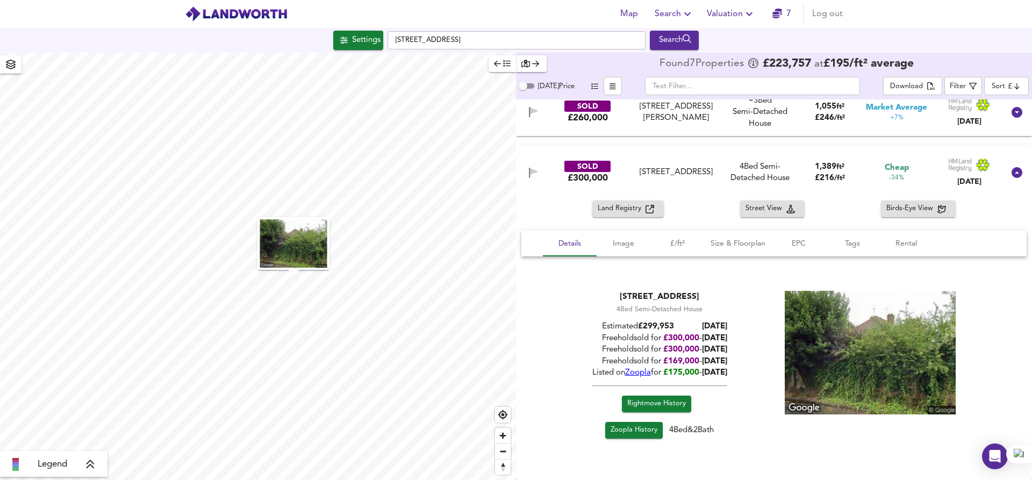
click at [750, 373] on div "[STREET_ADDRESS] 4 Bed Semi-Detached House Estimated £ 299,953 [DATE] Freehold …" at bounding box center [773, 367] width 479 height 152
drag, startPoint x: 747, startPoint y: 375, endPoint x: 588, endPoint y: 283, distance: 183.0
click at [588, 283] on div "[STREET_ADDRESS] 4 Bed Semi-Detached House Estimated £ 299,953 [DATE] Freehold …" at bounding box center [773, 367] width 505 height 178
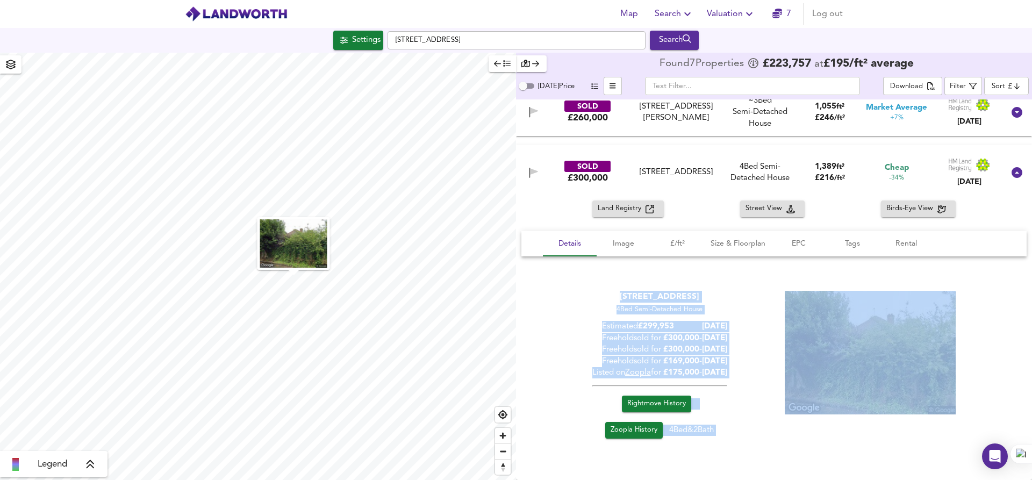
drag, startPoint x: 590, startPoint y: 292, endPoint x: 768, endPoint y: 366, distance: 192.6
click at [770, 367] on div "[STREET_ADDRESS] 4 Bed Semi-Detached House Estimated £ 299,953 [DATE] Freehold …" at bounding box center [773, 367] width 479 height 152
click at [767, 367] on div "[STREET_ADDRESS] 4 Bed Semi-Detached House Estimated £ 299,953 [DATE] Freehold …" at bounding box center [773, 367] width 479 height 152
drag, startPoint x: 760, startPoint y: 378, endPoint x: 610, endPoint y: 295, distance: 171.8
click at [610, 294] on div "[STREET_ADDRESS] 4 Bed Semi-Detached House Estimated £ 299,953 [DATE] Freehold …" at bounding box center [773, 367] width 479 height 152
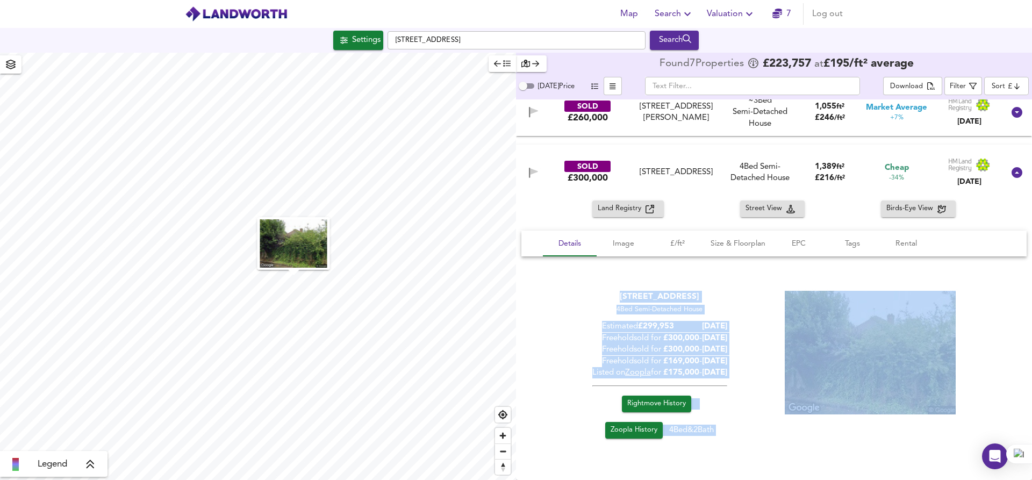
click at [610, 296] on div "[STREET_ADDRESS]" at bounding box center [659, 297] width 135 height 12
drag, startPoint x: 610, startPoint y: 296, endPoint x: 746, endPoint y: 375, distance: 157.7
click at [747, 376] on div "[STREET_ADDRESS] 4 Bed Semi-Detached House Estimated £ 299,953 [DATE] Freehold …" at bounding box center [773, 367] width 479 height 152
click at [746, 375] on div "[STREET_ADDRESS] 4 Bed Semi-Detached House Estimated £ 299,953 [DATE] Freehold …" at bounding box center [773, 367] width 479 height 152
drag, startPoint x: 744, startPoint y: 374, endPoint x: 587, endPoint y: 291, distance: 178.2
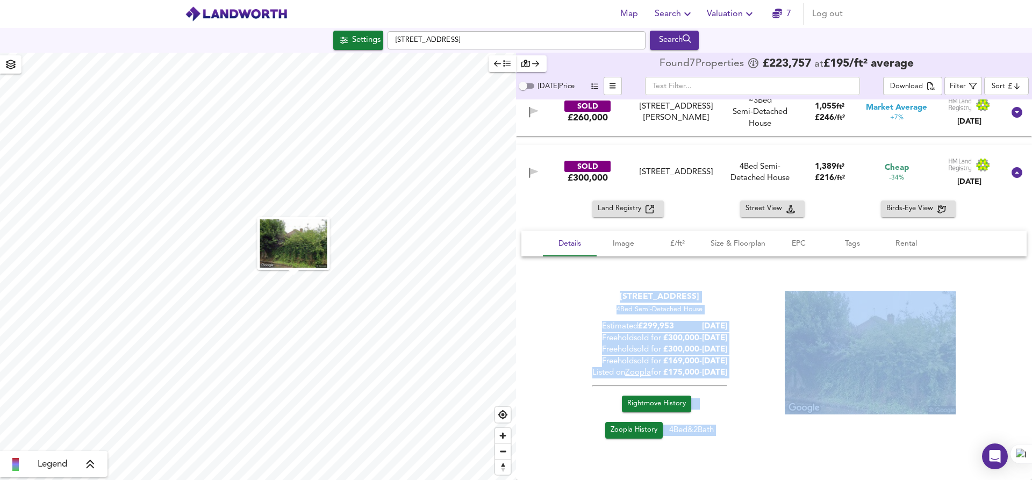
click at [586, 291] on div "[STREET_ADDRESS] 4 Bed Semi-Detached House Estimated £ 299,953 [DATE] Freehold …" at bounding box center [773, 367] width 479 height 152
click at [592, 291] on div "[STREET_ADDRESS]" at bounding box center [659, 297] width 135 height 12
drag, startPoint x: 597, startPoint y: 298, endPoint x: 755, endPoint y: 370, distance: 174.2
click at [761, 371] on div "[STREET_ADDRESS] 4 Bed Semi-Detached House Estimated £ 299,953 [DATE] Freehold …" at bounding box center [773, 367] width 479 height 152
click at [755, 370] on div "[STREET_ADDRESS] 4 Bed Semi-Detached House Estimated £ 299,953 [DATE] Freehold …" at bounding box center [773, 367] width 479 height 152
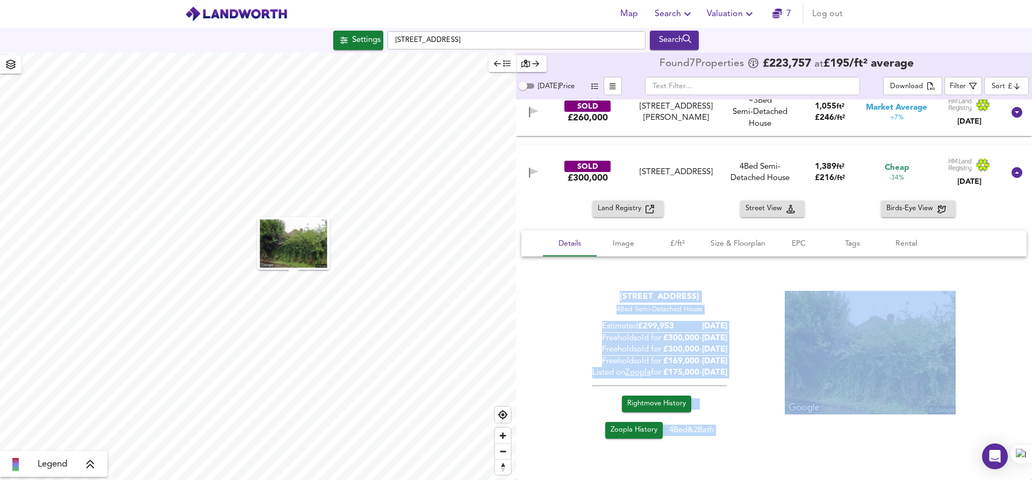
drag, startPoint x: 749, startPoint y: 372, endPoint x: 592, endPoint y: 284, distance: 180.7
click at [590, 284] on div "[STREET_ADDRESS] 4 Bed Semi-Detached House Estimated £ 299,953 [DATE] Freehold …" at bounding box center [773, 367] width 505 height 178
click at [592, 284] on div "[STREET_ADDRESS] 4 Bed Semi-Detached House Estimated £ 299,953 [DATE] Freehold …" at bounding box center [773, 367] width 505 height 178
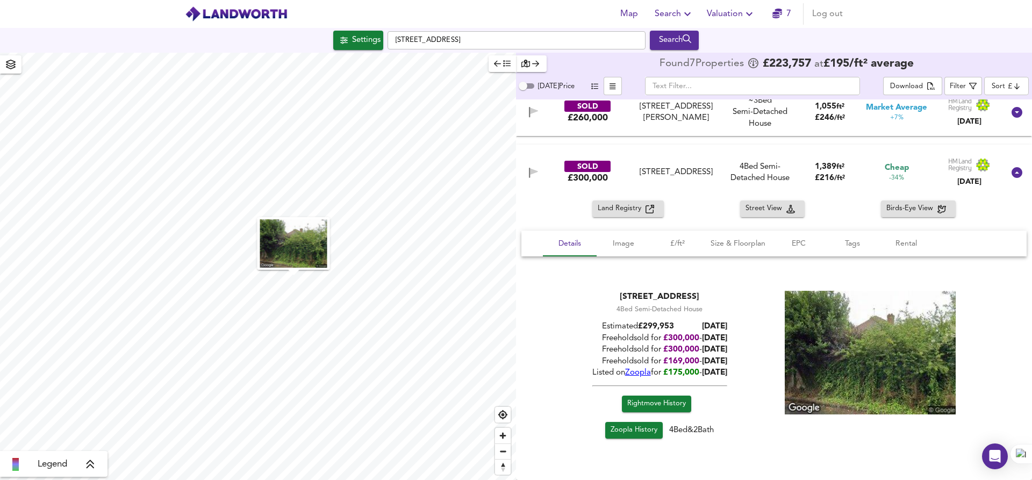
click at [680, 370] on span "£175,000" at bounding box center [681, 373] width 36 height 8
click at [690, 435] on div "Zoopla History 4 Bed & 2 Bath" at bounding box center [659, 432] width 135 height 21
click at [688, 432] on div "Zoopla History 4 Bed & 2 Bath" at bounding box center [659, 432] width 135 height 21
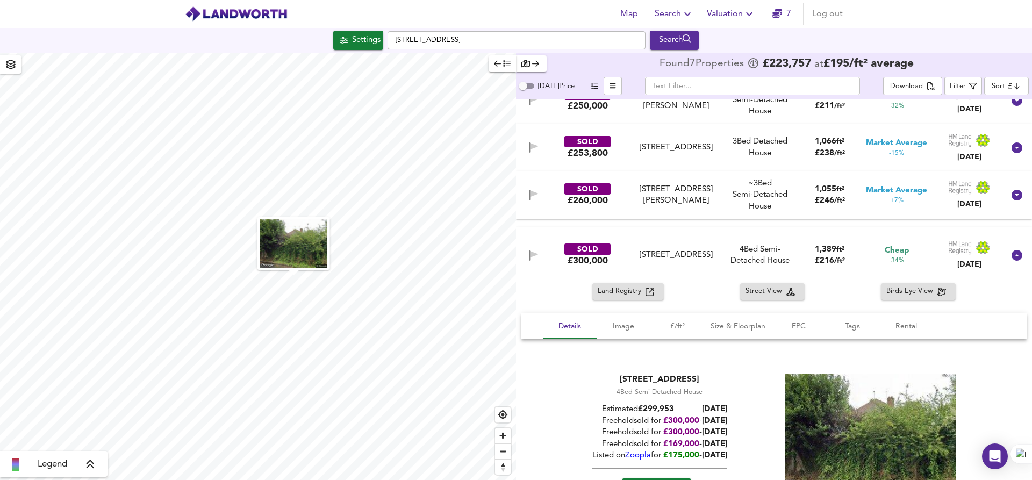
scroll to position [167, 0]
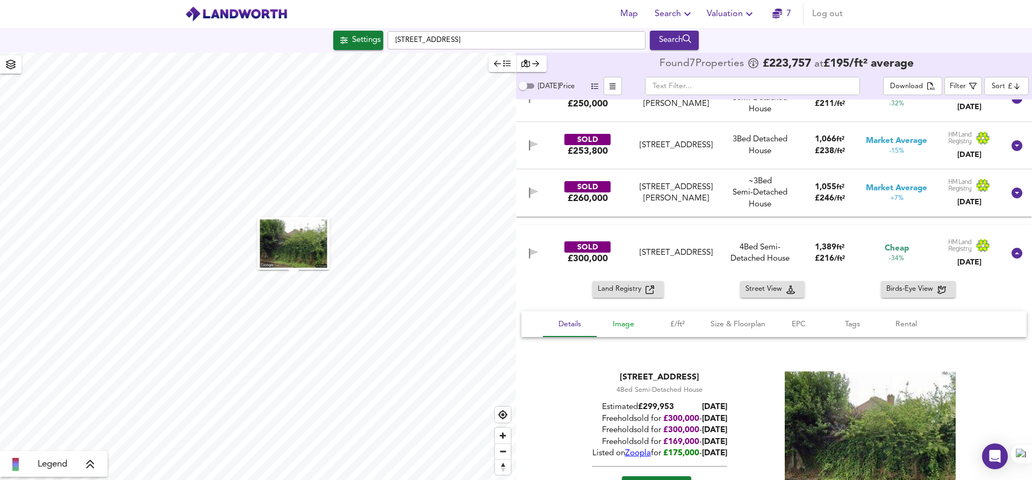
click at [625, 326] on span "Image" at bounding box center [623, 324] width 41 height 13
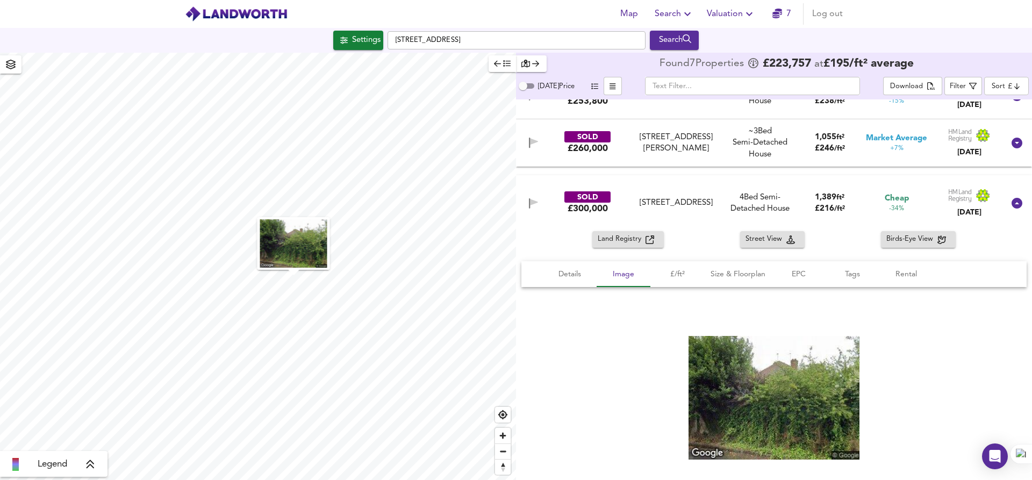
scroll to position [248, 0]
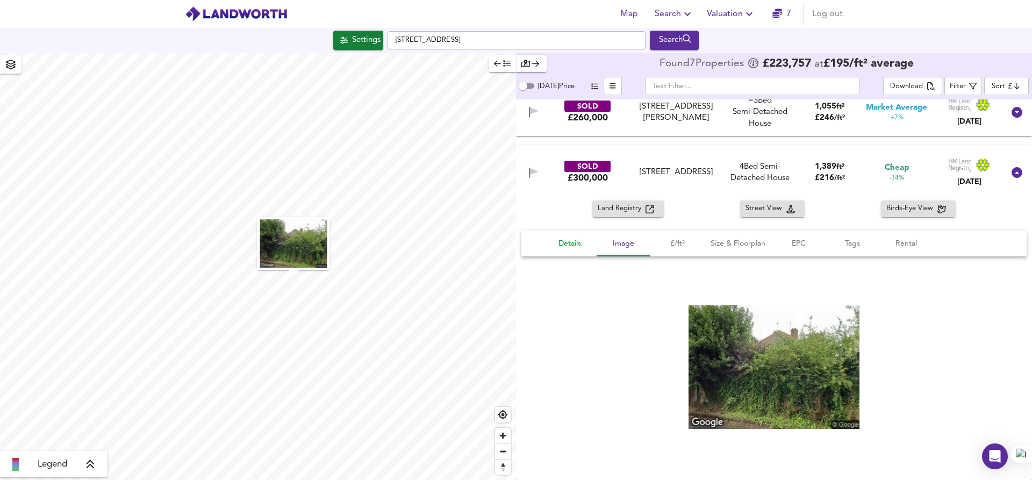
click at [570, 251] on button "Details" at bounding box center [570, 244] width 54 height 26
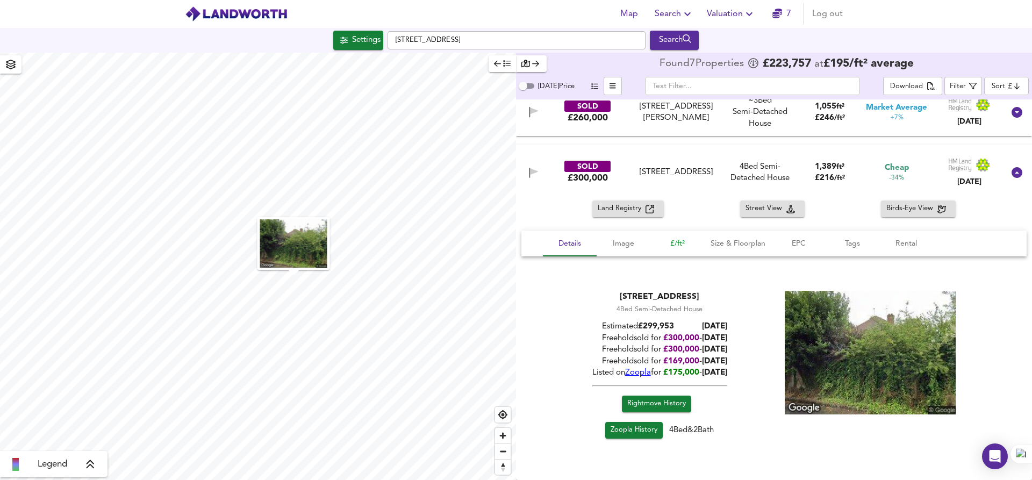
click at [668, 243] on span "£/ft²" at bounding box center [677, 243] width 41 height 13
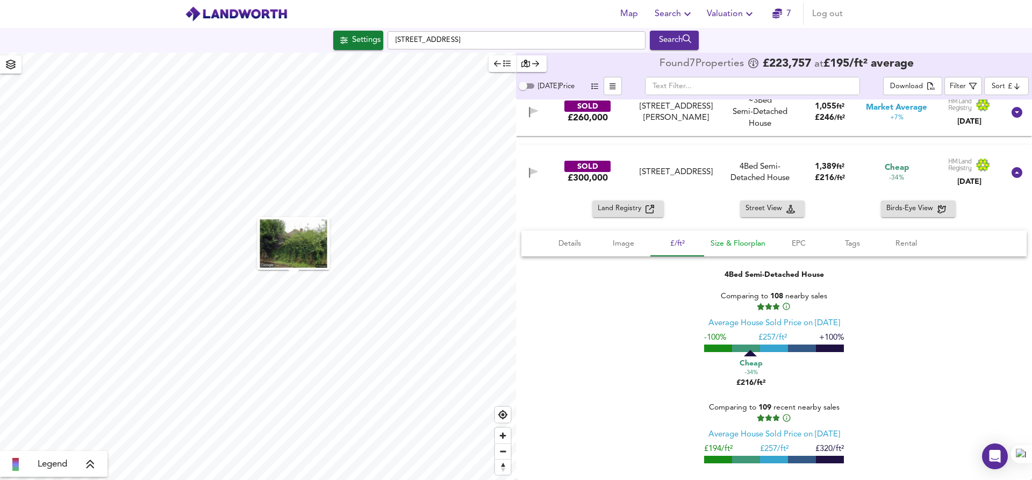
click at [730, 246] on span "Size & Floorplan" at bounding box center [738, 243] width 55 height 13
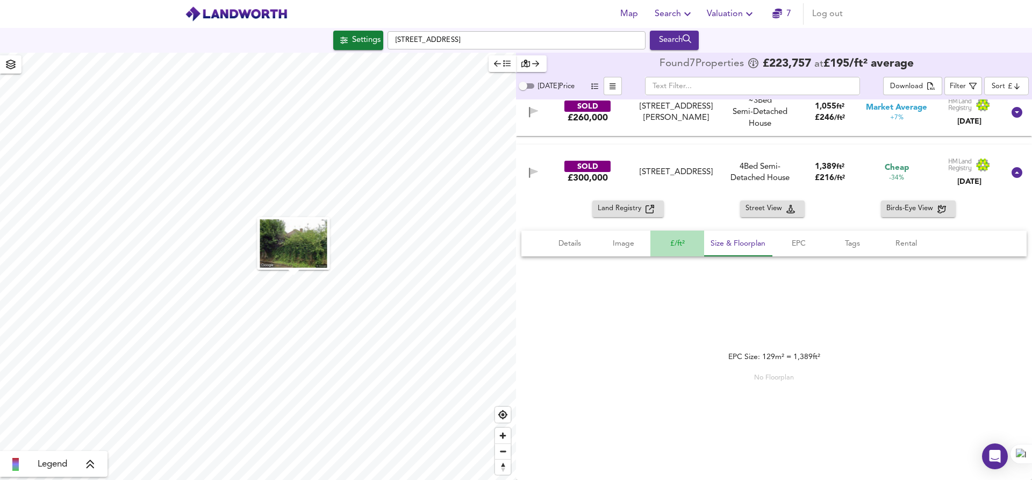
click at [679, 243] on span "£/ft²" at bounding box center [677, 243] width 41 height 13
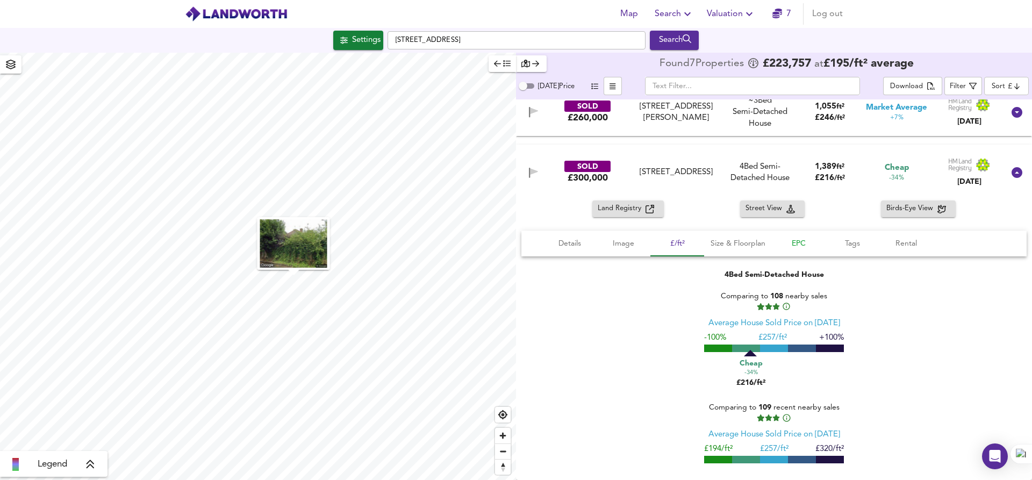
click at [800, 242] on span "EPC" at bounding box center [798, 243] width 41 height 13
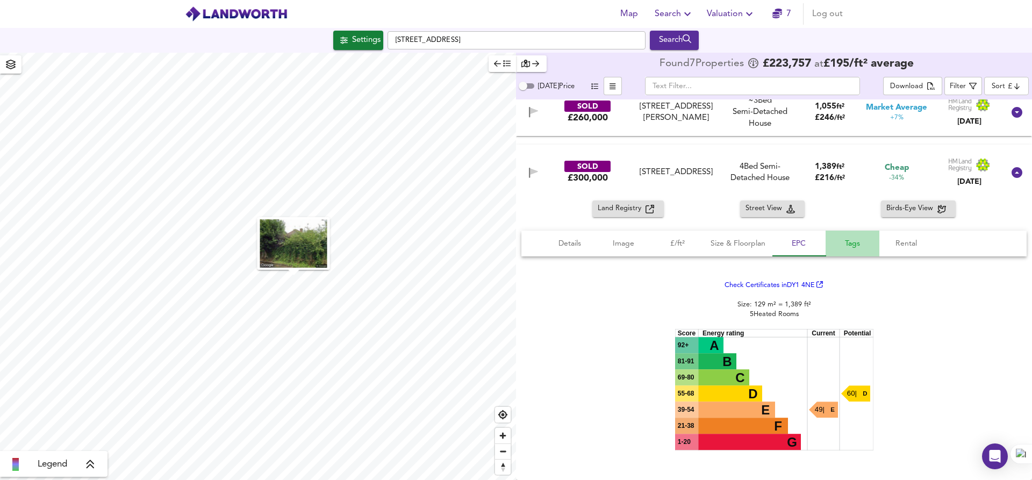
click at [855, 248] on span "Tags" at bounding box center [852, 243] width 41 height 13
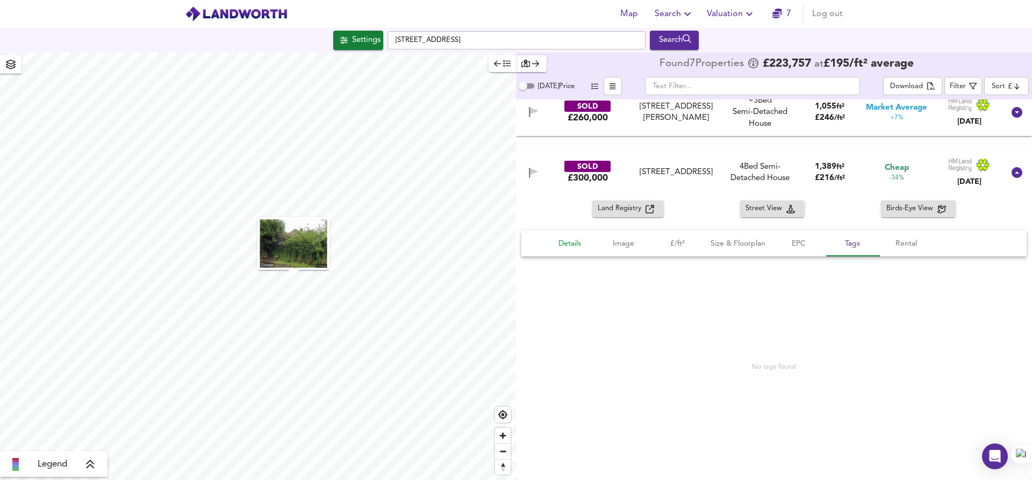
click at [572, 241] on span "Details" at bounding box center [569, 243] width 41 height 13
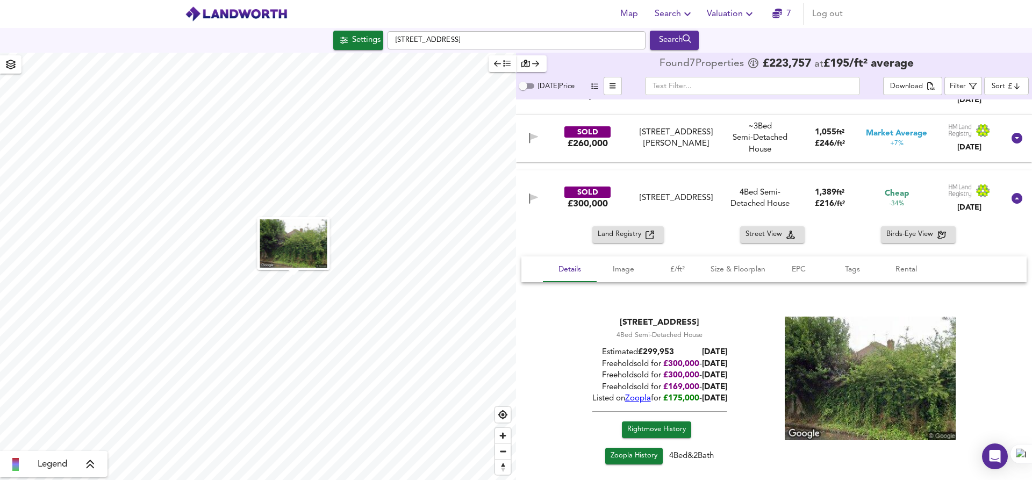
scroll to position [220, 0]
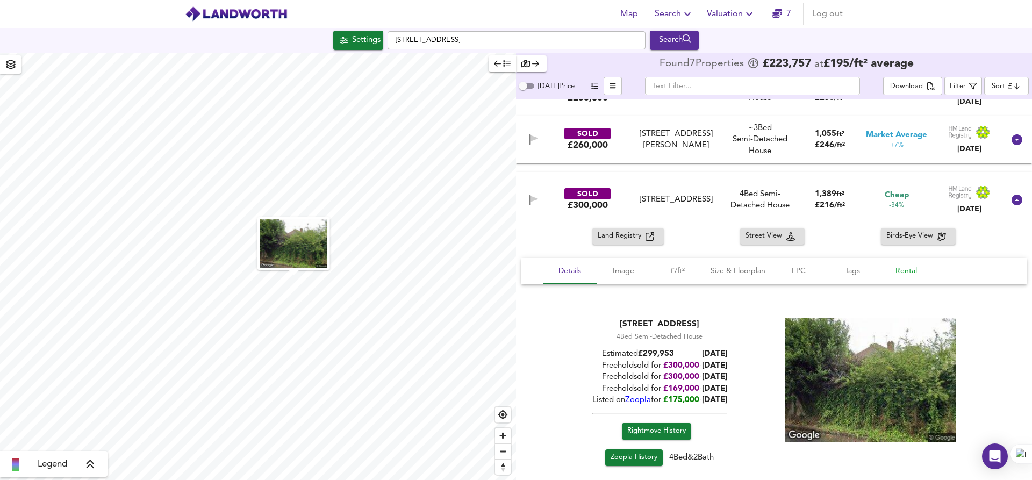
click at [898, 279] on button "Rental" at bounding box center [906, 271] width 54 height 26
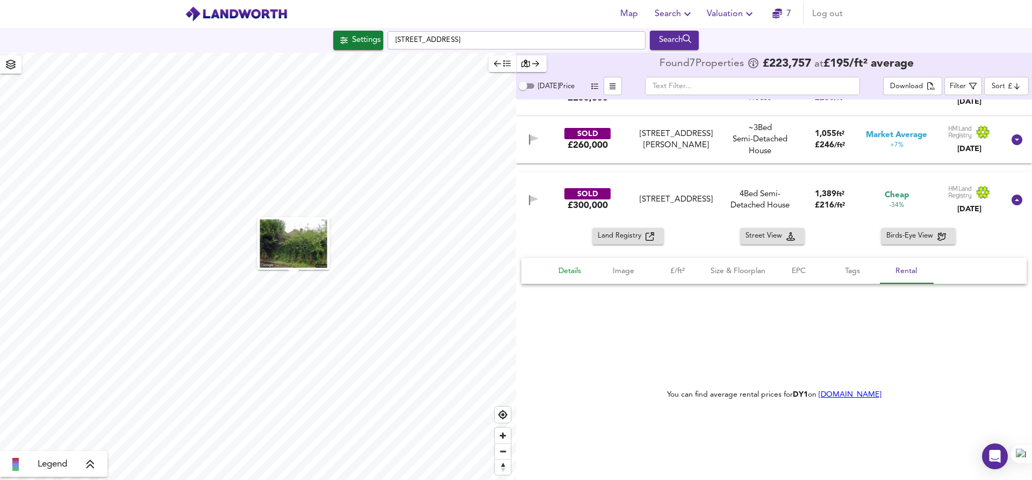
click at [574, 271] on span "Details" at bounding box center [569, 270] width 41 height 13
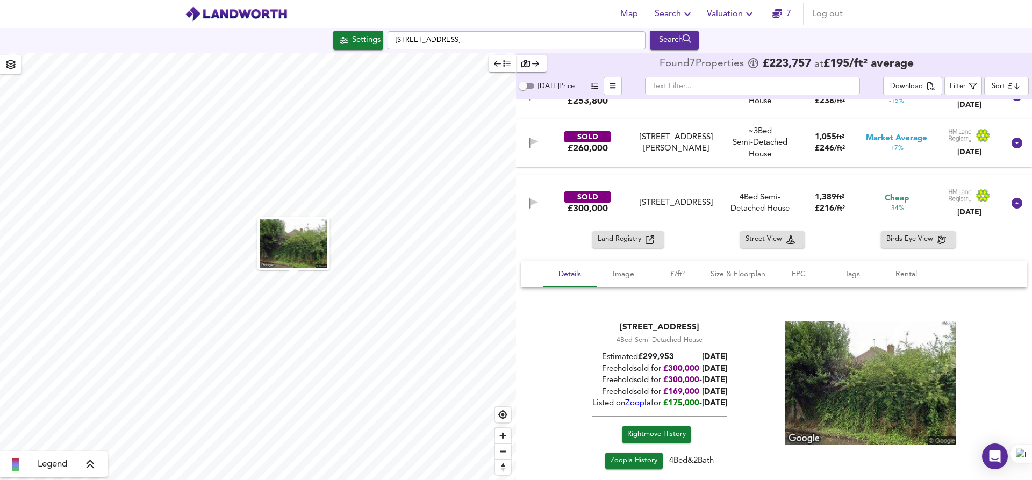
scroll to position [215, 0]
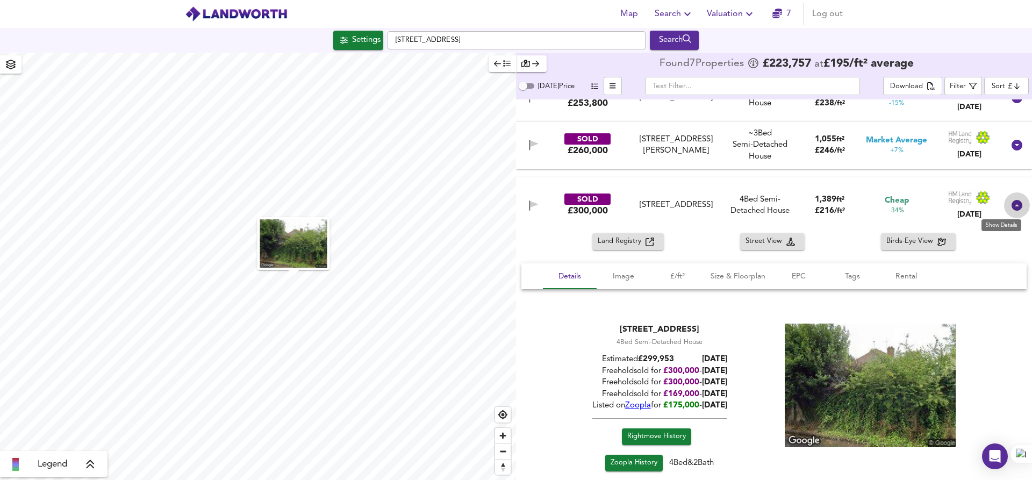
click at [1012, 208] on icon at bounding box center [1017, 205] width 11 height 11
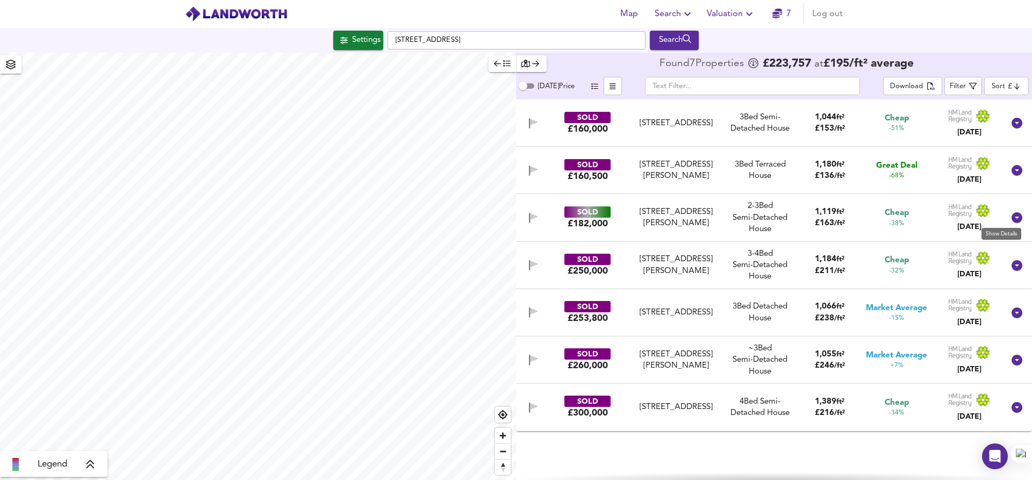
scroll to position [0, 0]
click at [669, 353] on div "[STREET_ADDRESS][PERSON_NAME]" at bounding box center [676, 360] width 89 height 23
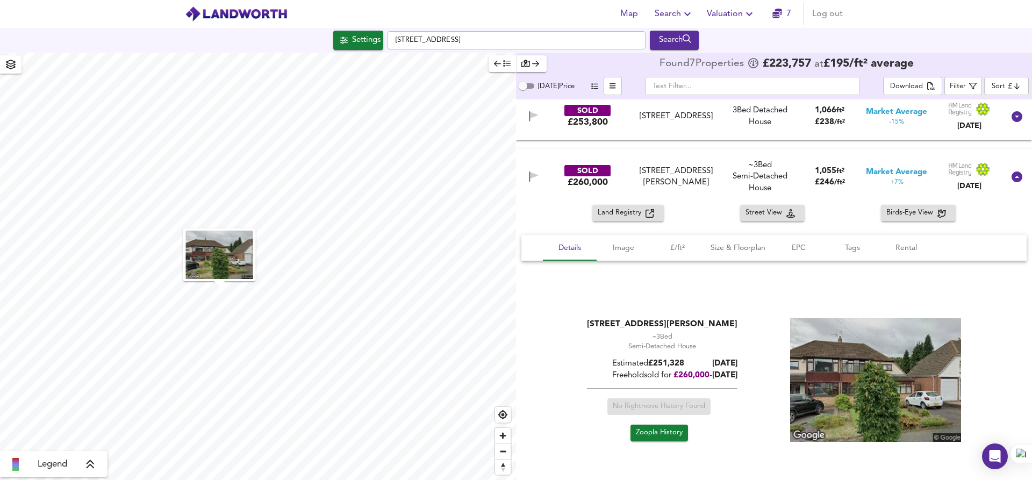
scroll to position [208, 0]
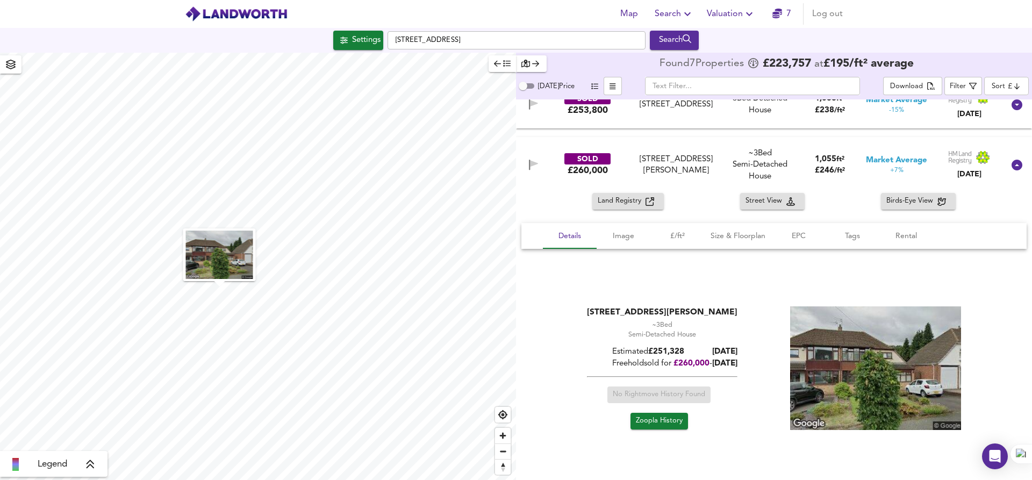
drag, startPoint x: 650, startPoint y: 305, endPoint x: 741, endPoint y: 365, distance: 108.2
click at [741, 365] on div "[STREET_ADDRESS][PERSON_NAME] ~3 Bed We've estimated the total number of bedroo…" at bounding box center [773, 369] width 479 height 127
drag, startPoint x: 742, startPoint y: 361, endPoint x: 739, endPoint y: 366, distance: 6.3
click at [742, 361] on div "[STREET_ADDRESS][PERSON_NAME] ~3 Bed We've estimated the total number of bedroo…" at bounding box center [773, 369] width 479 height 127
drag, startPoint x: 739, startPoint y: 366, endPoint x: 608, endPoint y: 314, distance: 140.4
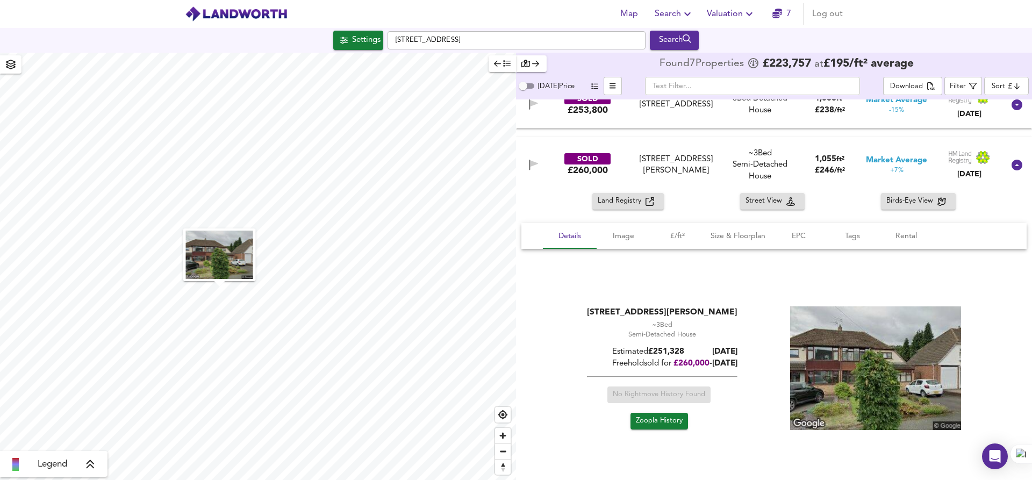
click at [608, 314] on div "[STREET_ADDRESS][PERSON_NAME] ~3 Bed We've estimated the total number of bedroo…" at bounding box center [773, 369] width 479 height 127
click at [608, 314] on div "[STREET_ADDRESS][PERSON_NAME]" at bounding box center [662, 312] width 151 height 12
drag, startPoint x: 697, startPoint y: 312, endPoint x: 746, endPoint y: 363, distance: 70.7
click at [747, 372] on div "[STREET_ADDRESS][PERSON_NAME] ~3 Bed We've estimated the total number of bedroo…" at bounding box center [773, 369] width 479 height 127
click at [746, 363] on div "[STREET_ADDRESS][PERSON_NAME] ~3 Bed We've estimated the total number of bedroo…" at bounding box center [773, 369] width 479 height 127
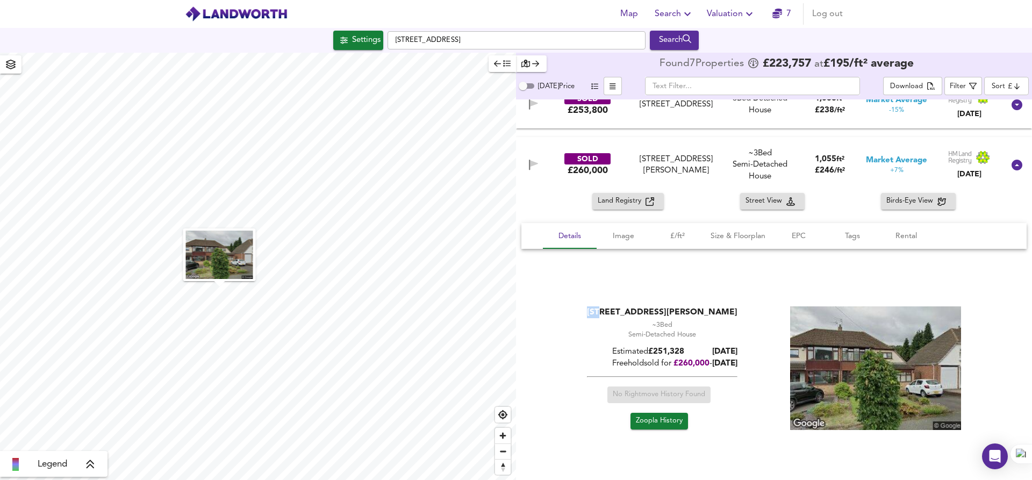
drag, startPoint x: 746, startPoint y: 363, endPoint x: 591, endPoint y: 312, distance: 163.2
click at [591, 312] on div "[STREET_ADDRESS][PERSON_NAME] ~3 Bed We've estimated the total number of bedroo…" at bounding box center [773, 369] width 479 height 127
click at [591, 312] on div "[STREET_ADDRESS][PERSON_NAME]" at bounding box center [662, 312] width 151 height 12
drag, startPoint x: 607, startPoint y: 311, endPoint x: 740, endPoint y: 362, distance: 142.9
click at [742, 366] on div "[STREET_ADDRESS][PERSON_NAME] ~3 Bed We've estimated the total number of bedroo…" at bounding box center [773, 369] width 479 height 127
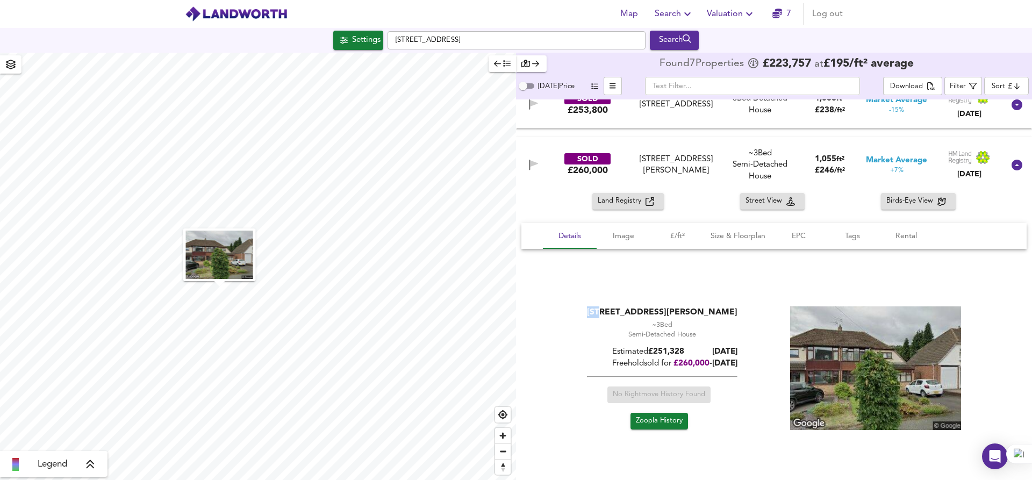
click at [740, 362] on div "[STREET_ADDRESS][PERSON_NAME] ~3 Bed We've estimated the total number of bedroo…" at bounding box center [773, 369] width 479 height 127
drag, startPoint x: 740, startPoint y: 362, endPoint x: 596, endPoint y: 314, distance: 152.5
click at [596, 314] on div "[STREET_ADDRESS][PERSON_NAME] ~3 Bed We've estimated the total number of bedroo…" at bounding box center [773, 369] width 479 height 127
click at [596, 314] on div "[STREET_ADDRESS][PERSON_NAME]" at bounding box center [662, 312] width 151 height 12
drag, startPoint x: 610, startPoint y: 313, endPoint x: 737, endPoint y: 369, distance: 138.4
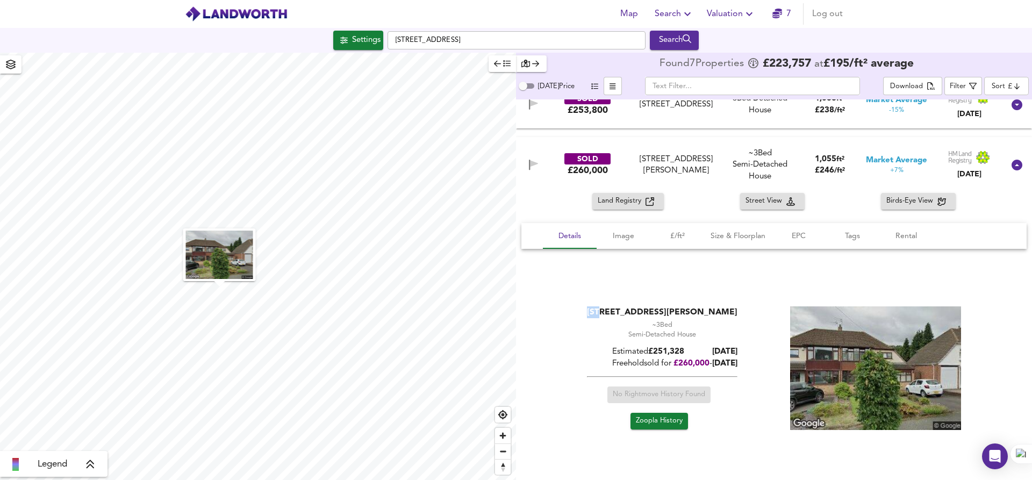
click at [737, 369] on div "[STREET_ADDRESS][PERSON_NAME] ~3 Bed We've estimated the total number of bedroo…" at bounding box center [773, 369] width 479 height 127
click at [740, 364] on div "[STREET_ADDRESS][PERSON_NAME] ~3 Bed We've estimated the total number of bedroo…" at bounding box center [773, 369] width 479 height 127
drag, startPoint x: 740, startPoint y: 364, endPoint x: 585, endPoint y: 310, distance: 164.7
click at [585, 310] on div "[STREET_ADDRESS][PERSON_NAME] ~3 Bed We've estimated the total number of bedroo…" at bounding box center [773, 369] width 479 height 127
click at [587, 310] on div "[STREET_ADDRESS][PERSON_NAME]" at bounding box center [662, 312] width 151 height 12
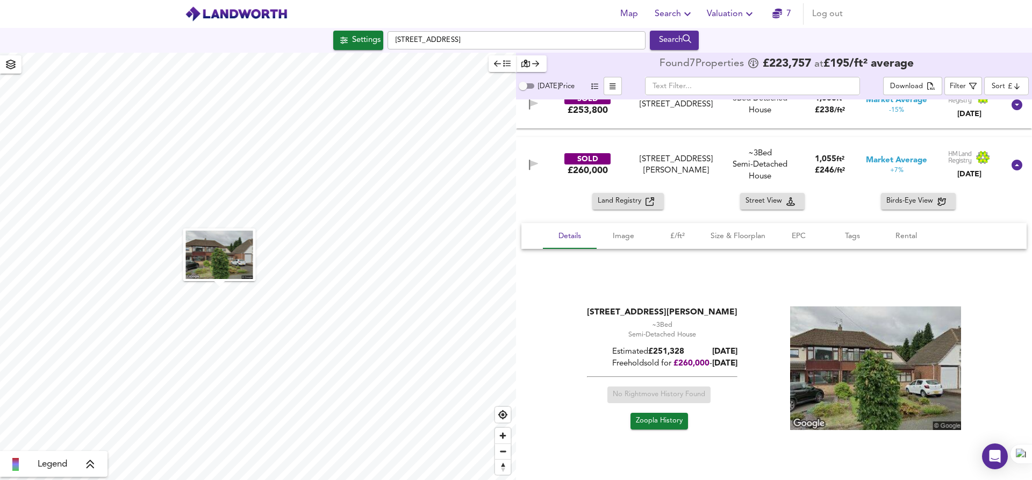
drag, startPoint x: 592, startPoint y: 309, endPoint x: 741, endPoint y: 364, distance: 158.3
click at [740, 366] on div "[STREET_ADDRESS][PERSON_NAME] ~3 Bed We've estimated the total number of bedroo…" at bounding box center [773, 369] width 479 height 127
click at [741, 364] on div "[STREET_ADDRESS][PERSON_NAME] ~3 Bed We've estimated the total number of bedroo…" at bounding box center [773, 369] width 479 height 127
drag, startPoint x: 741, startPoint y: 364, endPoint x: 585, endPoint y: 307, distance: 165.3
click at [585, 307] on div "[STREET_ADDRESS][PERSON_NAME] ~3 Bed We've estimated the total number of bedroo…" at bounding box center [773, 369] width 479 height 127
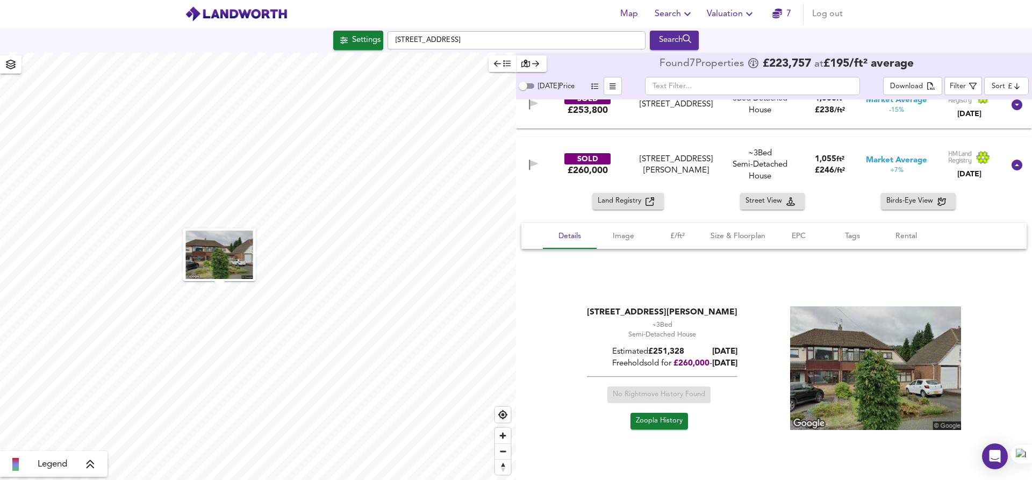
click at [587, 307] on div "[STREET_ADDRESS][PERSON_NAME]" at bounding box center [662, 312] width 151 height 12
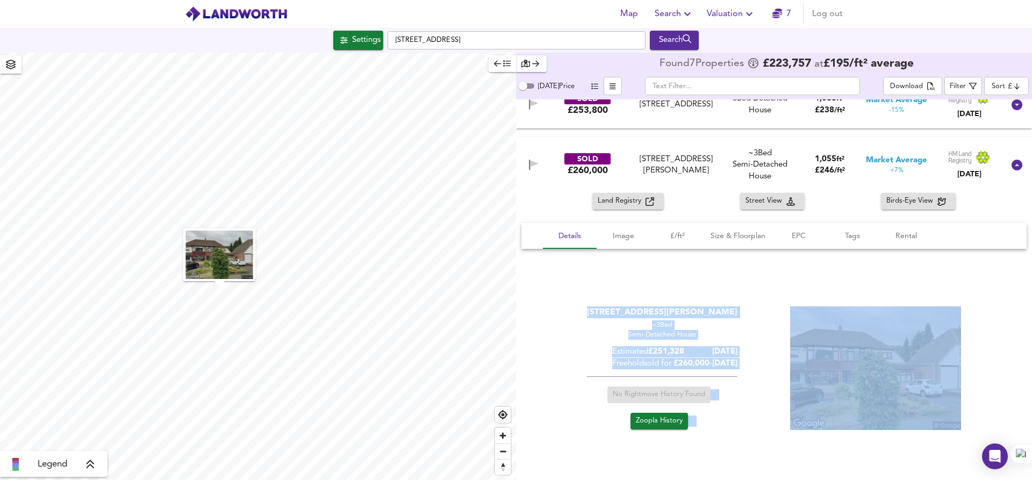
drag, startPoint x: 603, startPoint y: 304, endPoint x: 758, endPoint y: 363, distance: 165.7
click at [759, 364] on div "[STREET_ADDRESS][PERSON_NAME] ~3 Bed We've estimated the total number of bedroo…" at bounding box center [773, 369] width 505 height 153
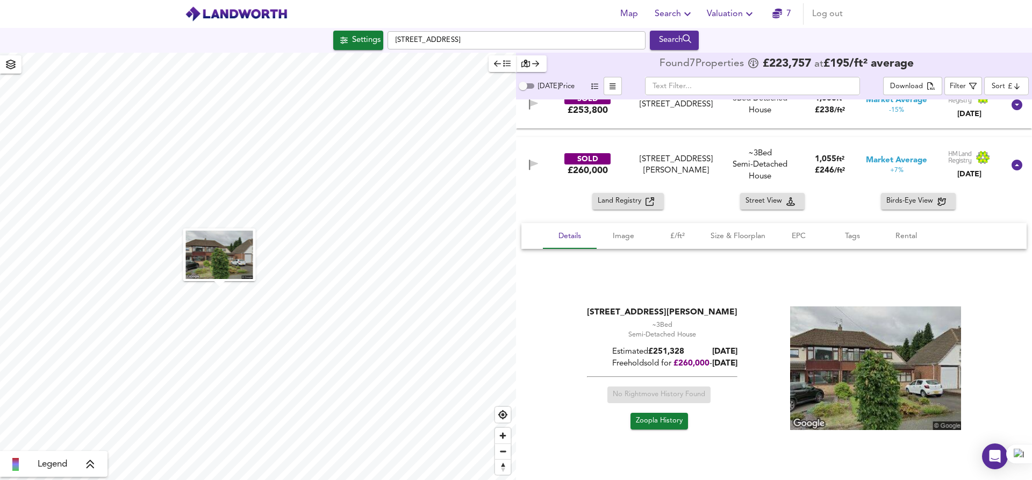
click at [753, 360] on div "[STREET_ADDRESS][PERSON_NAME] ~3 Bed We've estimated the total number of bedroo…" at bounding box center [773, 369] width 479 height 127
drag, startPoint x: 717, startPoint y: 357, endPoint x: 609, endPoint y: 312, distance: 117.1
click at [609, 312] on div "[STREET_ADDRESS][PERSON_NAME] ~3 Bed We've estimated the total number of bedroo…" at bounding box center [773, 369] width 479 height 127
click at [609, 312] on div "[STREET_ADDRESS][PERSON_NAME]" at bounding box center [662, 312] width 151 height 12
drag, startPoint x: 649, startPoint y: 312, endPoint x: 739, endPoint y: 364, distance: 104.5
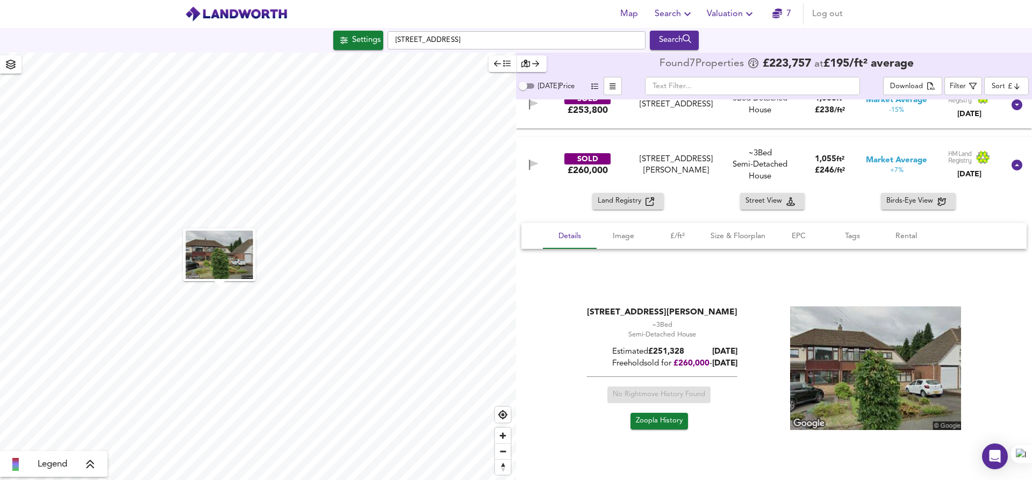
click at [739, 364] on div "[STREET_ADDRESS][PERSON_NAME] ~3 Bed We've estimated the total number of bedroo…" at bounding box center [773, 369] width 479 height 127
drag, startPoint x: 739, startPoint y: 364, endPoint x: 609, endPoint y: 315, distance: 139.2
click at [609, 315] on div "[STREET_ADDRESS][PERSON_NAME] ~3 Bed We've estimated the total number of bedroo…" at bounding box center [773, 369] width 479 height 127
click at [610, 313] on div "[STREET_ADDRESS][PERSON_NAME]" at bounding box center [662, 312] width 151 height 12
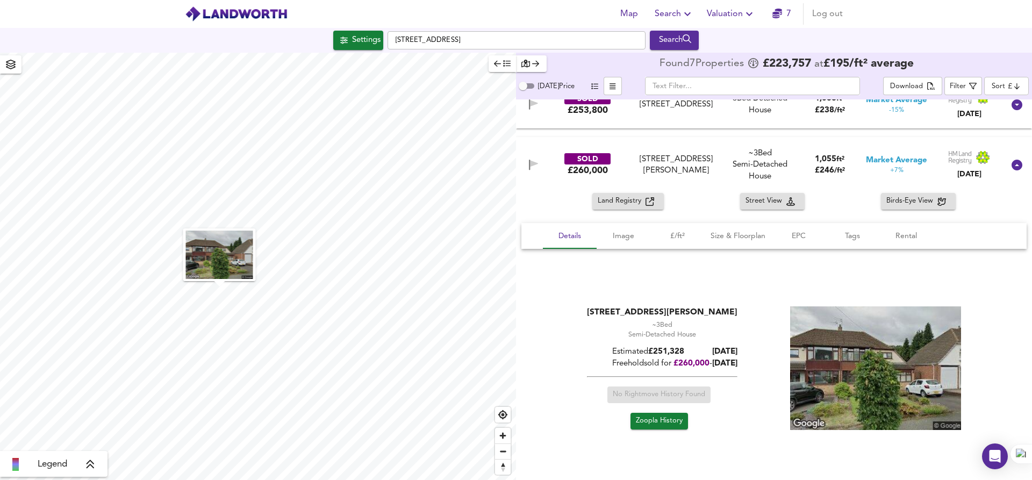
drag, startPoint x: 625, startPoint y: 312, endPoint x: 736, endPoint y: 364, distance: 123.1
click at [736, 364] on div "[STREET_ADDRESS][PERSON_NAME] ~3 Bed We've estimated the total number of bedroo…" at bounding box center [662, 339] width 151 height 66
click at [737, 364] on div "[STREET_ADDRESS][PERSON_NAME] ~3 Bed We've estimated the total number of bedroo…" at bounding box center [773, 369] width 479 height 127
drag, startPoint x: 737, startPoint y: 364, endPoint x: 590, endPoint y: 307, distance: 157.7
click at [590, 307] on div "[STREET_ADDRESS][PERSON_NAME] ~3 Bed We've estimated the total number of bedroo…" at bounding box center [773, 369] width 479 height 127
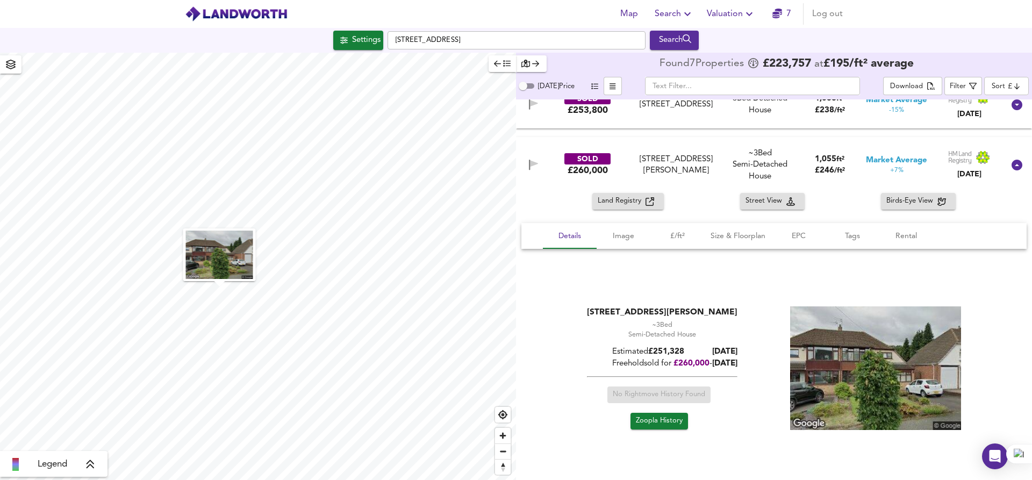
click at [593, 308] on div "[STREET_ADDRESS][PERSON_NAME]" at bounding box center [662, 312] width 151 height 12
drag, startPoint x: 611, startPoint y: 311, endPoint x: 753, endPoint y: 361, distance: 150.8
click at [753, 361] on div "[STREET_ADDRESS][PERSON_NAME] ~3 Bed We've estimated the total number of bedroo…" at bounding box center [773, 369] width 479 height 127
drag, startPoint x: 739, startPoint y: 369, endPoint x: 592, endPoint y: 306, distance: 159.4
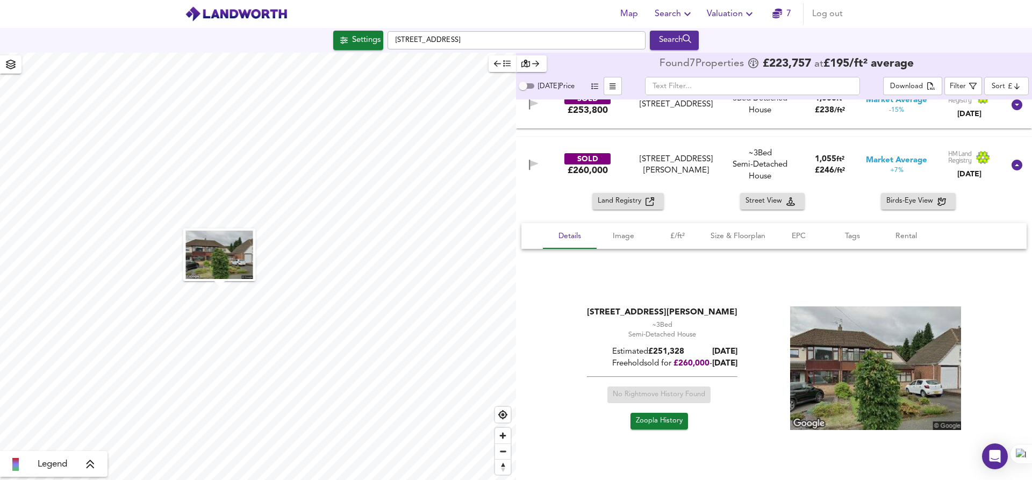
click at [592, 306] on div "[STREET_ADDRESS][PERSON_NAME] ~3 Bed We've estimated the total number of bedroo…" at bounding box center [773, 369] width 479 height 127
click at [594, 306] on div "[STREET_ADDRESS][PERSON_NAME]" at bounding box center [662, 312] width 151 height 12
drag, startPoint x: 635, startPoint y: 311, endPoint x: 735, endPoint y: 360, distance: 112.0
click at [736, 360] on div "[STREET_ADDRESS][PERSON_NAME] ~3 Bed We've estimated the total number of bedroo…" at bounding box center [662, 339] width 151 height 66
click at [737, 362] on div "[STREET_ADDRESS][PERSON_NAME] ~3 Bed We've estimated the total number of bedroo…" at bounding box center [773, 369] width 479 height 127
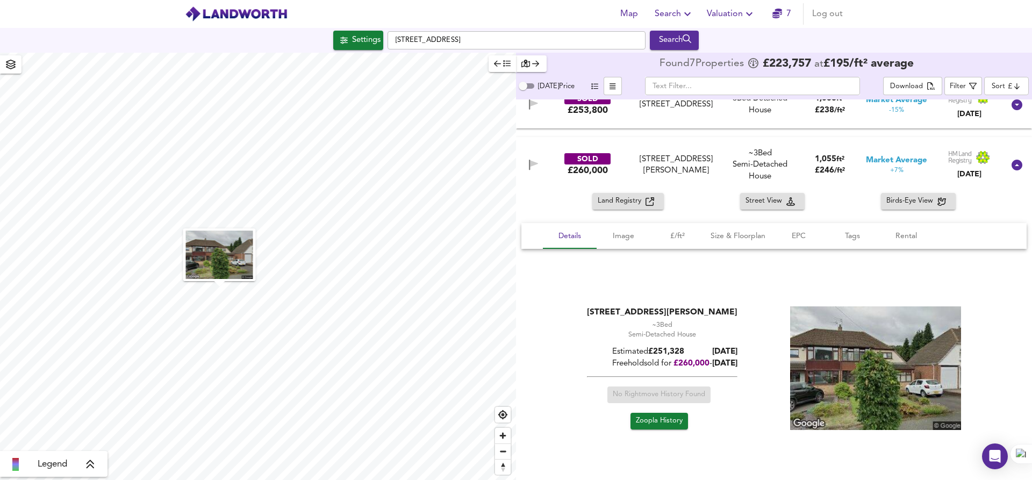
drag, startPoint x: 744, startPoint y: 362, endPoint x: 587, endPoint y: 311, distance: 165.2
click at [587, 311] on div "[STREET_ADDRESS][PERSON_NAME] ~3 Bed We've estimated the total number of bedroo…" at bounding box center [773, 369] width 479 height 127
click at [591, 309] on div "[STREET_ADDRESS][PERSON_NAME]" at bounding box center [662, 312] width 151 height 12
drag, startPoint x: 662, startPoint y: 314, endPoint x: 740, endPoint y: 361, distance: 90.2
click at [740, 361] on div "[STREET_ADDRESS][PERSON_NAME] ~3 Bed We've estimated the total number of bedroo…" at bounding box center [773, 369] width 479 height 127
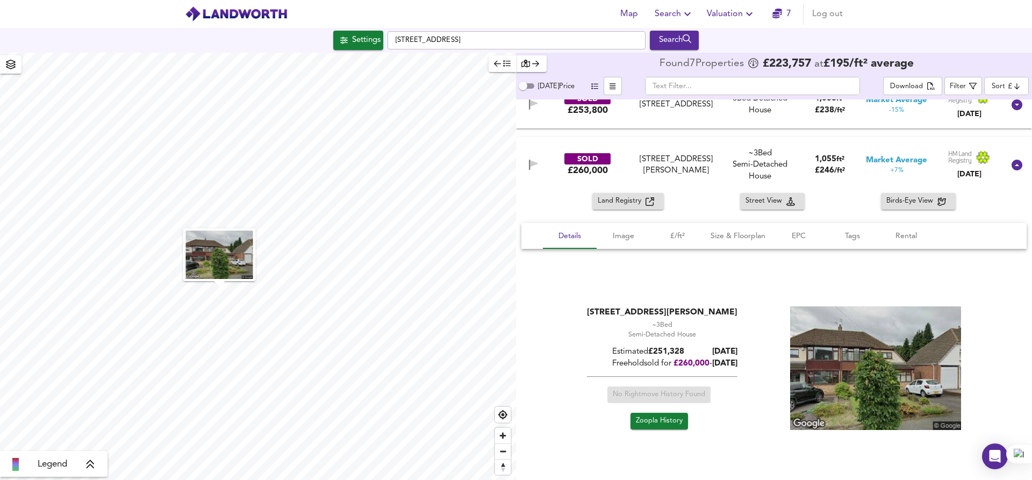
click at [740, 361] on div "[STREET_ADDRESS][PERSON_NAME] ~3 Bed We've estimated the total number of bedroo…" at bounding box center [773, 369] width 479 height 127
drag, startPoint x: 740, startPoint y: 363, endPoint x: 607, endPoint y: 314, distance: 141.0
click at [607, 315] on div "[STREET_ADDRESS][PERSON_NAME] ~3 Bed We've estimated the total number of bedroo…" at bounding box center [773, 369] width 479 height 127
click at [608, 313] on div "[STREET_ADDRESS][PERSON_NAME]" at bounding box center [662, 312] width 151 height 12
click at [607, 311] on div "[STREET_ADDRESS][PERSON_NAME]" at bounding box center [662, 312] width 151 height 12
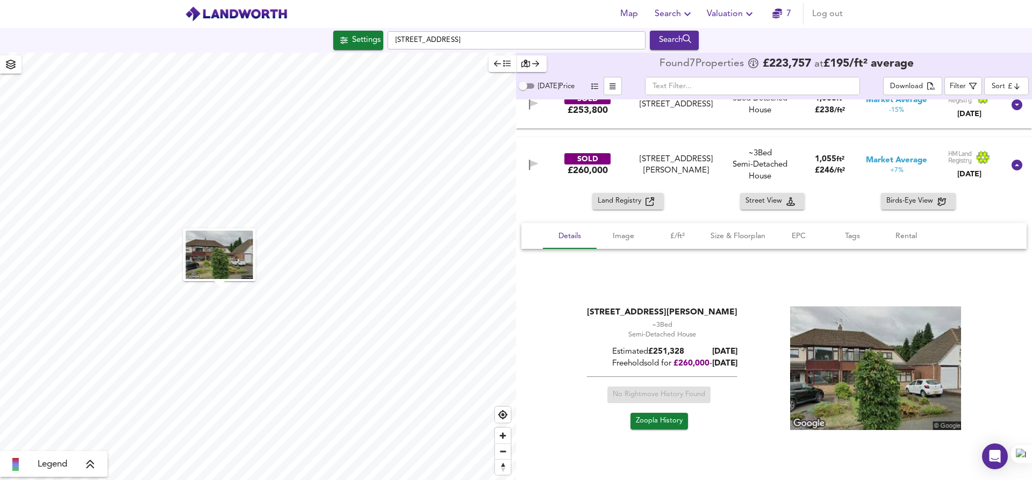
drag, startPoint x: 620, startPoint y: 312, endPoint x: 737, endPoint y: 362, distance: 127.4
click at [738, 362] on div "[STREET_ADDRESS][PERSON_NAME] ~3 Bed We've estimated the total number of bedroo…" at bounding box center [773, 369] width 479 height 127
click at [737, 362] on div "[STREET_ADDRESS][PERSON_NAME] ~3 Bed We've estimated the total number of bedroo…" at bounding box center [773, 369] width 479 height 127
drag, startPoint x: 712, startPoint y: 364, endPoint x: 604, endPoint y: 309, distance: 121.2
click at [604, 309] on div "[STREET_ADDRESS][PERSON_NAME] ~3 Bed We've estimated the total number of bedroo…" at bounding box center [773, 369] width 479 height 127
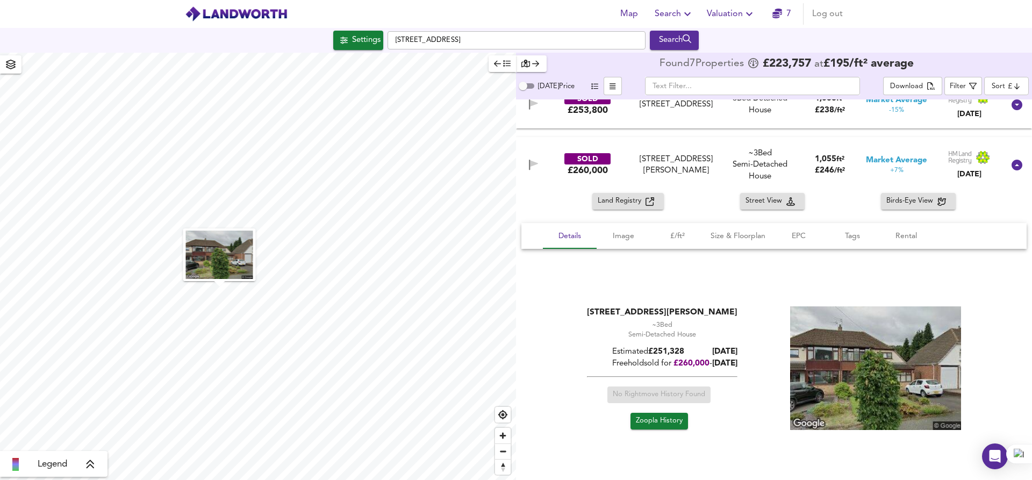
click at [615, 310] on div "[STREET_ADDRESS][PERSON_NAME]" at bounding box center [662, 312] width 151 height 12
drag, startPoint x: 612, startPoint y: 311, endPoint x: 744, endPoint y: 362, distance: 142.4
click at [744, 362] on div "[STREET_ADDRESS][PERSON_NAME] ~3 Bed We've estimated the total number of bedroo…" at bounding box center [773, 369] width 479 height 127
click at [743, 362] on div "[STREET_ADDRESS][PERSON_NAME] ~3 Bed We've estimated the total number of bedroo…" at bounding box center [773, 369] width 479 height 127
drag, startPoint x: 740, startPoint y: 363, endPoint x: 608, endPoint y: 306, distance: 143.5
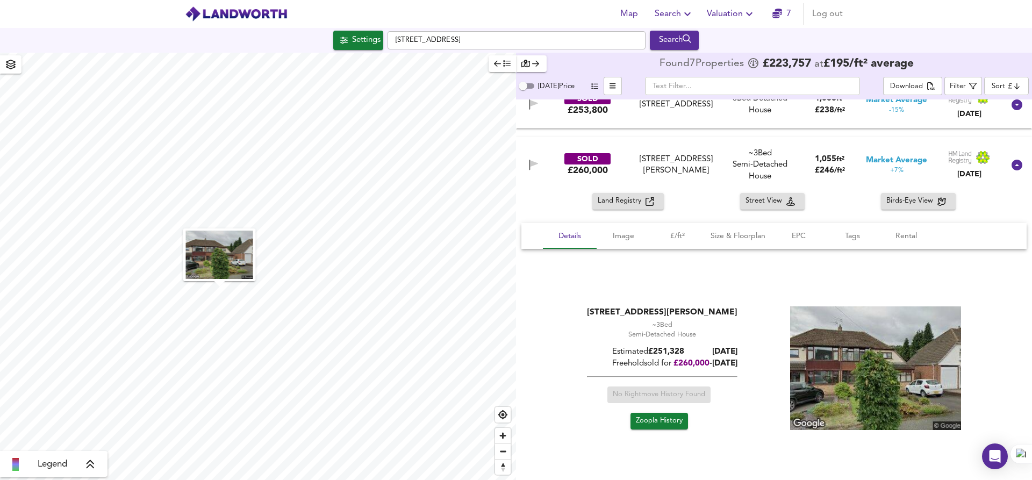
click at [608, 306] on div "[STREET_ADDRESS][PERSON_NAME] ~3 Bed We've estimated the total number of bedroo…" at bounding box center [773, 369] width 479 height 127
click at [608, 306] on div "[STREET_ADDRESS][PERSON_NAME]" at bounding box center [662, 312] width 151 height 12
drag, startPoint x: 685, startPoint y: 322, endPoint x: 737, endPoint y: 361, distance: 64.8
click at [739, 363] on div "[STREET_ADDRESS][PERSON_NAME] ~3 Bed We've estimated the total number of bedroo…" at bounding box center [773, 369] width 479 height 127
click at [737, 361] on div "[STREET_ADDRESS][PERSON_NAME] ~3 Bed We've estimated the total number of bedroo…" at bounding box center [773, 369] width 479 height 127
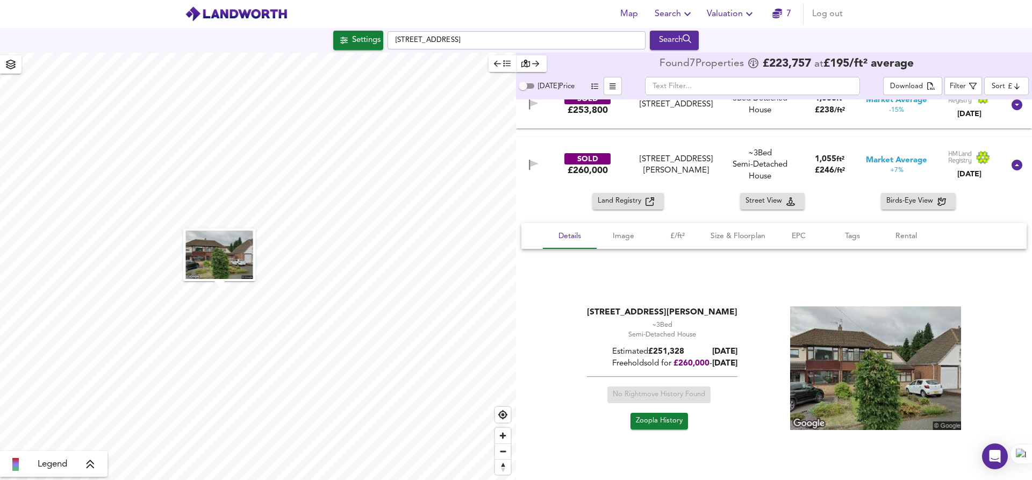
drag, startPoint x: 729, startPoint y: 362, endPoint x: 604, endPoint y: 312, distance: 135.3
click at [603, 313] on div "[STREET_ADDRESS][PERSON_NAME] ~3 Bed We've estimated the total number of bedroo…" at bounding box center [773, 369] width 479 height 127
click at [604, 312] on div "[STREET_ADDRESS][PERSON_NAME]" at bounding box center [662, 312] width 151 height 12
drag, startPoint x: 667, startPoint y: 315, endPoint x: 729, endPoint y: 361, distance: 77.6
click at [732, 364] on div "[STREET_ADDRESS][PERSON_NAME] ~3 Bed We've estimated the total number of bedroo…" at bounding box center [662, 339] width 151 height 66
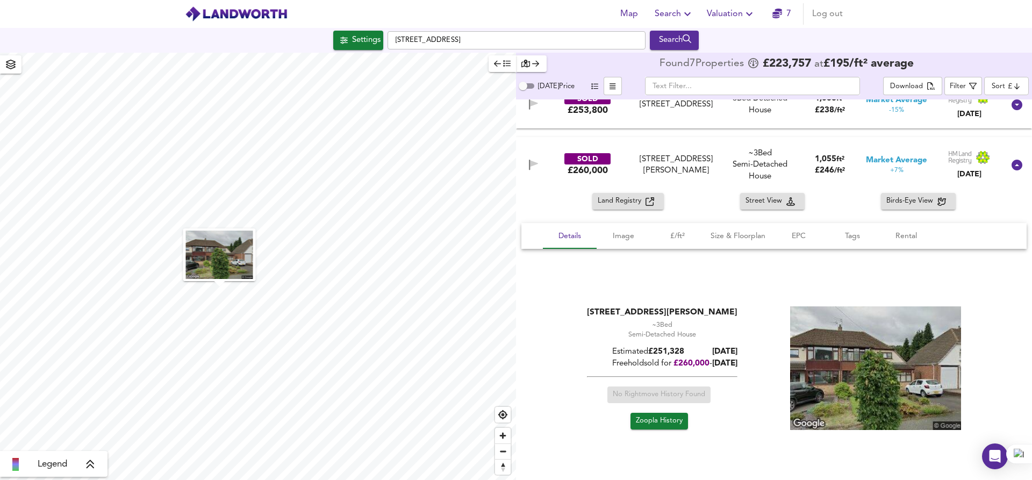
click at [737, 361] on div "[STREET_ADDRESS][PERSON_NAME] ~3 Bed We've estimated the total number of bedroo…" at bounding box center [773, 369] width 479 height 127
drag
click at [603, 312] on div "[STREET_ADDRESS][PERSON_NAME] ~3 Bed We've estimated the total number of bedroo…" at bounding box center [773, 369] width 479 height 127
click at [603, 312] on div "[STREET_ADDRESS][PERSON_NAME]" at bounding box center [662, 312] width 151 height 12
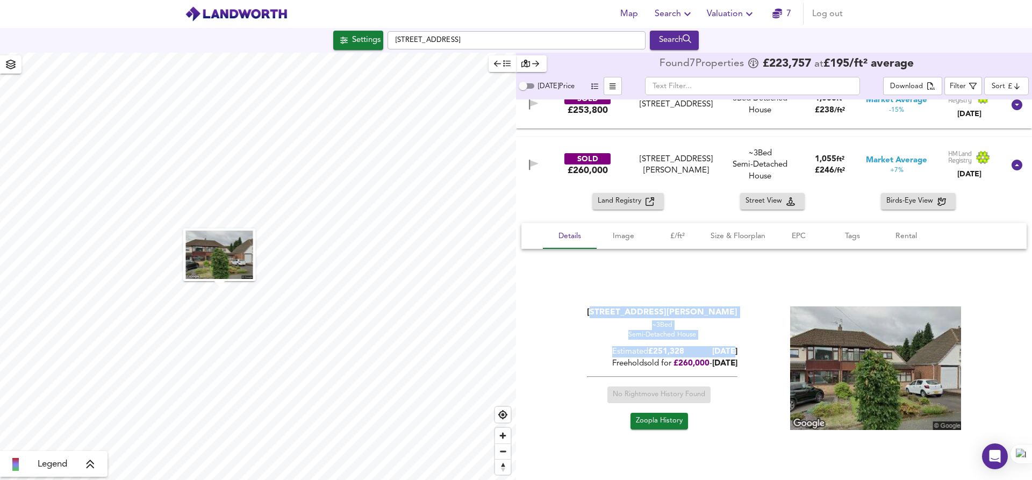
click at [739, 354] on div "[STREET_ADDRESS][PERSON_NAME] ~3 Bed We've estimated the total number of bedroo…" at bounding box center [773, 369] width 479 height 127
click at [741, 355] on div "[STREET_ADDRESS][PERSON_NAME] ~3 Bed We've estimated the total number of bedroo…" at bounding box center [773, 369] width 479 height 127
click at [608, 319] on div "[STREET_ADDRESS][PERSON_NAME] ~3 Bed We've estimated the total number of bedroo…" at bounding box center [773, 369] width 479 height 127
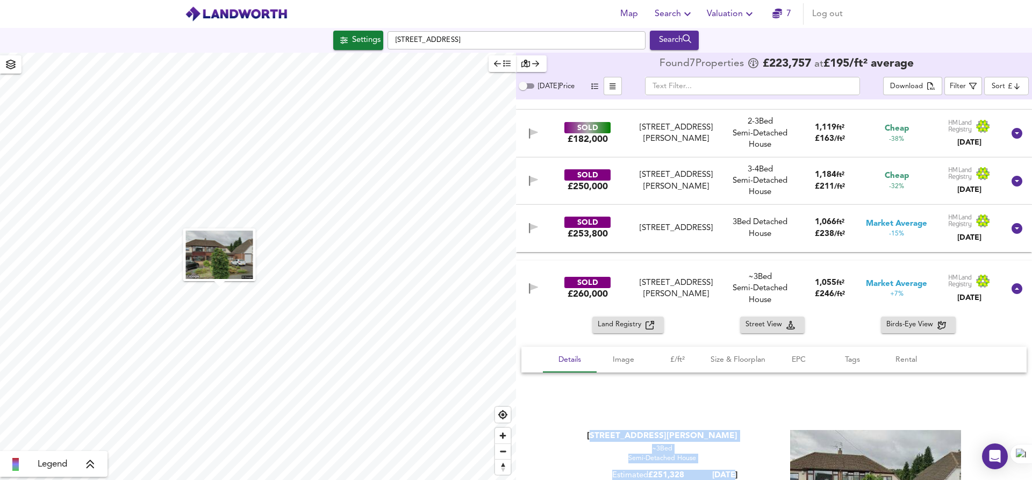
scroll to position [0, 0]
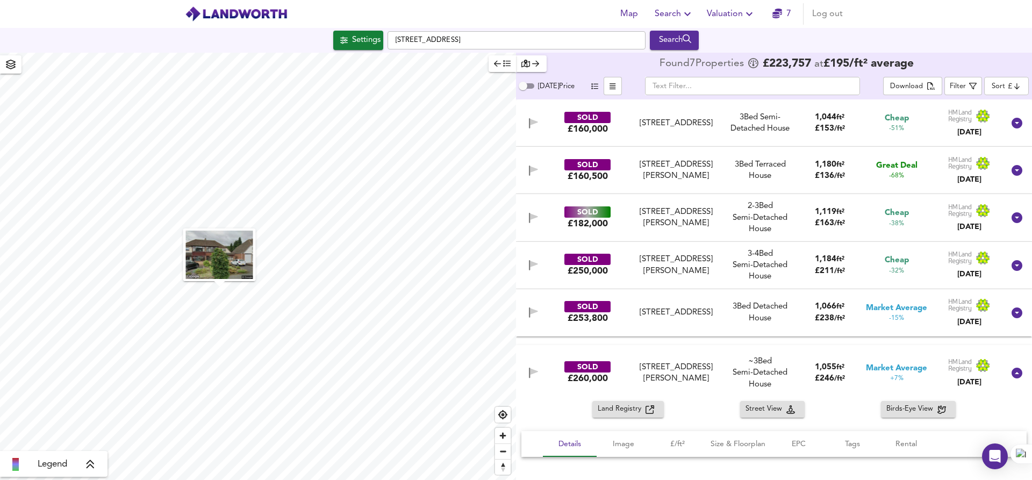
drag, startPoint x: 634, startPoint y: 116, endPoint x: 662, endPoint y: 188, distance: 77.3
click at [662, 192] on div "SOLD £160,000 [STREET_ADDRESS] [STREET_ADDRESS] 3 Bed Semi-Detached House 1,044…" at bounding box center [774, 289] width 516 height 381
drag, startPoint x: 655, startPoint y: 118, endPoint x: 692, endPoint y: 131, distance: 39.4
click at [664, 123] on div "[STREET_ADDRESS]" at bounding box center [676, 123] width 89 height 11
drag, startPoint x: 691, startPoint y: 131, endPoint x: 628, endPoint y: 126, distance: 63.1
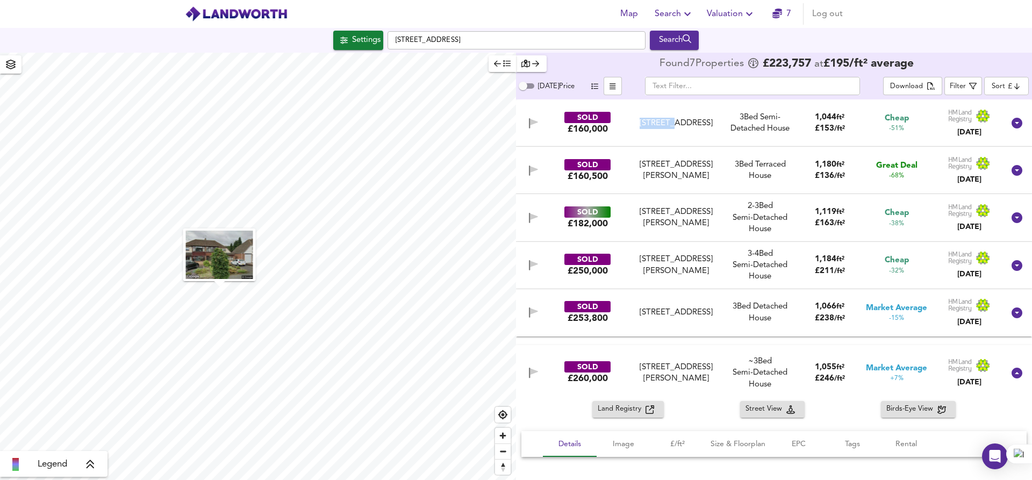
click at [608, 122] on html "Map Search Valuation 7 Log out Settings [GEOGRAPHIC_DATA] Search Legend Found 7…" at bounding box center [516, 240] width 1032 height 480
click at [628, 126] on div "[STREET_ADDRESS]" at bounding box center [676, 123] width 98 height 11
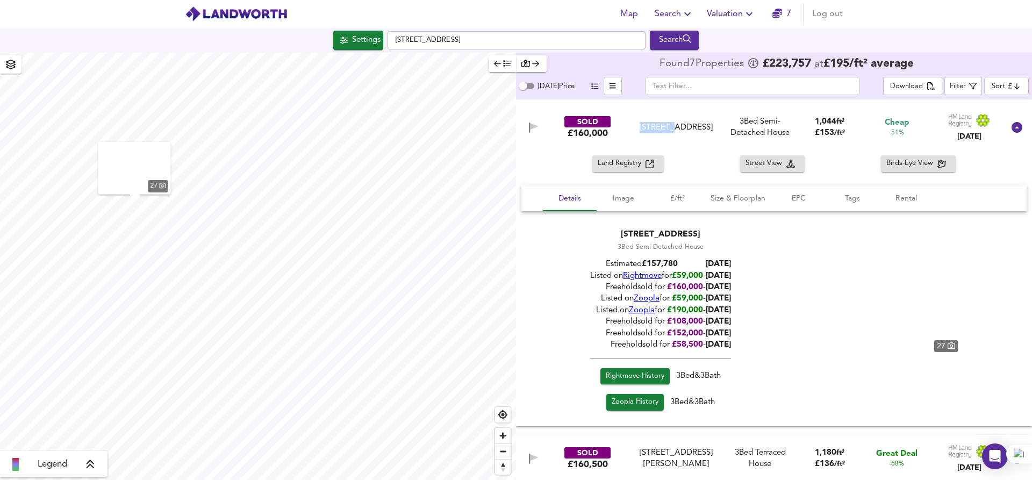
click at [622, 116] on div "SOLD £160,000" at bounding box center [587, 127] width 79 height 23
